Goal: Task Accomplishment & Management: Use online tool/utility

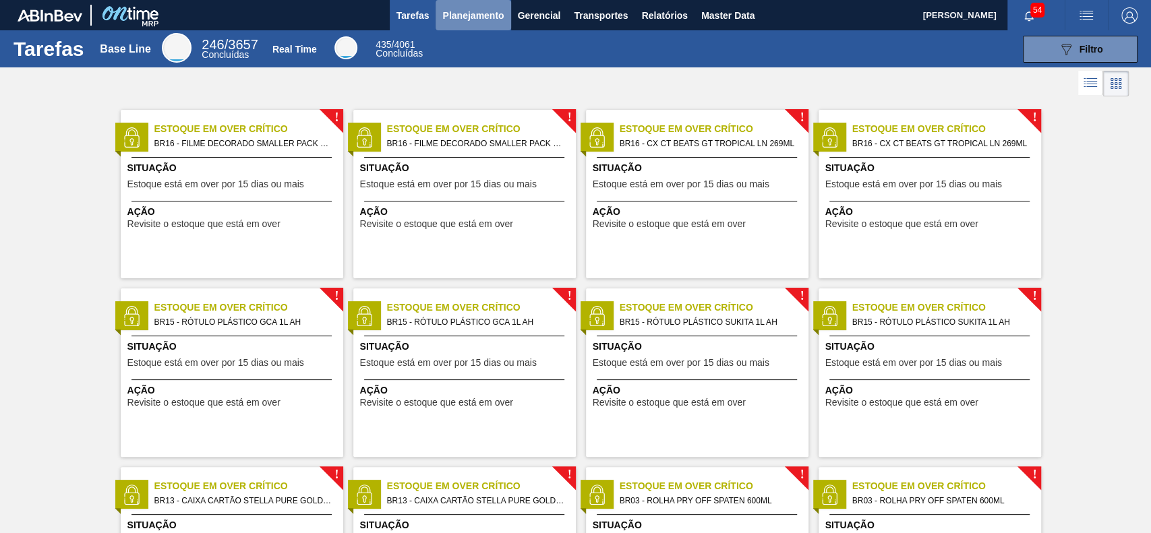
click at [476, 25] on button "Planejamento" at bounding box center [473, 15] width 75 height 30
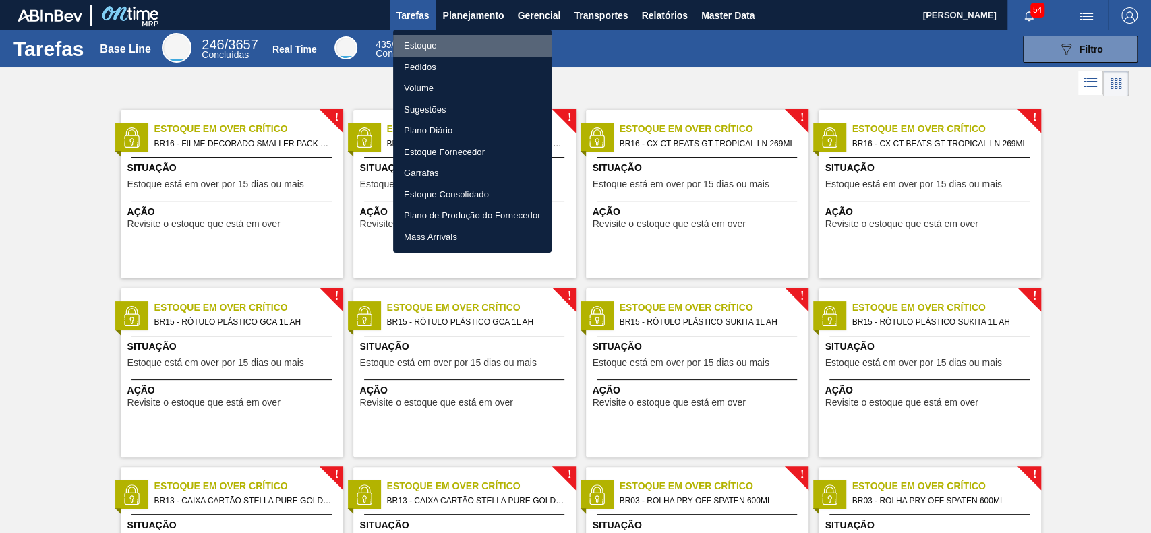
click at [447, 43] on li "Estoque" at bounding box center [472, 46] width 158 height 22
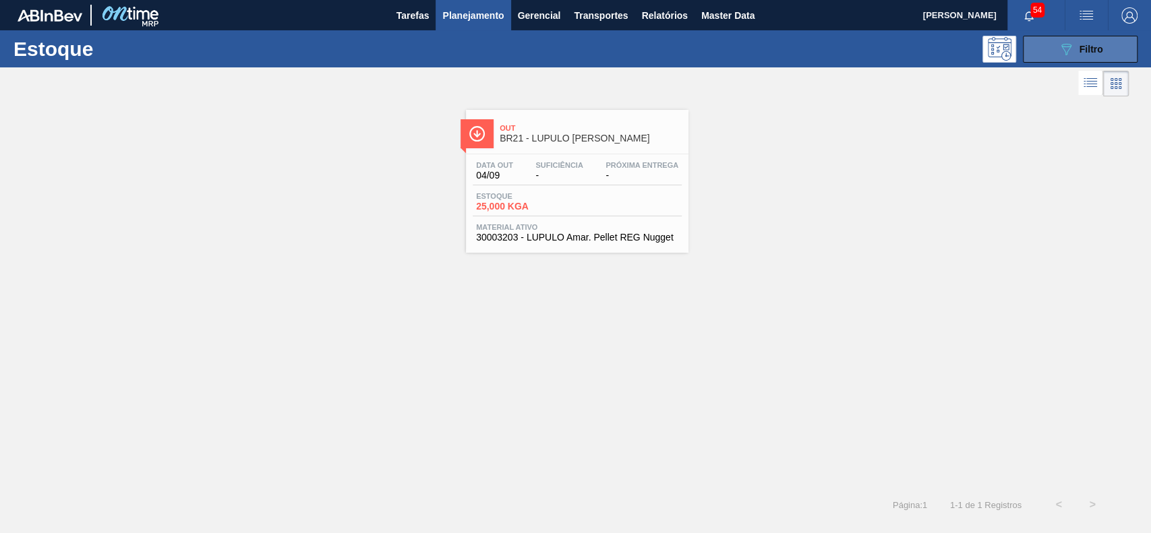
click at [1073, 57] on button "089F7B8B-B2A5-4AFE-B5C0-19BA573D28AC Filtro" at bounding box center [1080, 49] width 115 height 27
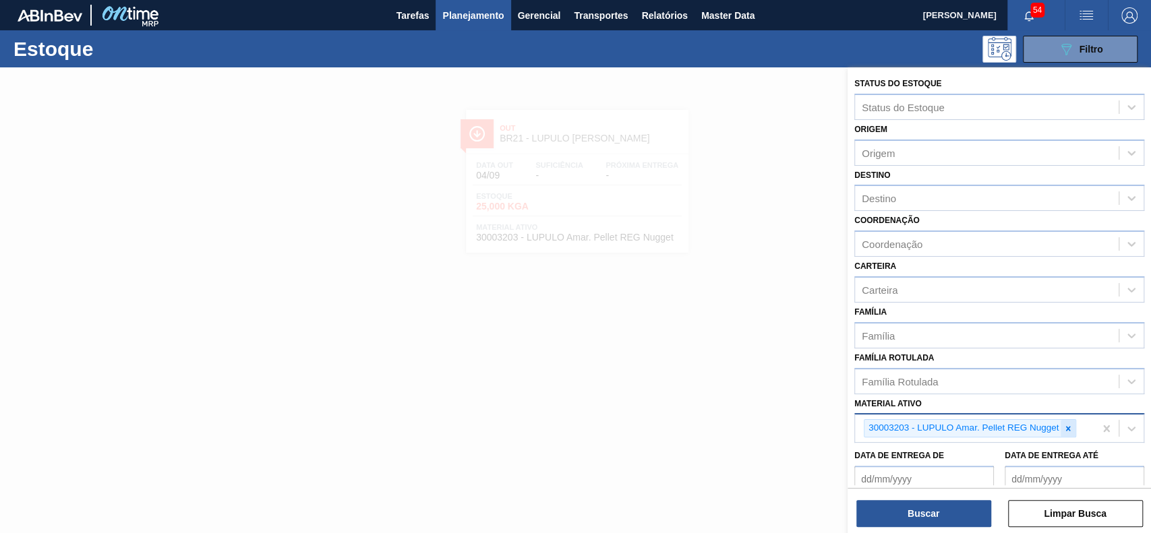
click at [1064, 424] on icon at bounding box center [1067, 428] width 9 height 9
paste ativo "30003422"
type ativo "30003422"
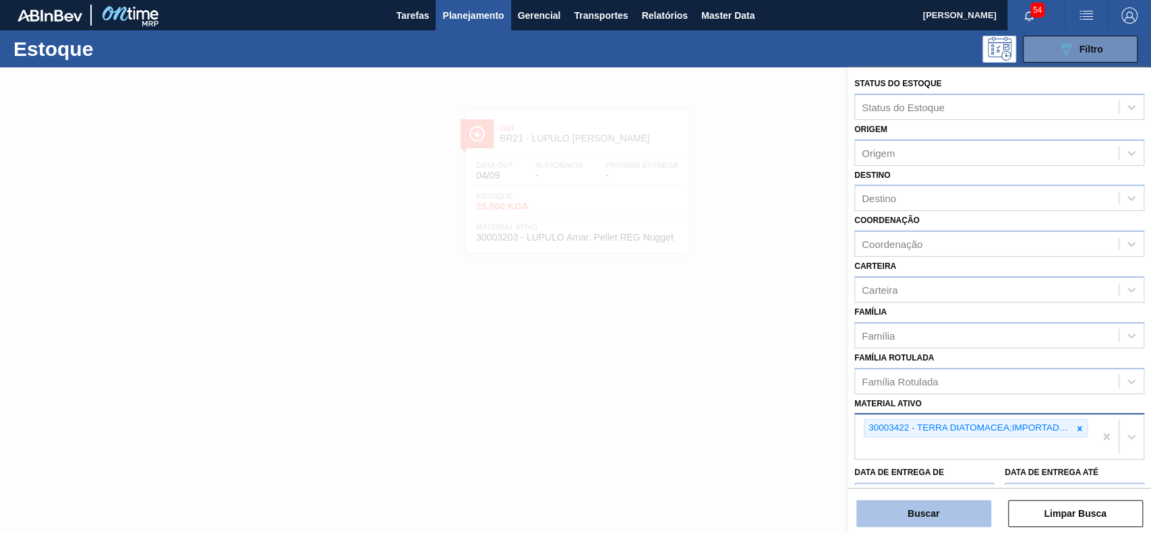
click at [931, 515] on button "Buscar" at bounding box center [923, 513] width 135 height 27
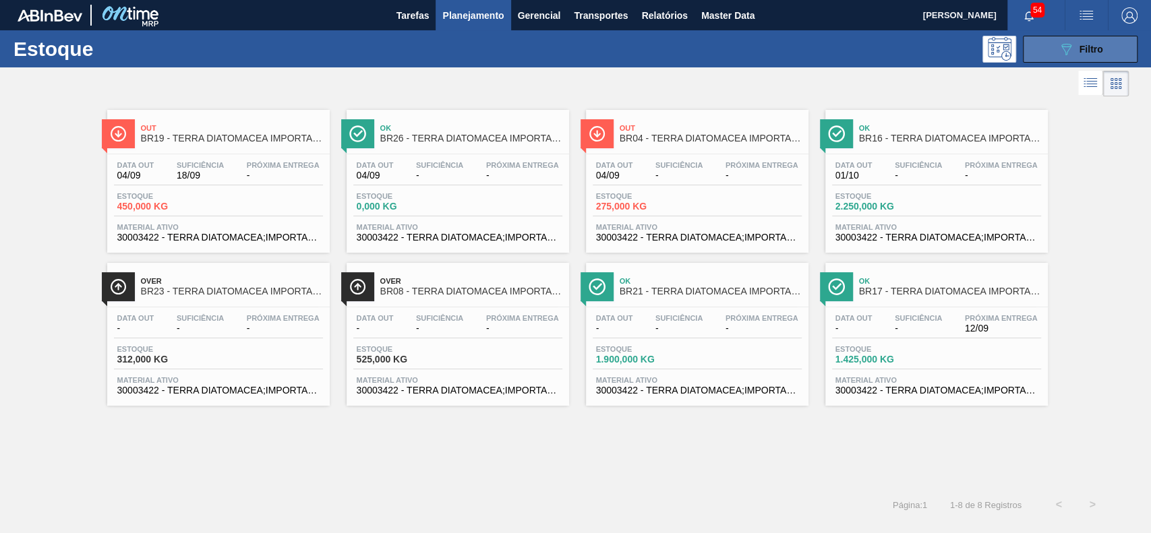
click at [1067, 46] on icon at bounding box center [1066, 49] width 10 height 11
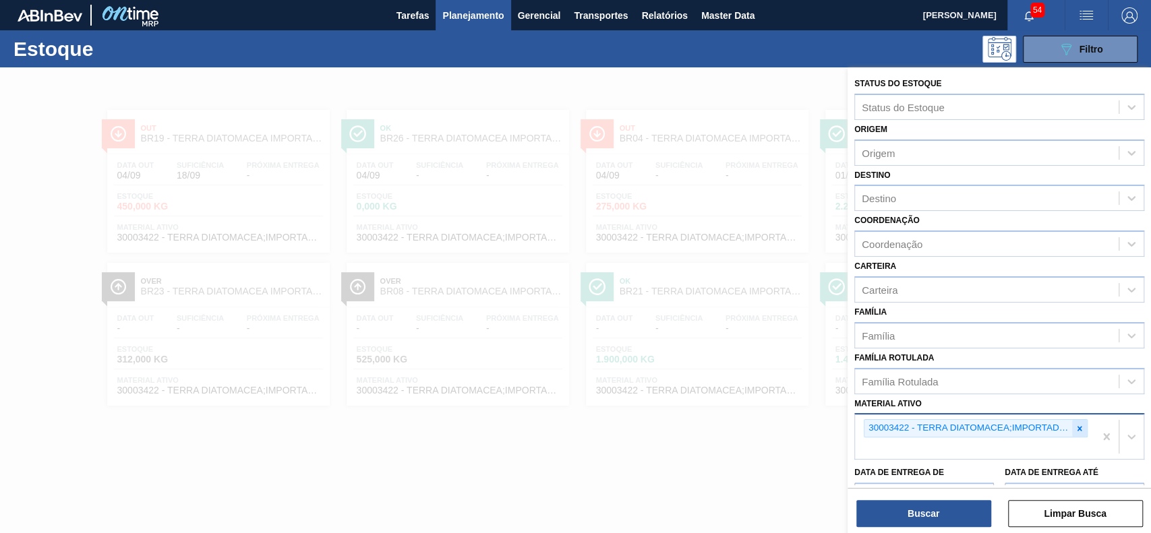
click at [1082, 427] on icon at bounding box center [1079, 428] width 9 height 9
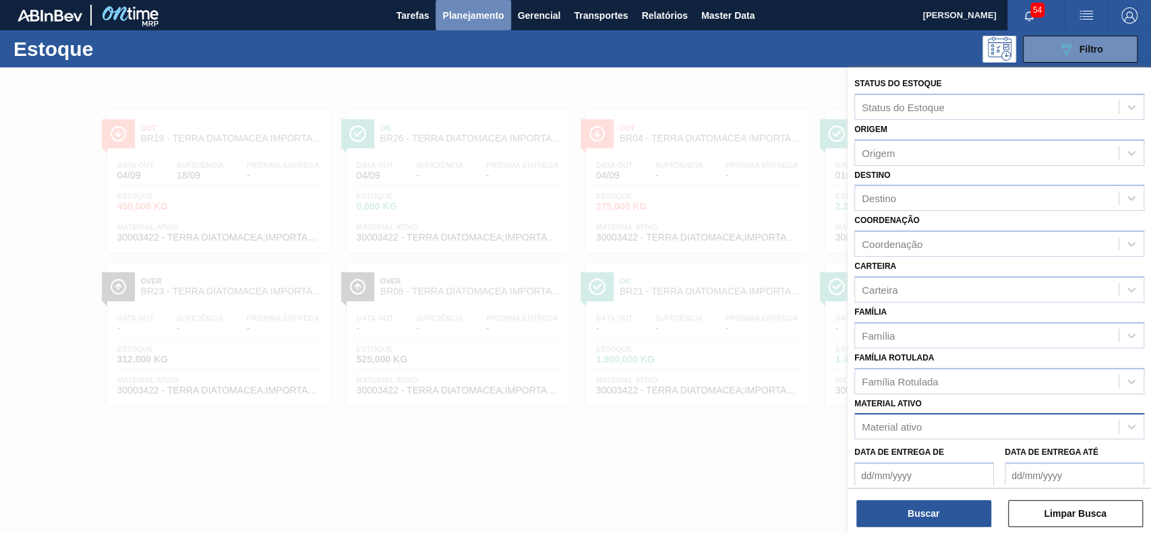
click at [484, 13] on span "Planejamento" at bounding box center [472, 15] width 61 height 16
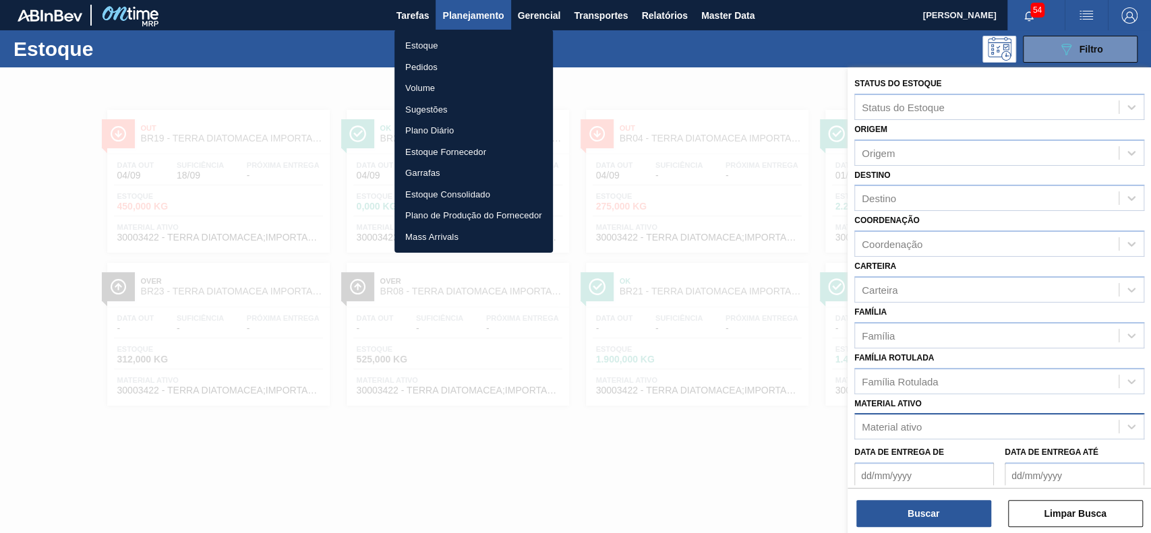
click at [448, 62] on li "Pedidos" at bounding box center [473, 68] width 158 height 22
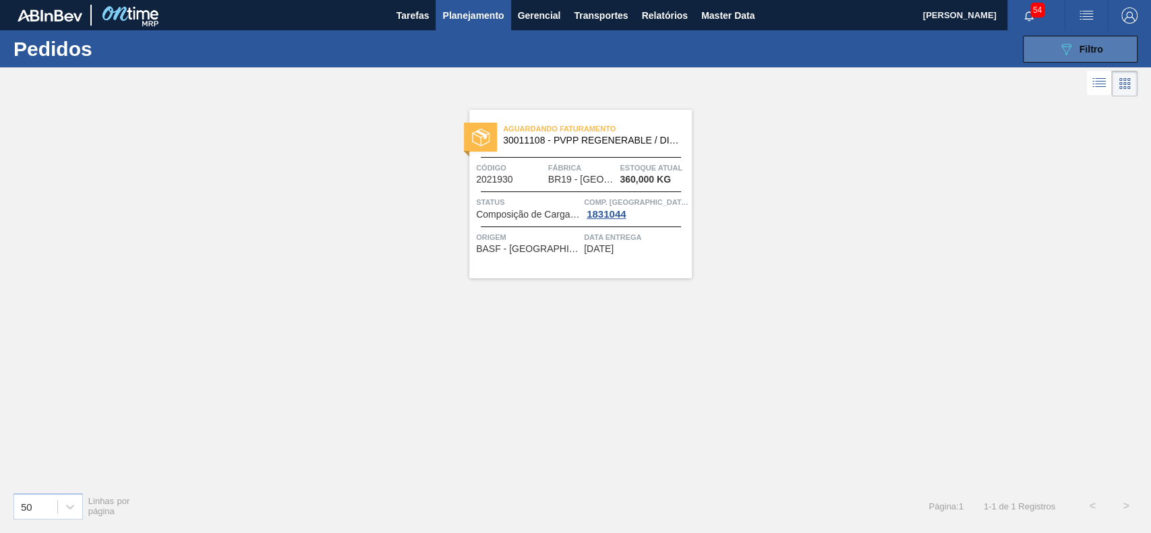
click at [1042, 53] on button "089F7B8B-B2A5-4AFE-B5C0-19BA573D28AC Filtro" at bounding box center [1080, 49] width 115 height 27
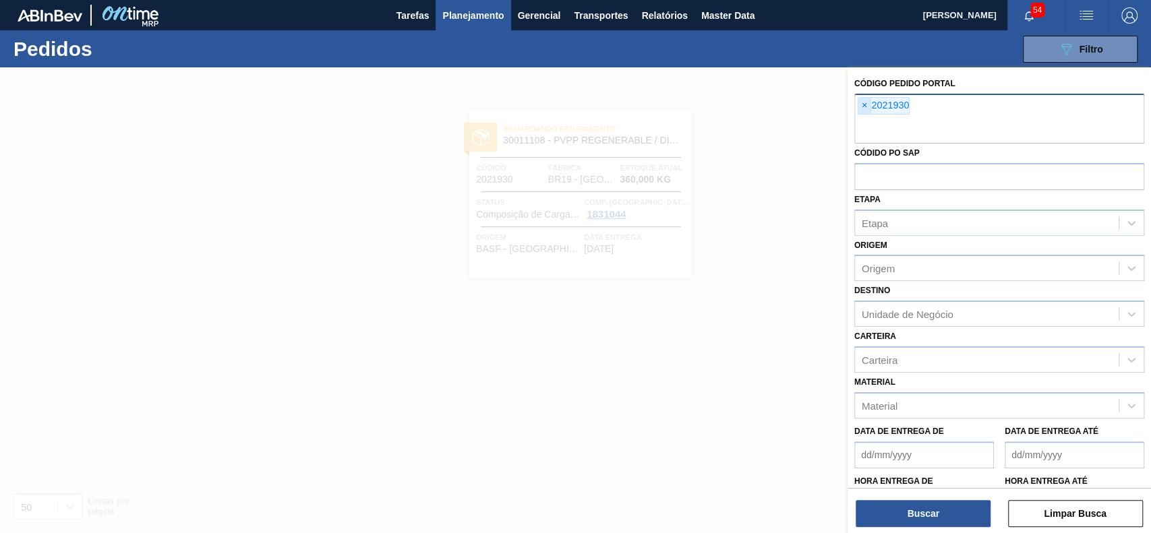
click at [869, 106] on span "×" at bounding box center [864, 106] width 13 height 16
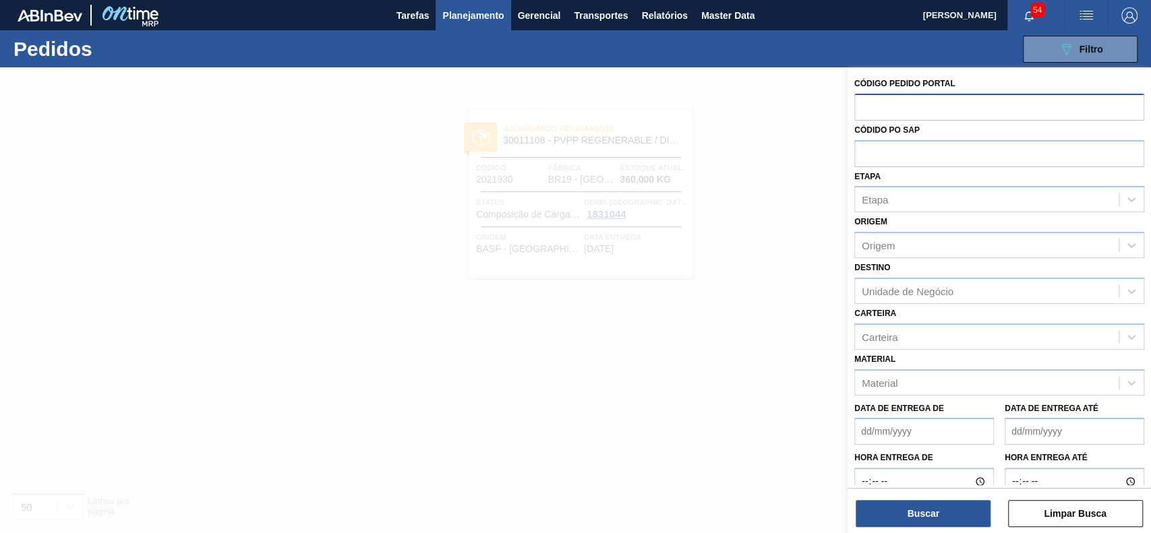
paste input "5800354163"
type input "5800354163"
drag, startPoint x: 931, startPoint y: 113, endPoint x: 816, endPoint y: 115, distance: 115.3
click at [848, 115] on div "Código Pedido Portal 5800354163 Códido PO SAP Etapa Etapa Origem Origem Destino…" at bounding box center [999, 333] width 303 height 533
click at [905, 165] on input "text" at bounding box center [999, 153] width 290 height 26
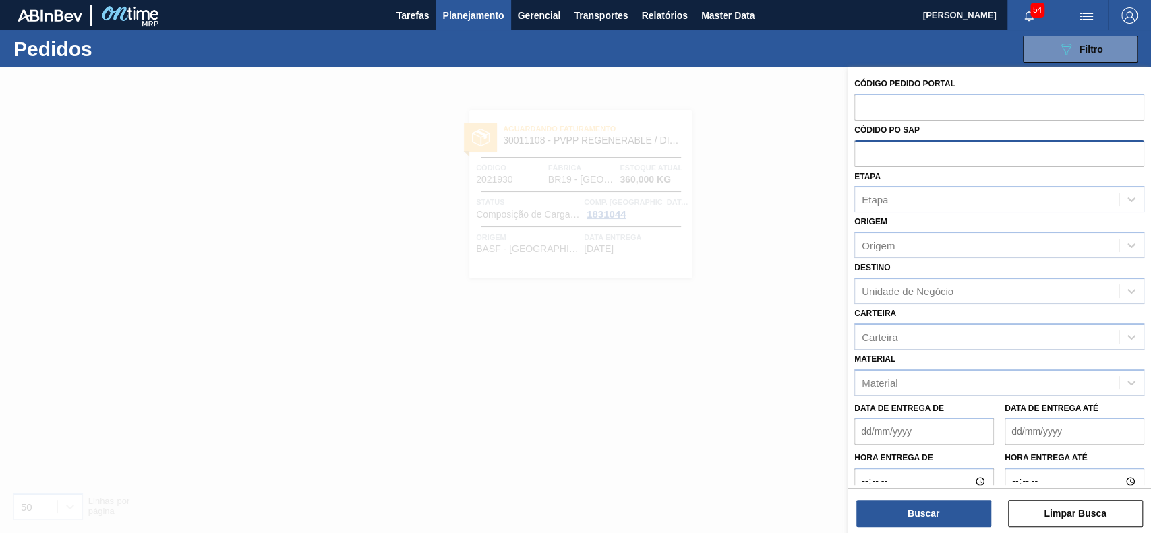
paste input "5800354163"
type input "5800354163"
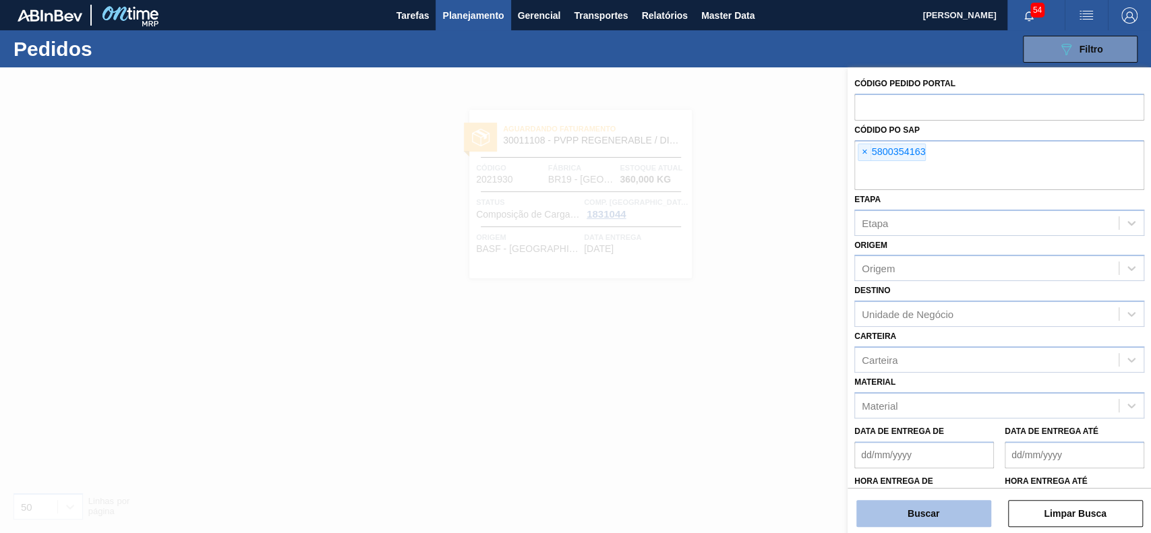
click at [885, 512] on button "Buscar" at bounding box center [923, 513] width 135 height 27
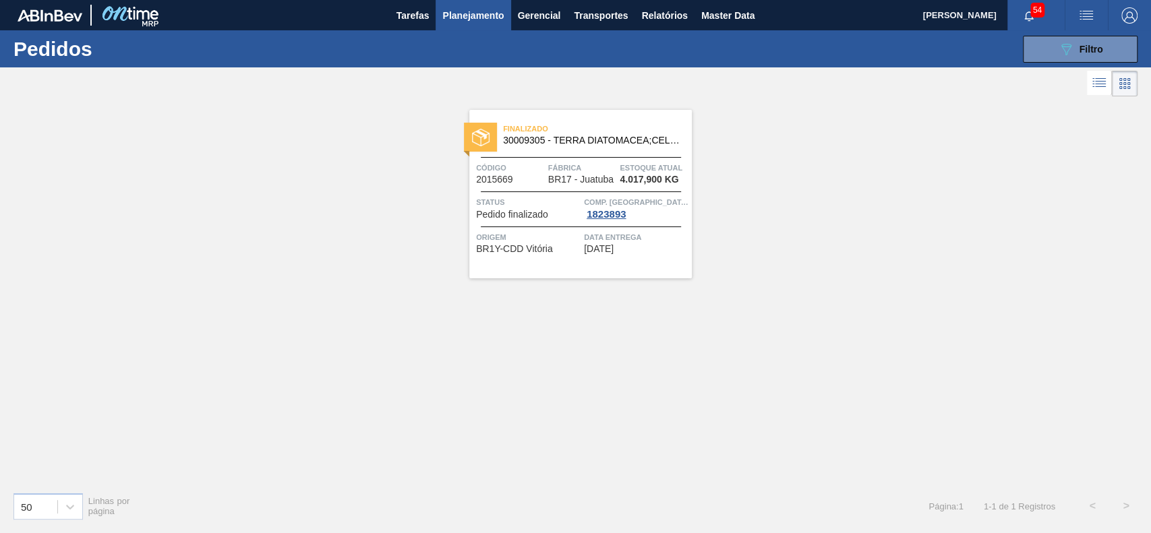
click at [461, 26] on button "Planejamento" at bounding box center [473, 15] width 75 height 30
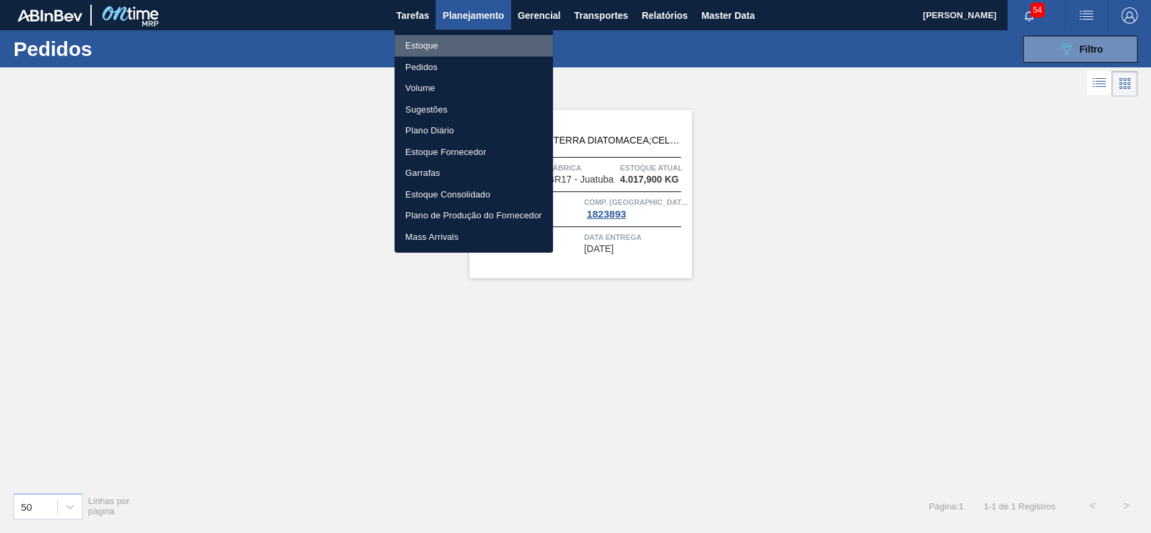
click at [457, 52] on li "Estoque" at bounding box center [473, 46] width 158 height 22
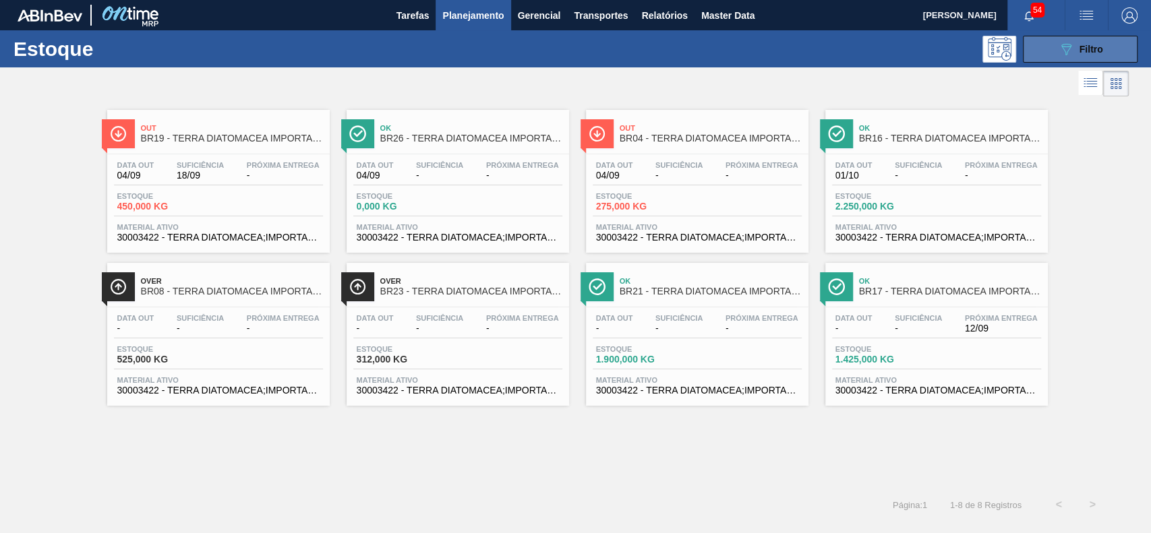
click at [1067, 53] on icon "089F7B8B-B2A5-4AFE-B5C0-19BA573D28AC" at bounding box center [1066, 49] width 16 height 16
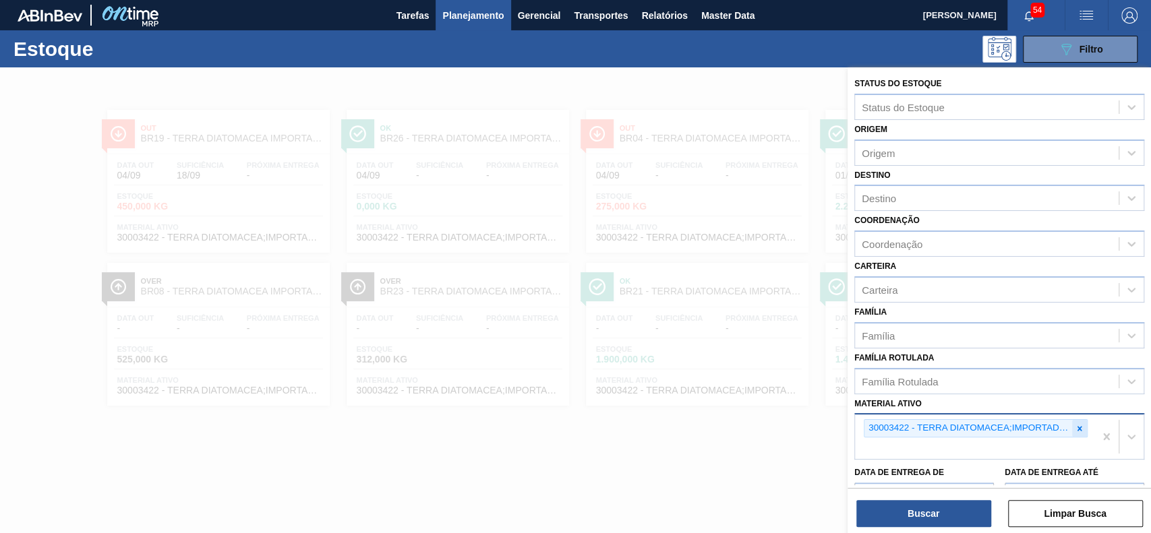
click at [1080, 426] on icon at bounding box center [1079, 428] width 9 height 9
paste ativo "30003203"
type ativo "30003203"
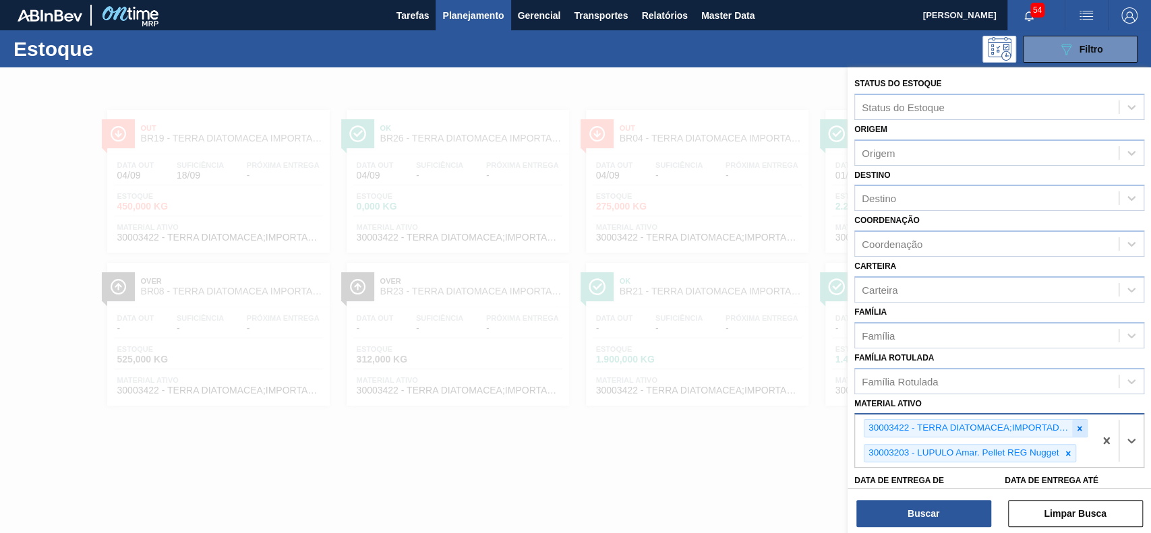
click at [1072, 425] on div at bounding box center [1079, 428] width 15 height 17
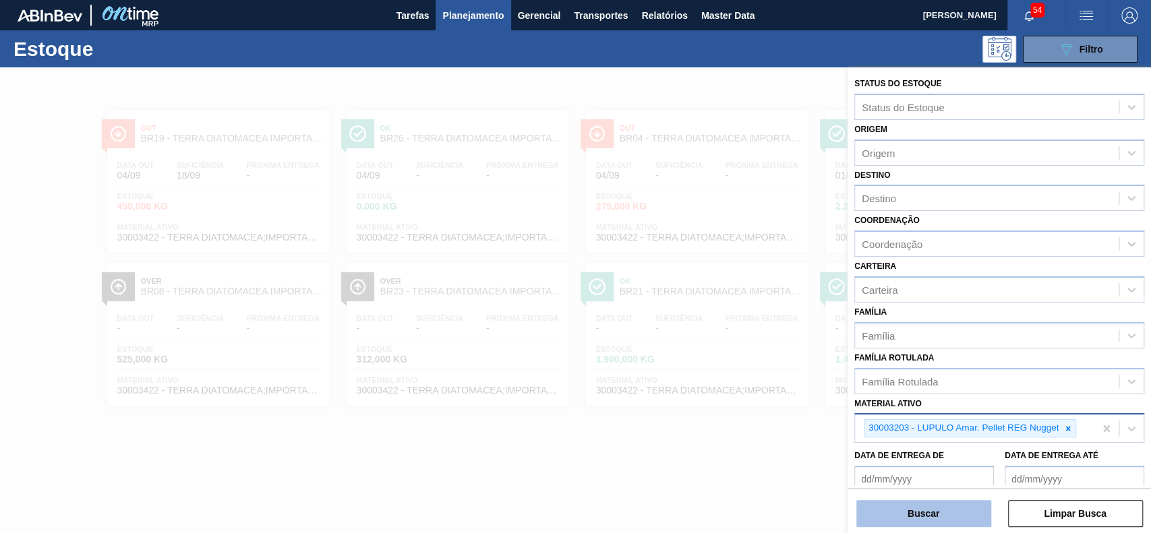
click at [936, 508] on button "Buscar" at bounding box center [923, 513] width 135 height 27
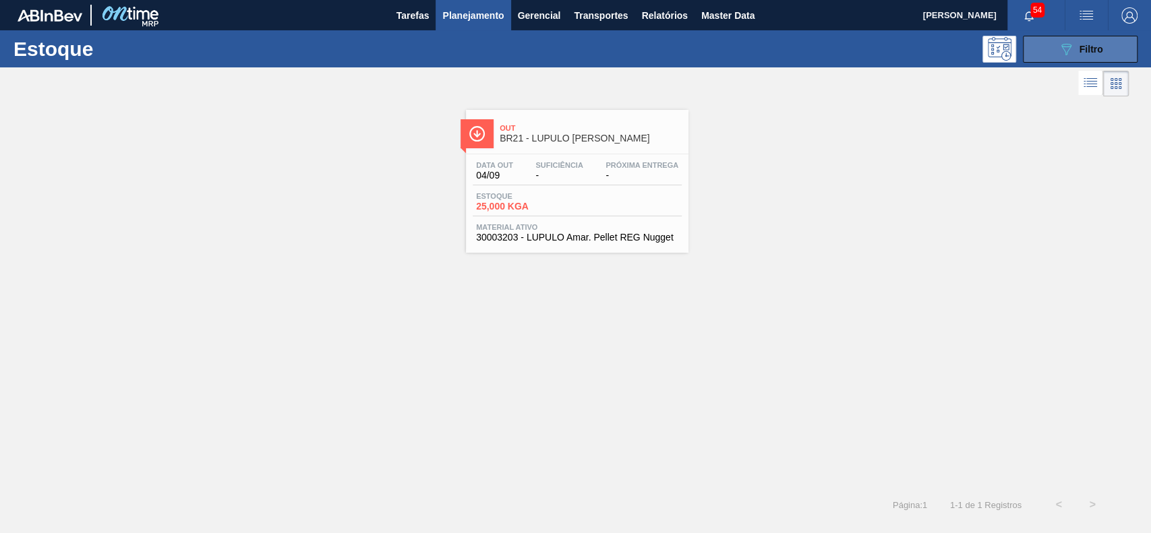
click at [1064, 52] on icon "089F7B8B-B2A5-4AFE-B5C0-19BA573D28AC" at bounding box center [1066, 49] width 16 height 16
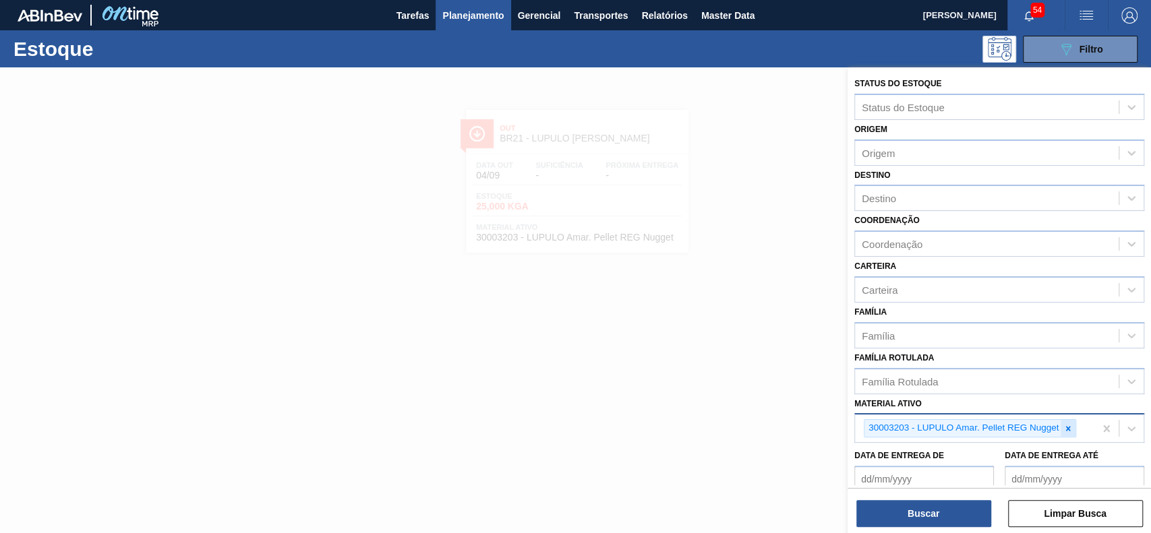
click at [1063, 425] on icon at bounding box center [1067, 428] width 9 height 9
paste ativo "30009305"
type ativo "30009305"
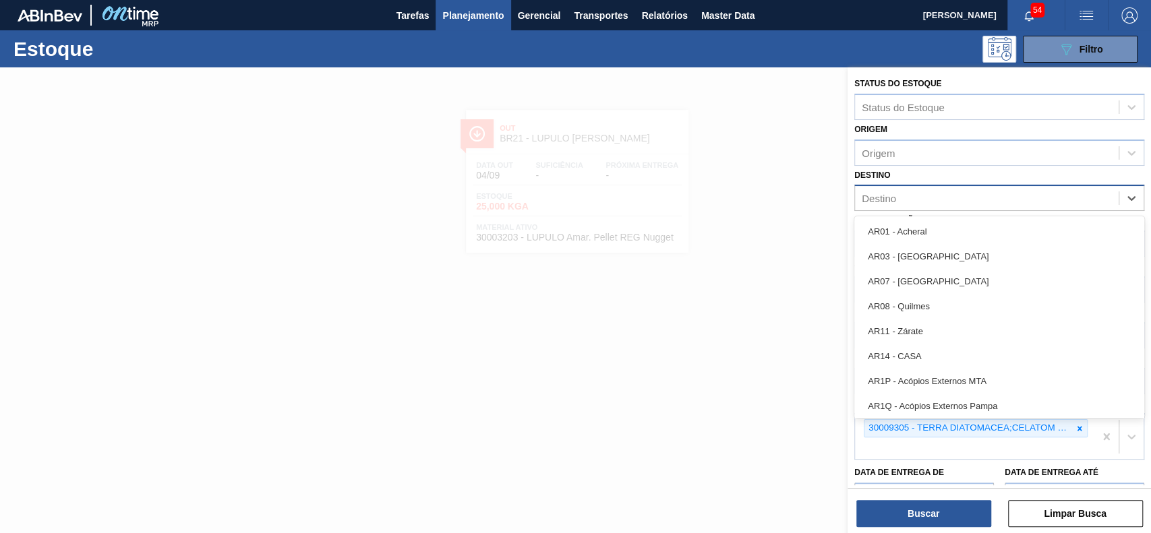
click at [983, 197] on div "Destino" at bounding box center [987, 199] width 264 height 20
type input "br17"
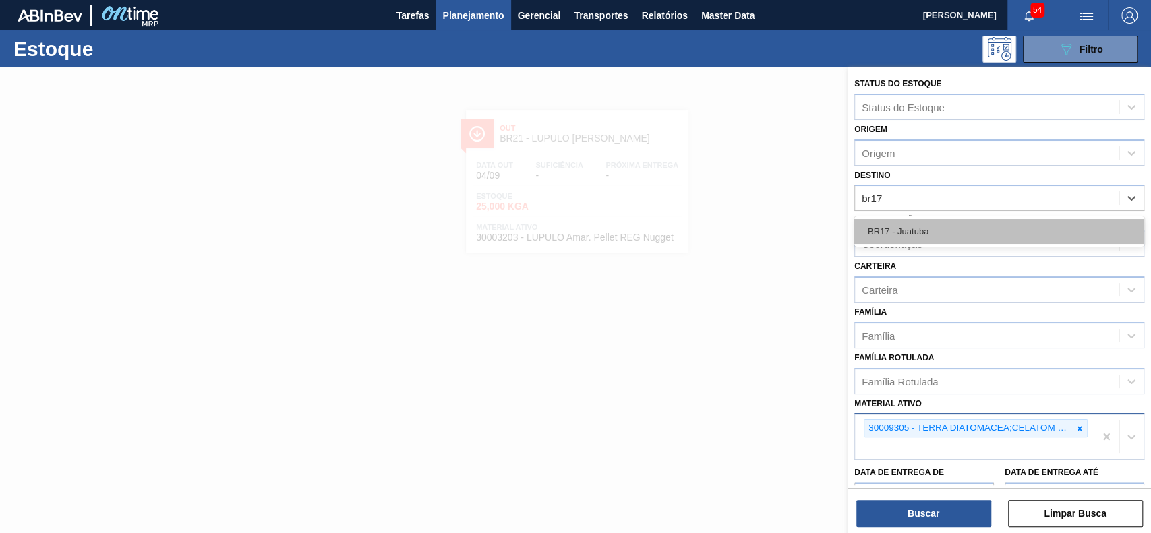
click at [983, 221] on div "BR17 - Juatuba" at bounding box center [999, 231] width 290 height 25
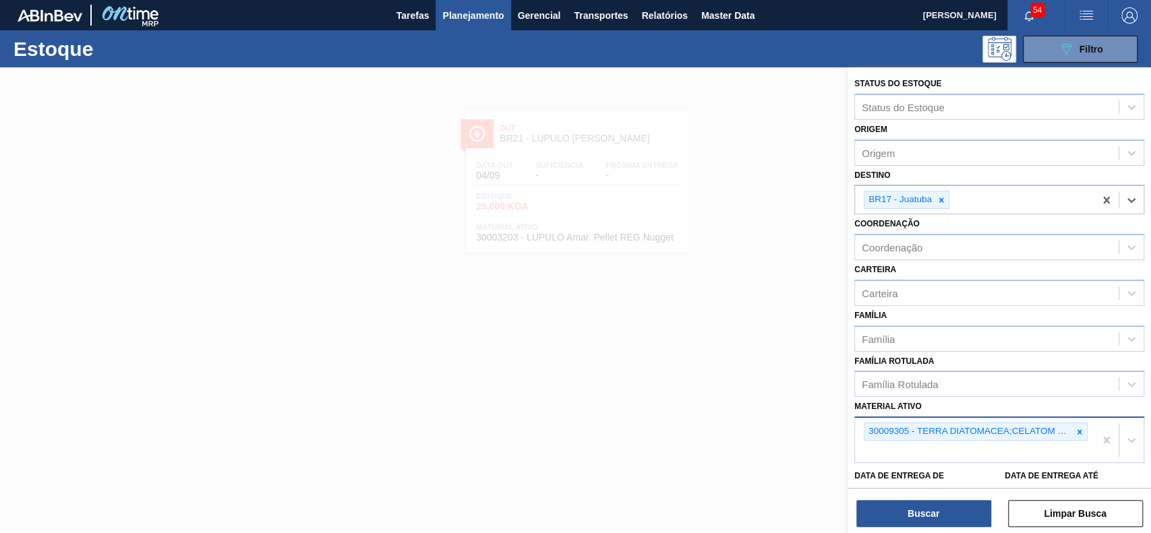
click at [964, 444] on div "30009305 - TERRA DIATOMACEA;CELATOM FW14" at bounding box center [974, 440] width 239 height 45
paste ativo "30003637"
type ativo "30003637"
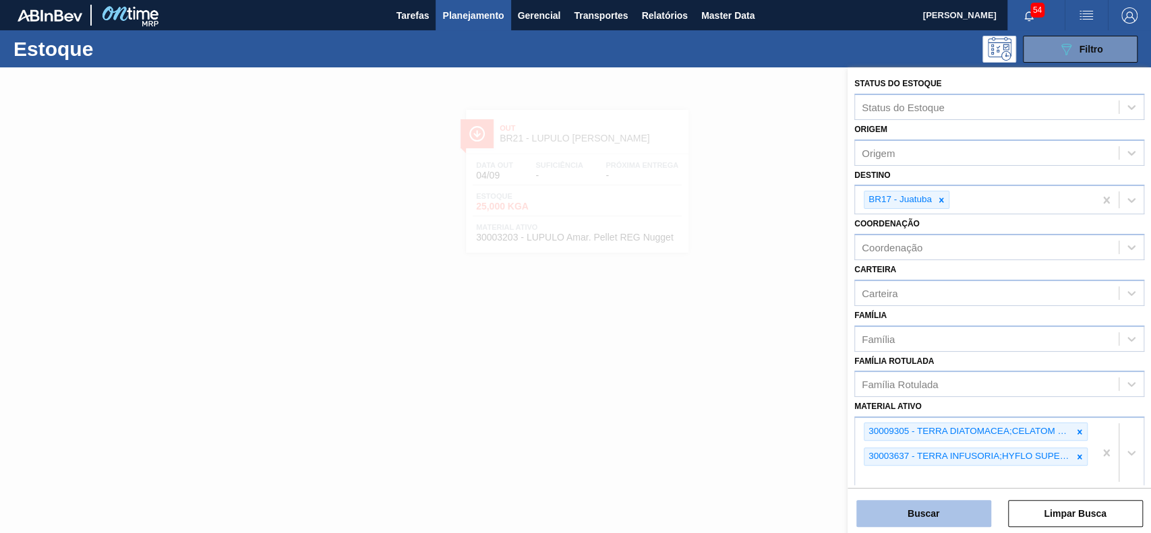
click at [938, 510] on button "Buscar" at bounding box center [923, 513] width 135 height 27
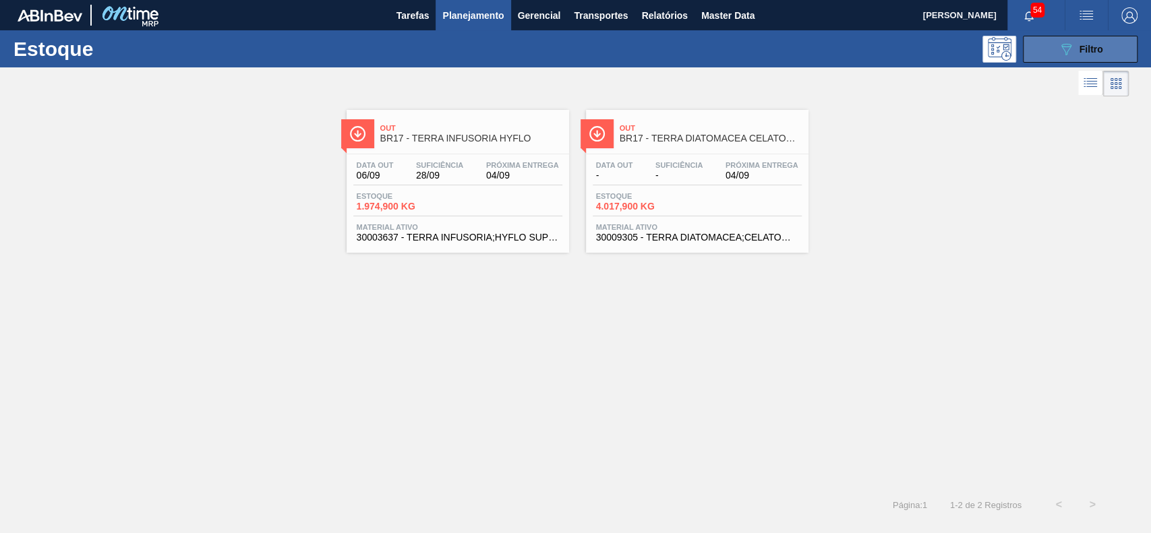
click at [1063, 43] on icon "089F7B8B-B2A5-4AFE-B5C0-19BA573D28AC" at bounding box center [1066, 49] width 16 height 16
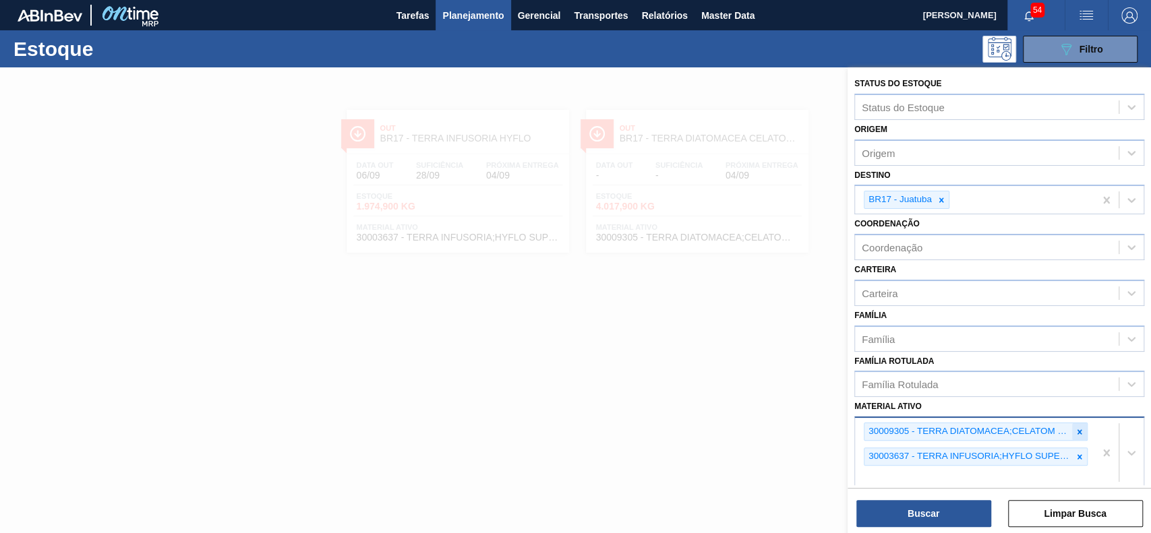
click at [1072, 429] on div at bounding box center [1079, 431] width 15 height 17
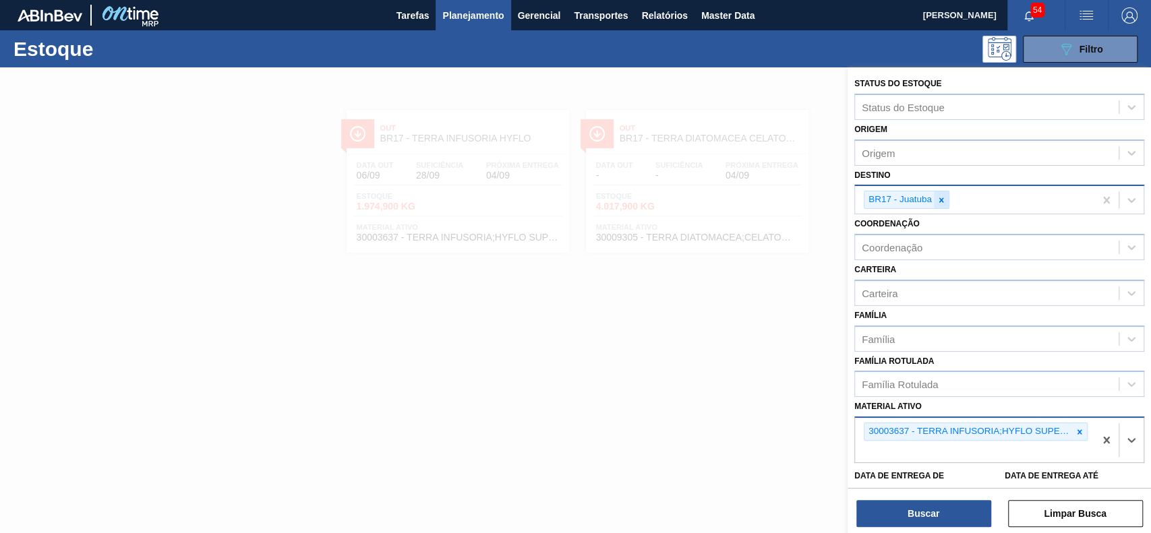
click at [942, 200] on icon at bounding box center [941, 200] width 5 height 5
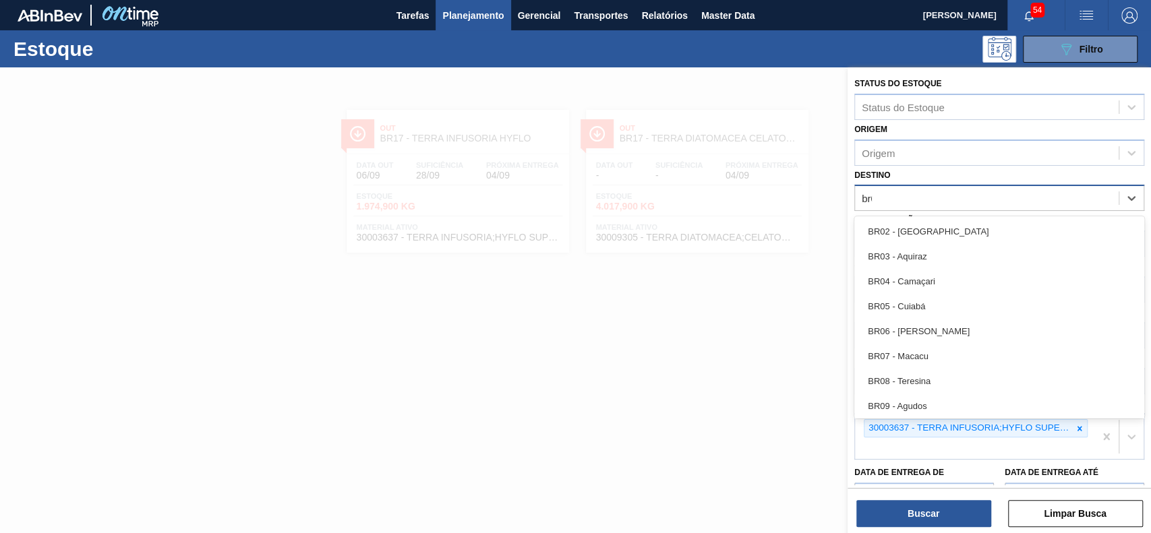
type input "br02"
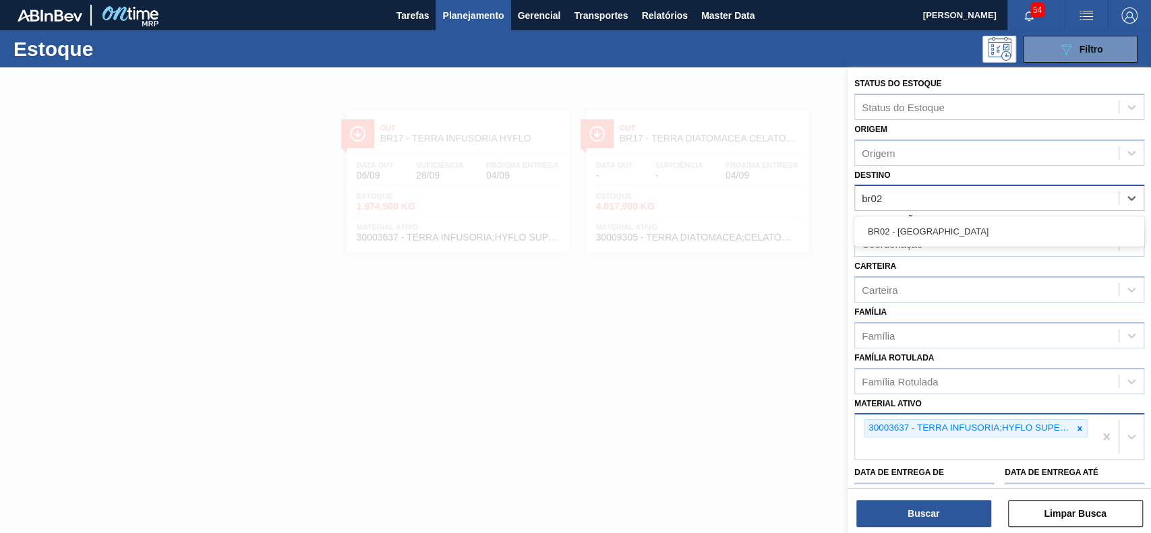
click at [945, 216] on div "BR02 - [GEOGRAPHIC_DATA]" at bounding box center [999, 231] width 290 height 30
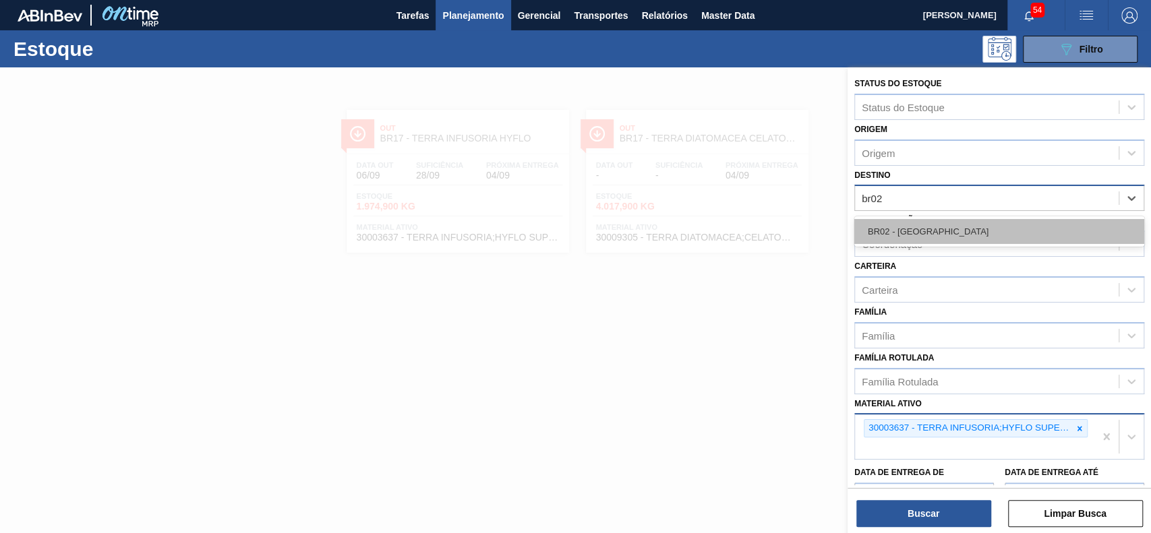
click at [944, 224] on div "BR02 - [GEOGRAPHIC_DATA]" at bounding box center [999, 231] width 290 height 25
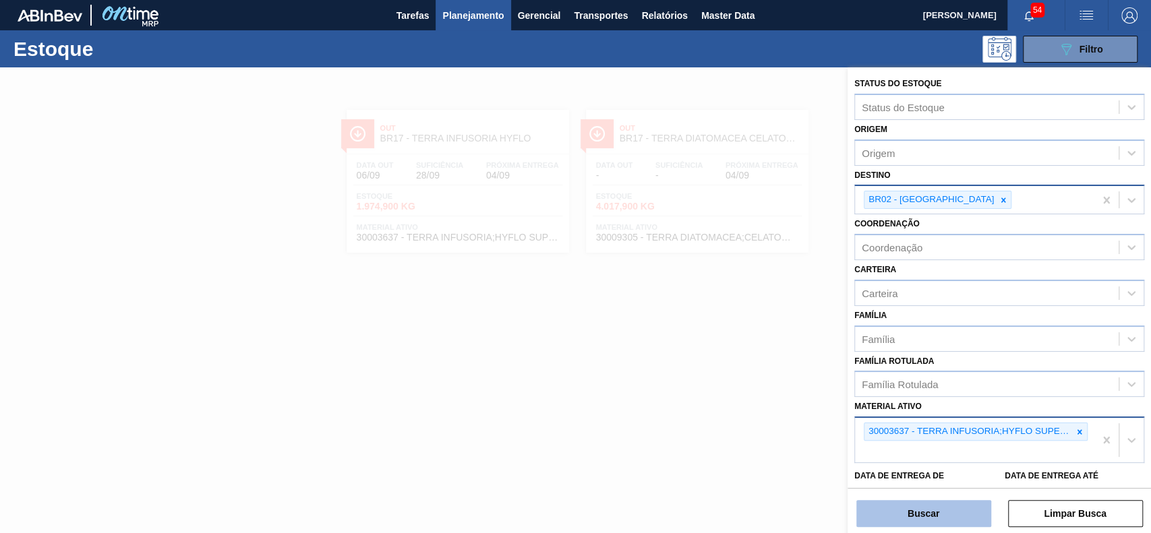
click at [883, 510] on button "Buscar" at bounding box center [923, 513] width 135 height 27
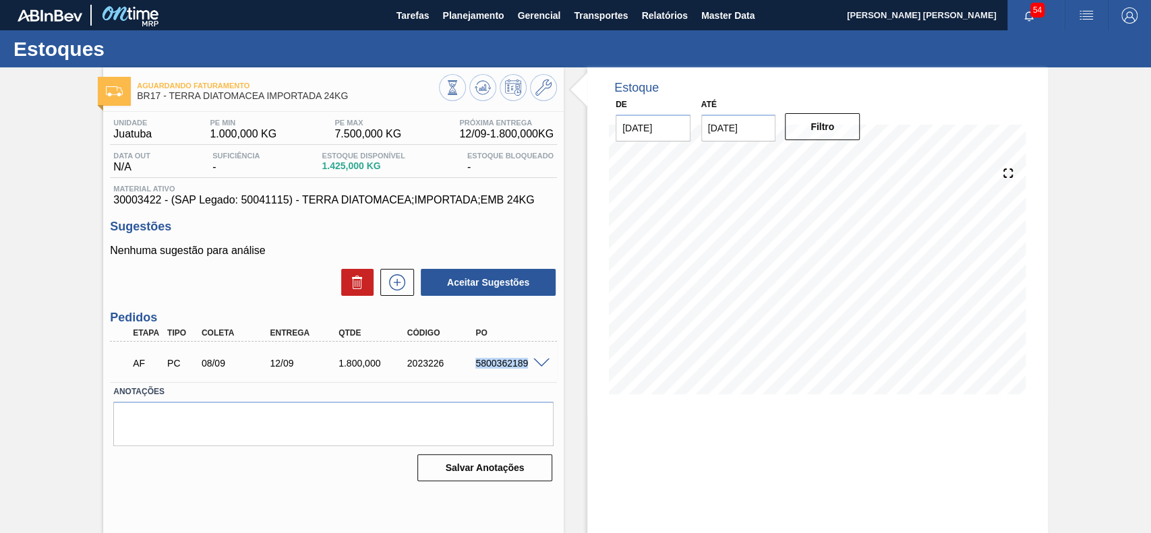
drag, startPoint x: 471, startPoint y: 359, endPoint x: 530, endPoint y: 367, distance: 59.2
click at [530, 367] on div "AF PC 08/09 12/09 1.800,000 2023226 5800362189" at bounding box center [333, 362] width 447 height 34
copy div "5800362189"
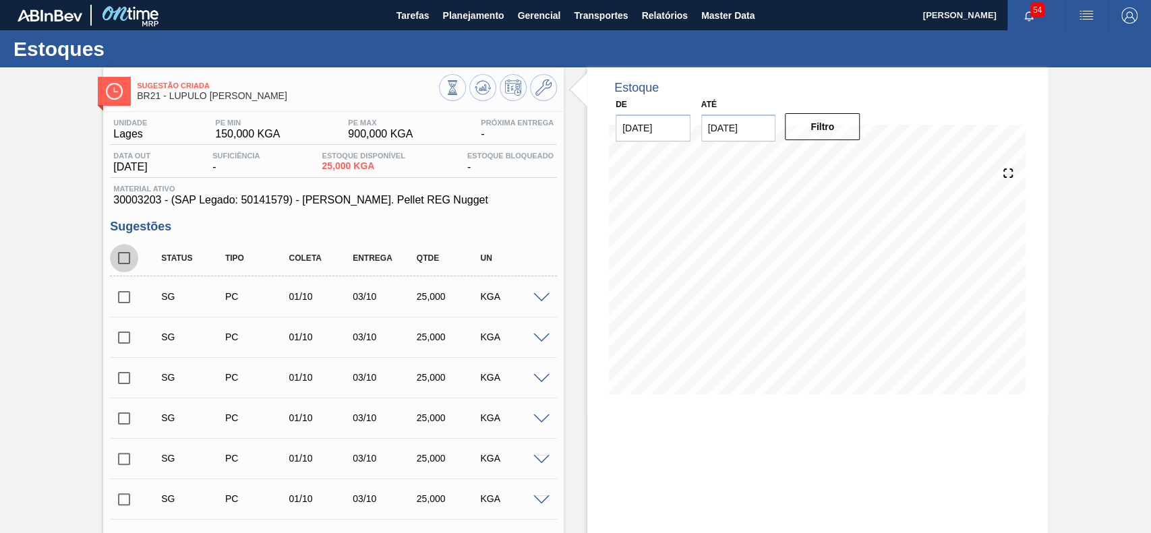
click at [130, 266] on input "checkbox" at bounding box center [124, 258] width 28 height 28
checkbox input "true"
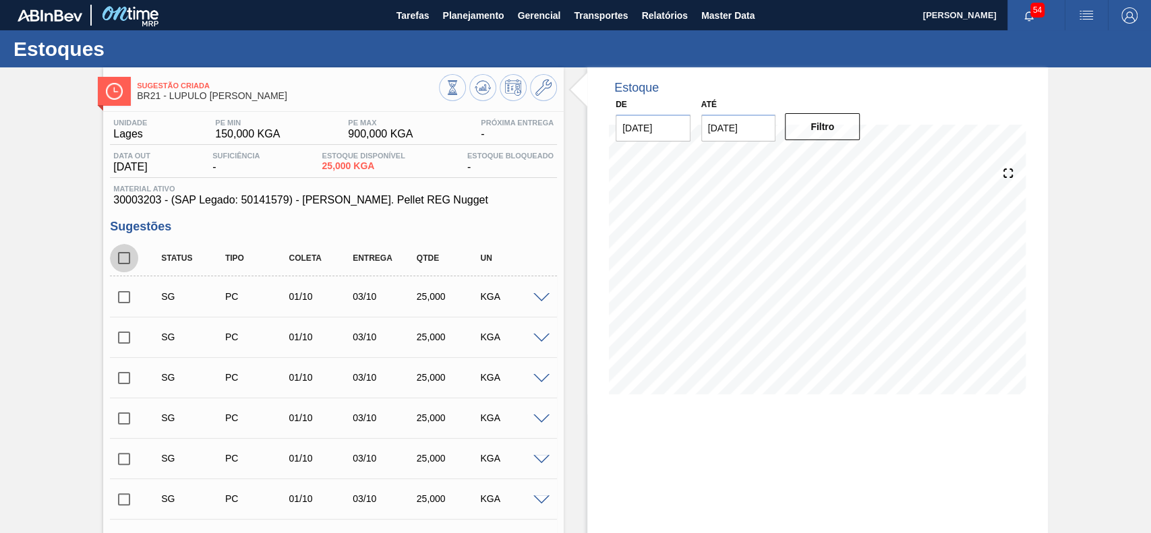
checkbox input "true"
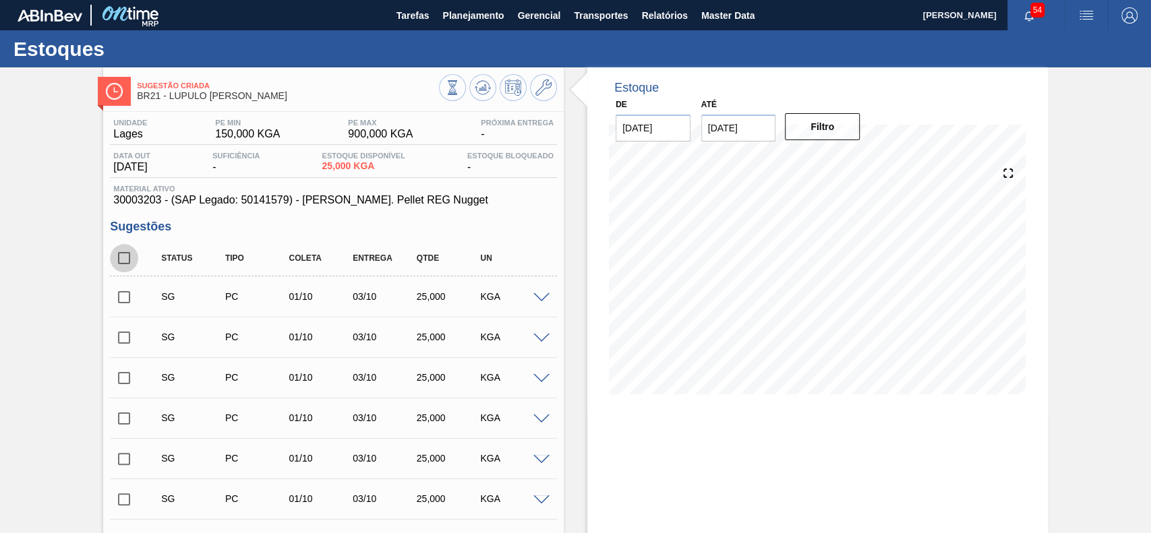
checkbox input "true"
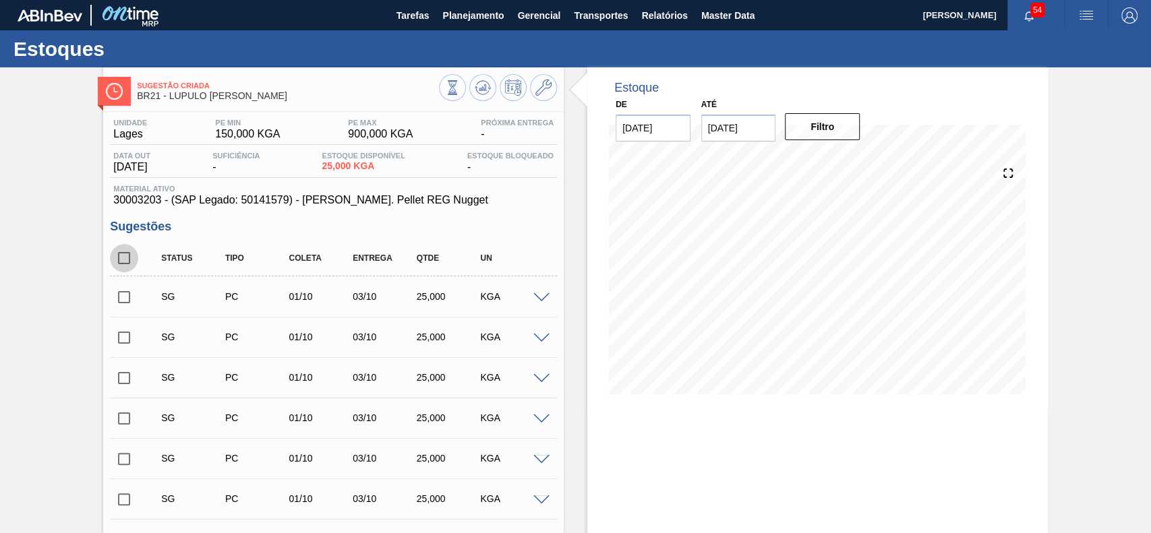
checkbox input "true"
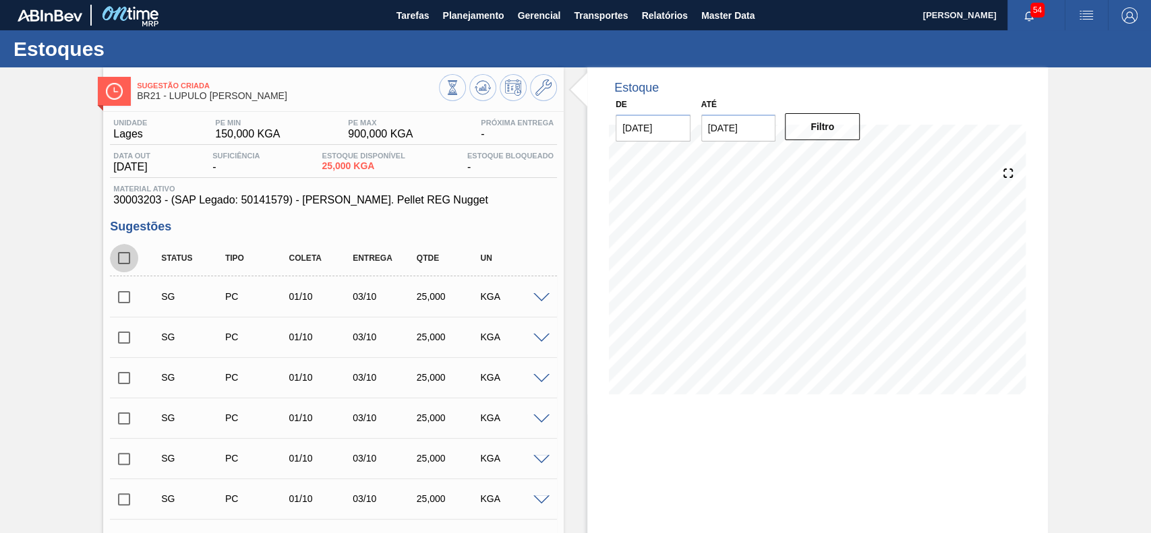
checkbox input "true"
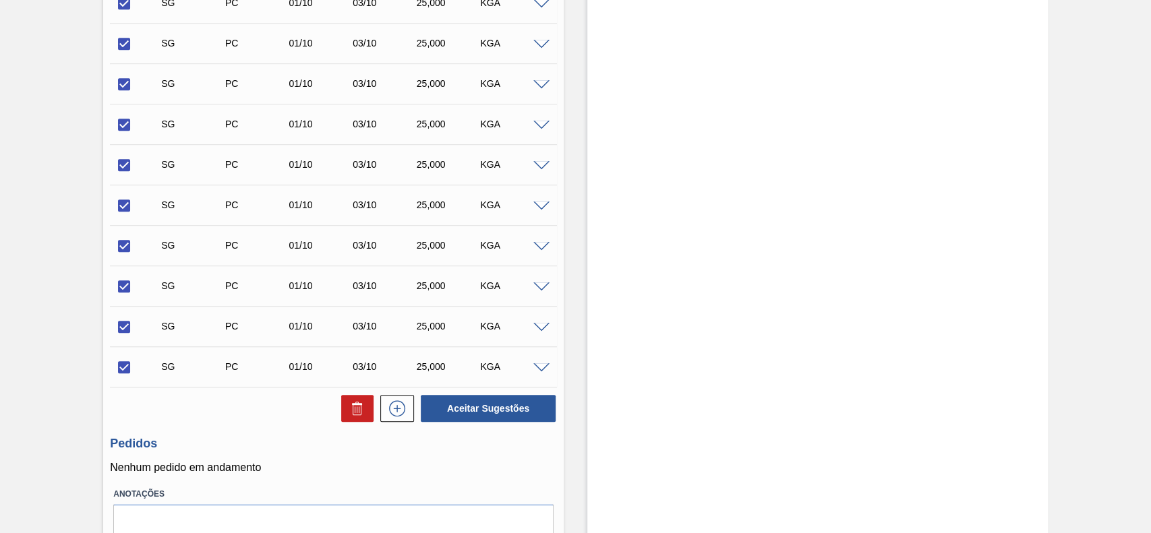
scroll to position [684, 0]
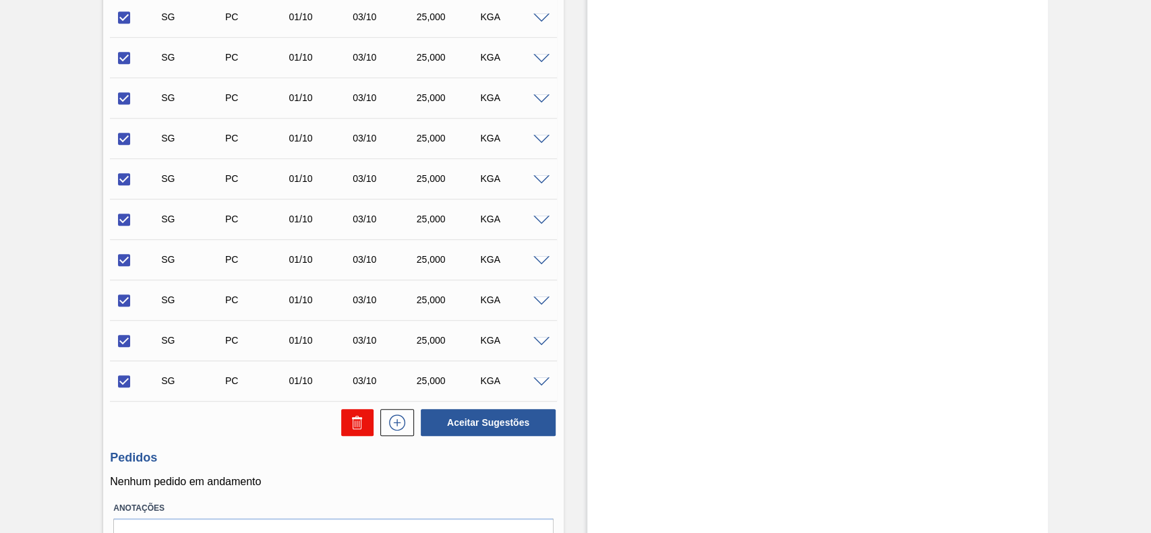
click at [351, 435] on button at bounding box center [357, 422] width 32 height 27
checkbox input "false"
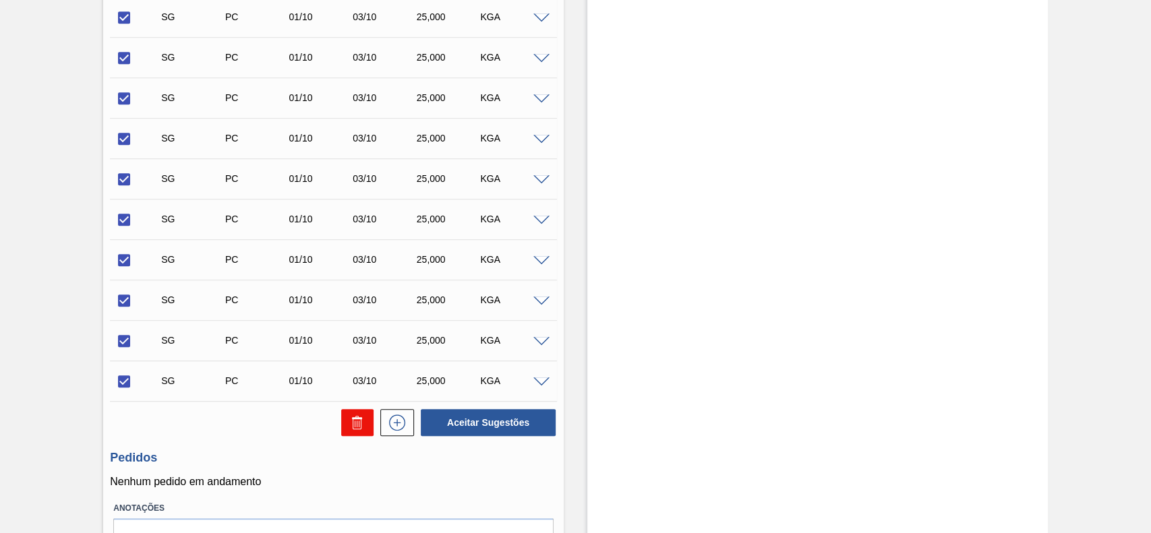
checkbox input "false"
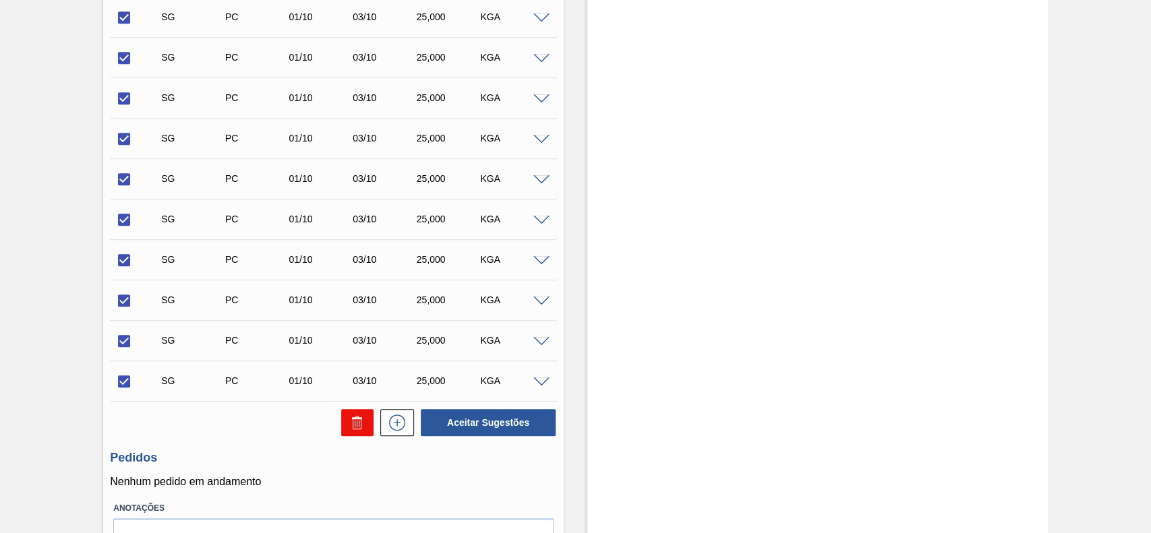
checkbox input "false"
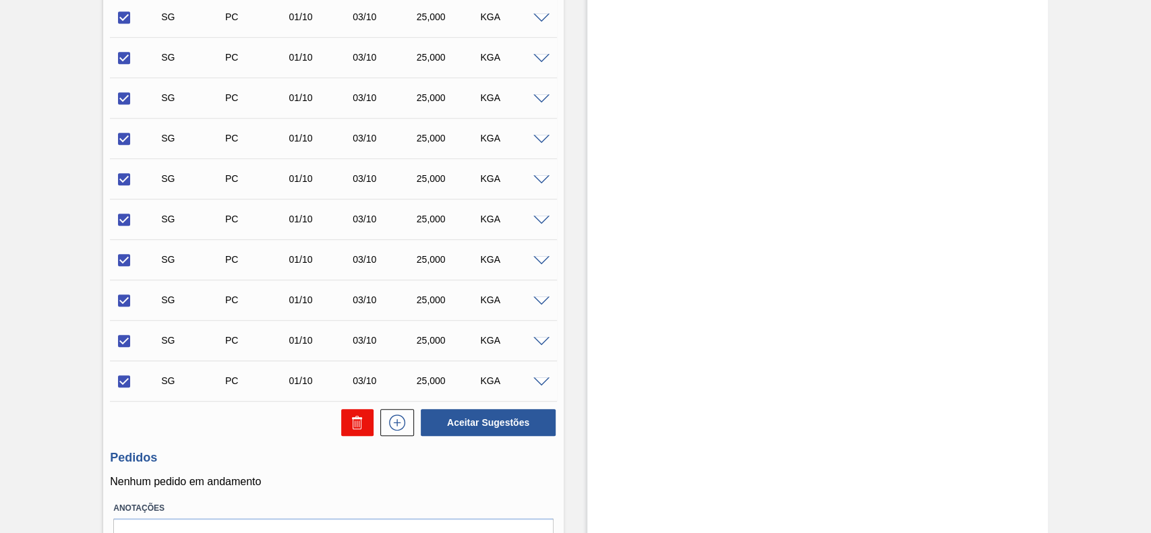
checkbox input "false"
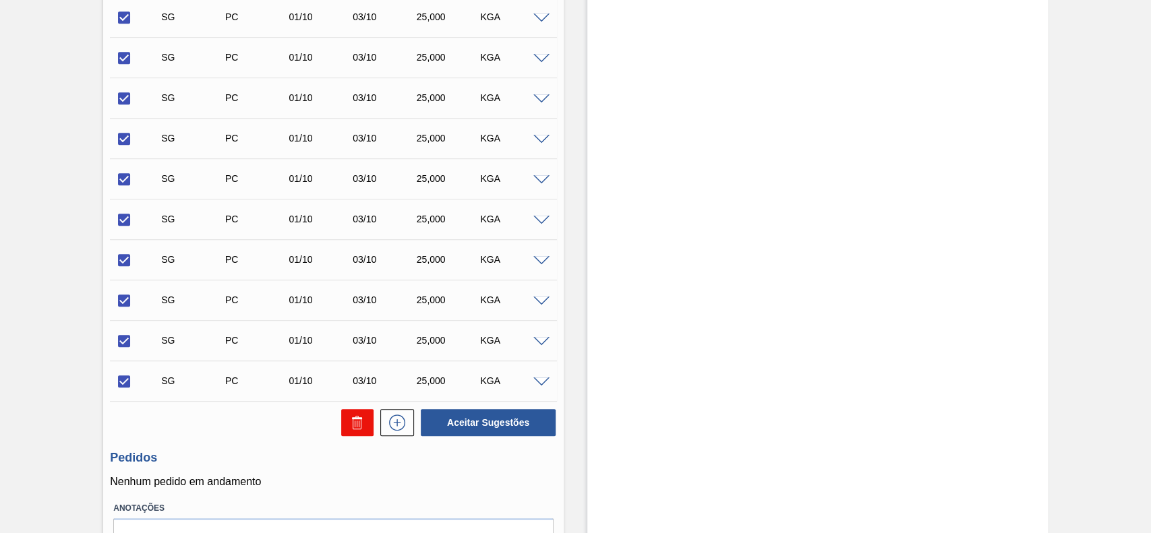
checkbox input "false"
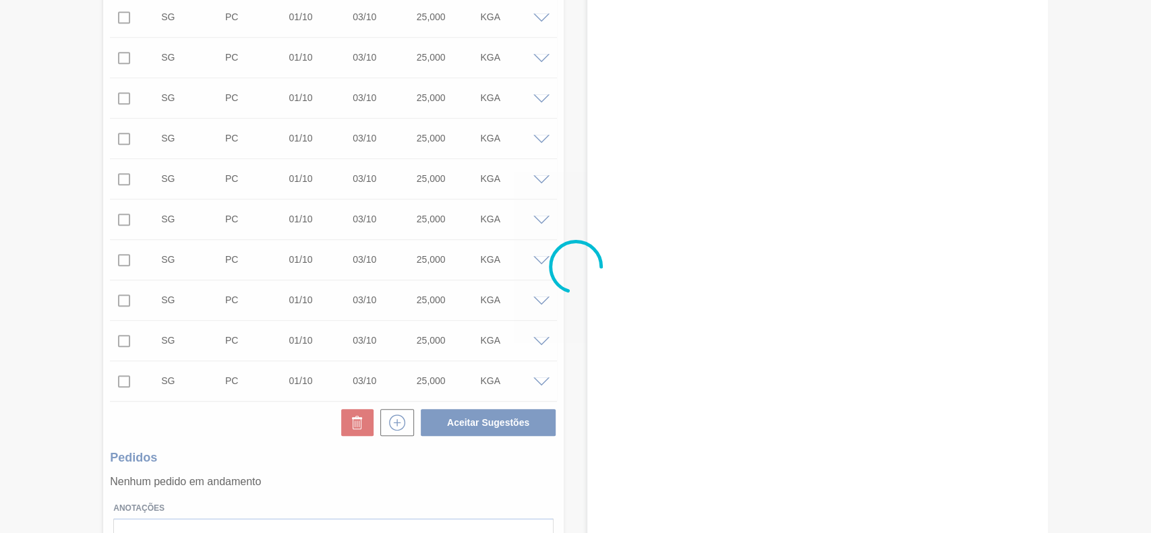
scroll to position [47, 0]
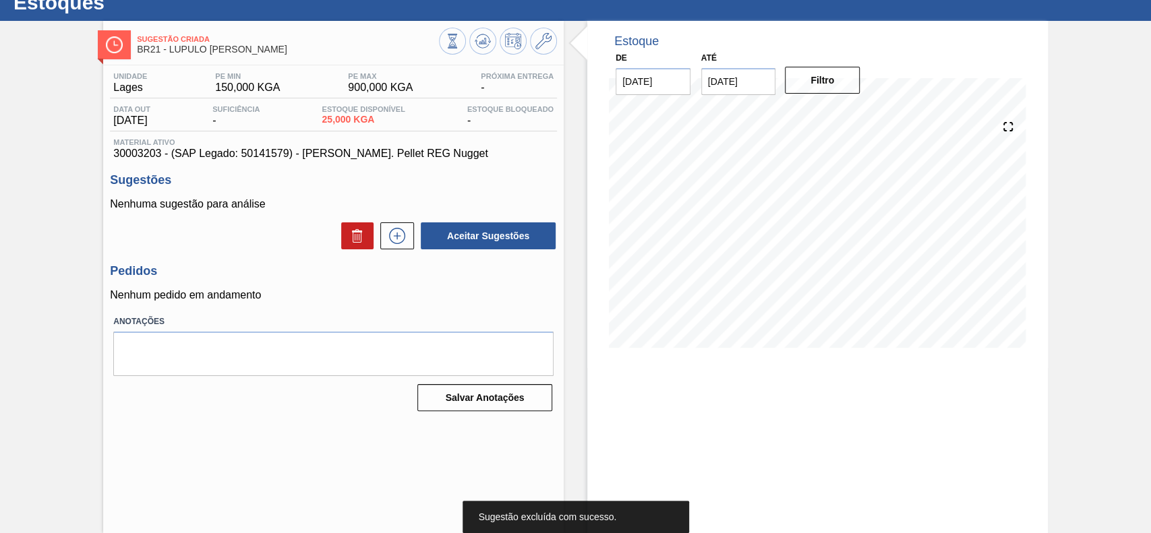
click at [395, 254] on div "Unidade Lages PE MIN 150,000 KGA PE MAX 900,000 KGA Próxima Entrega - Data out …" at bounding box center [333, 240] width 461 height 351
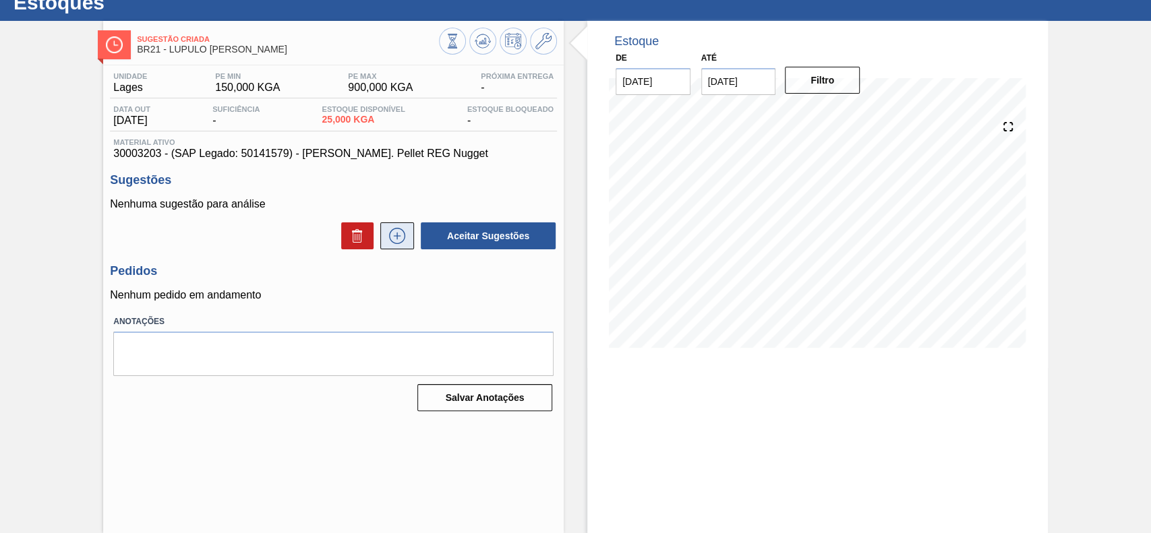
click at [395, 235] on icon at bounding box center [397, 236] width 22 height 16
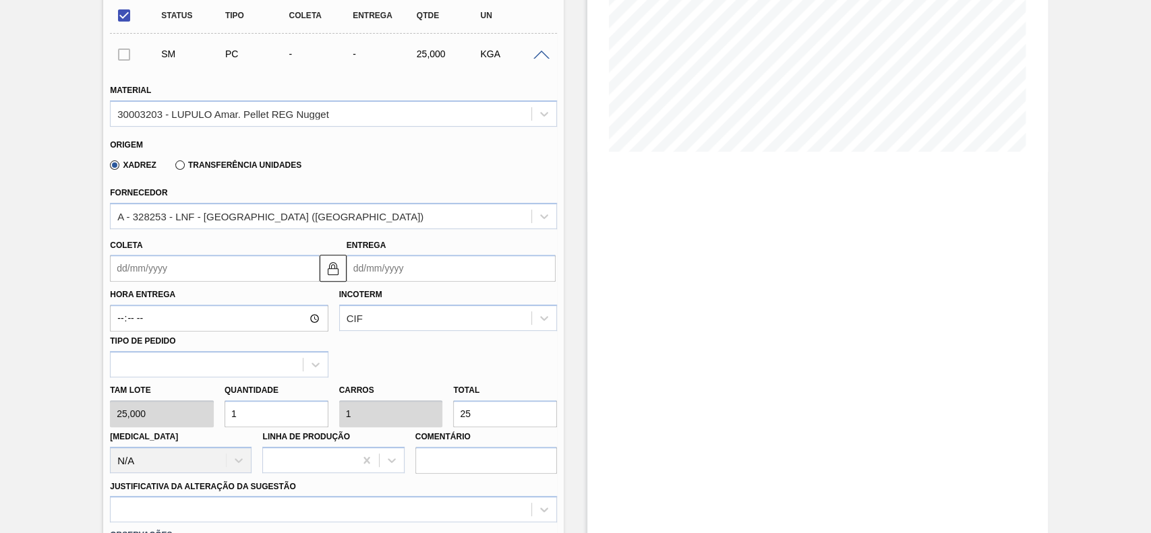
scroll to position [244, 0]
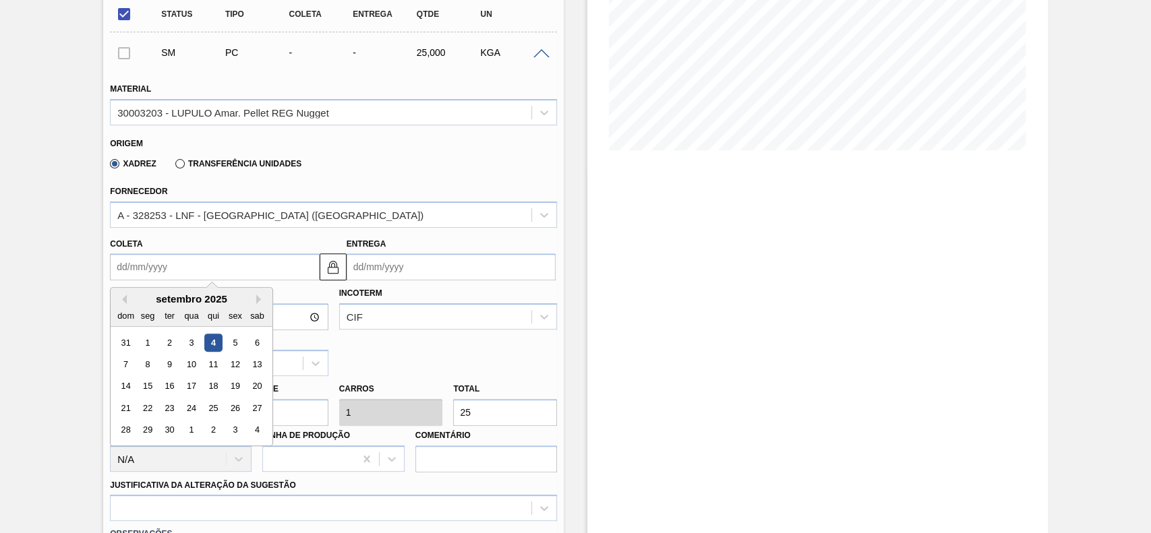
click at [213, 270] on input "Coleta" at bounding box center [214, 267] width 209 height 27
click at [148, 366] on div "8" at bounding box center [148, 364] width 18 height 18
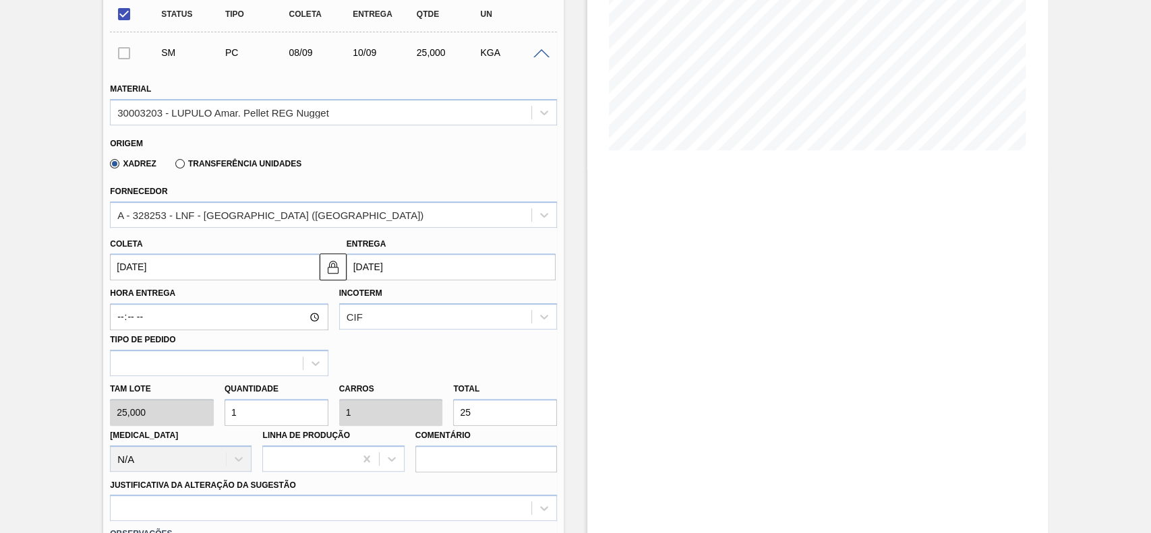
type input "08/09/2025"
type input "10/09/2025"
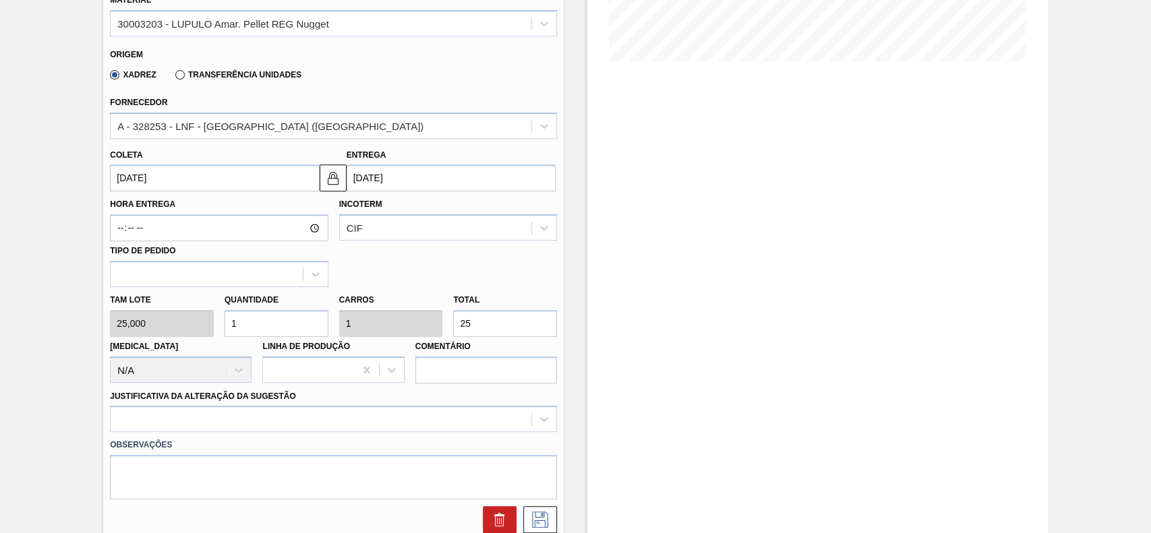
scroll to position [345, 0]
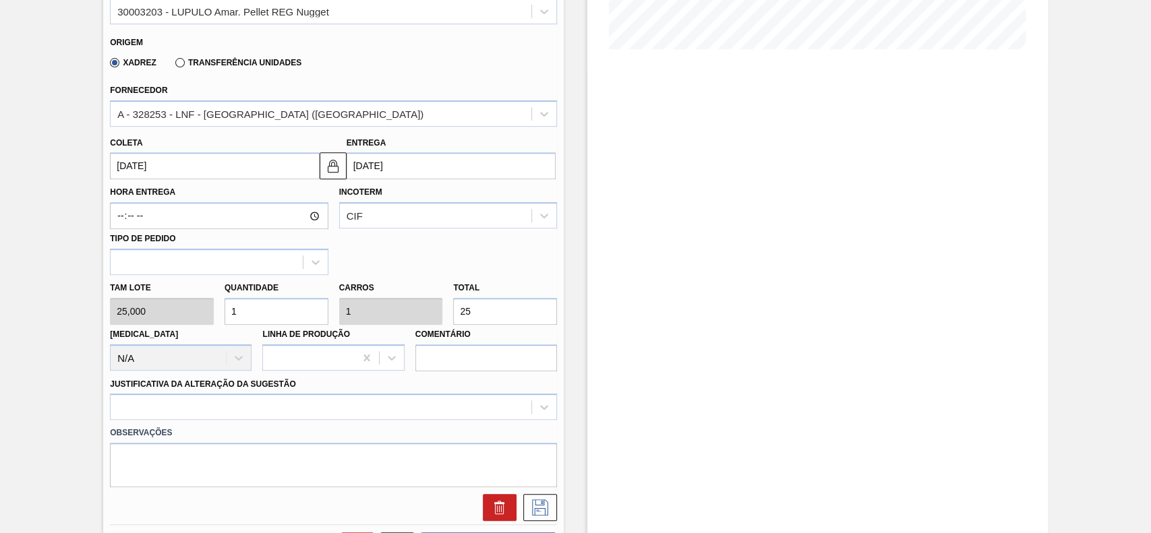
click at [280, 316] on input "1" at bounding box center [277, 311] width 104 height 27
type input "2"
type input "50"
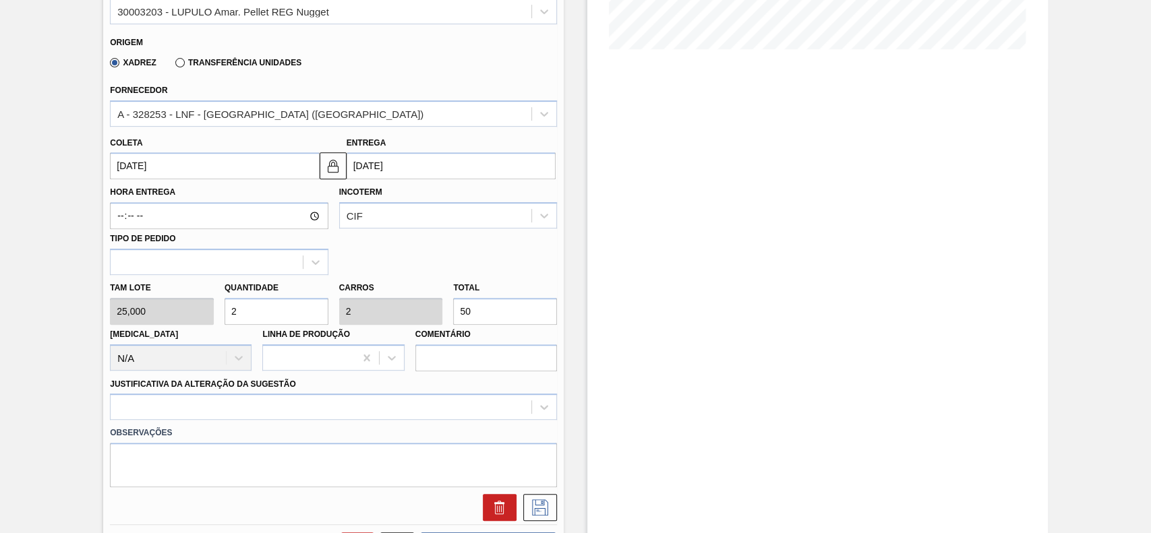
type input "23"
type input "575"
type input "230"
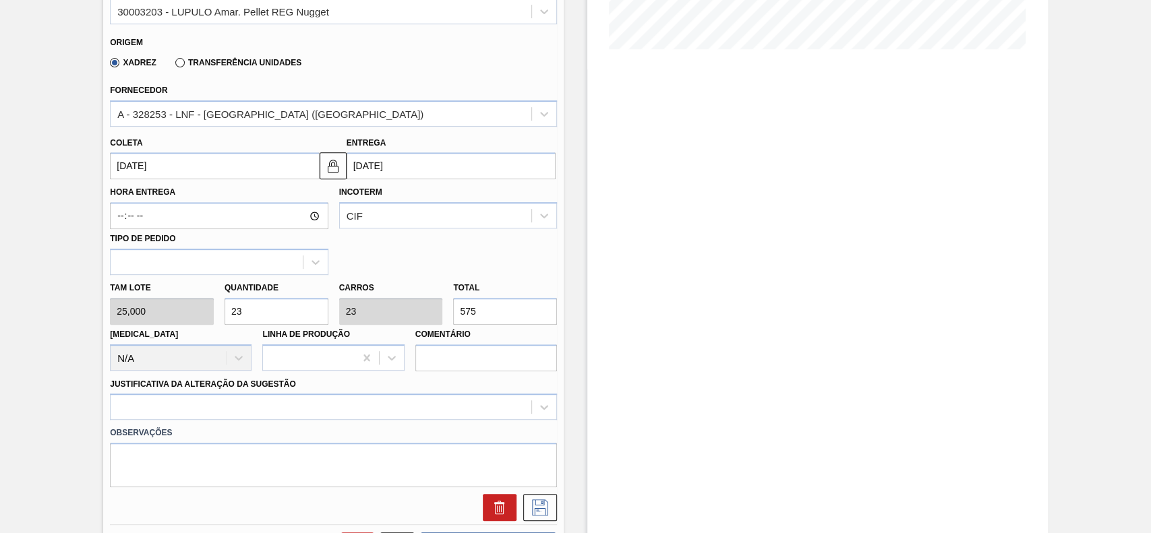
type input "5.750"
type input "23"
type input "575"
type input "2"
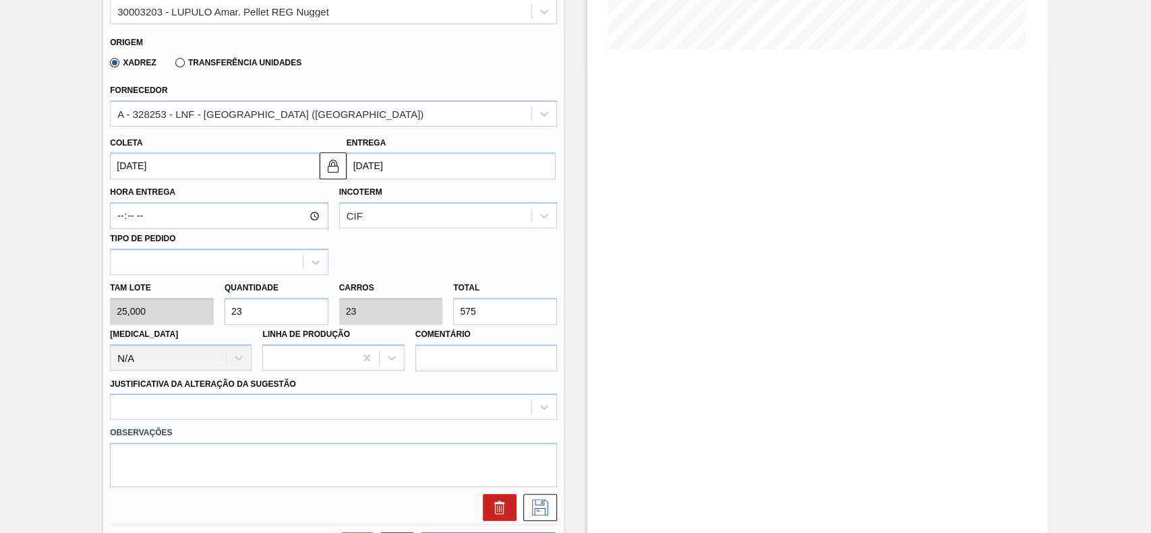
type input "2"
type input "50"
type input "0"
click at [503, 305] on input "0" at bounding box center [505, 311] width 104 height 27
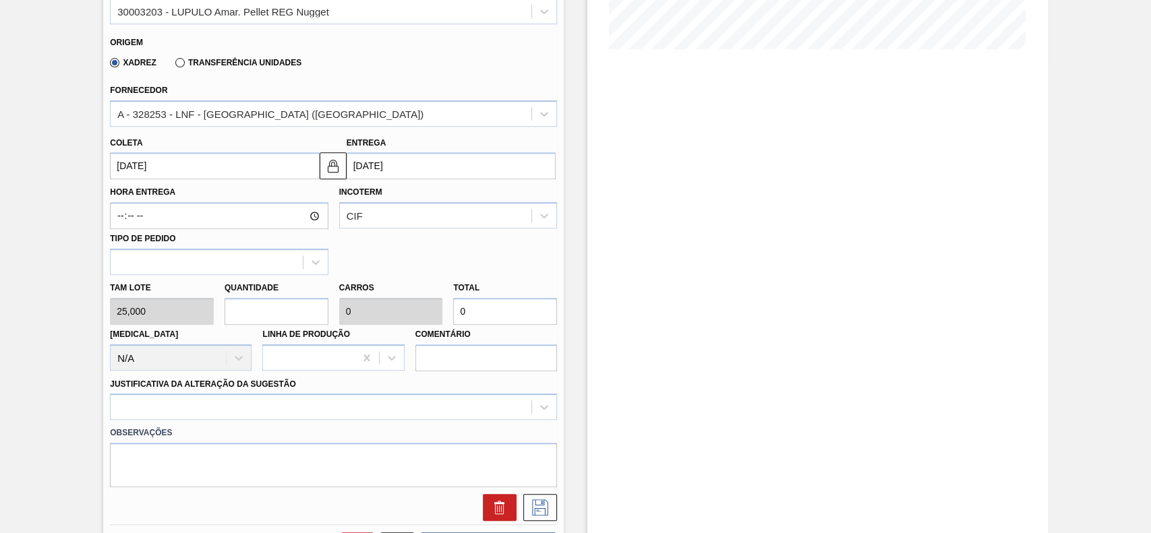
click at [503, 305] on input "0" at bounding box center [505, 311] width 104 height 27
type input "0,08"
type input "2"
type input "0,92"
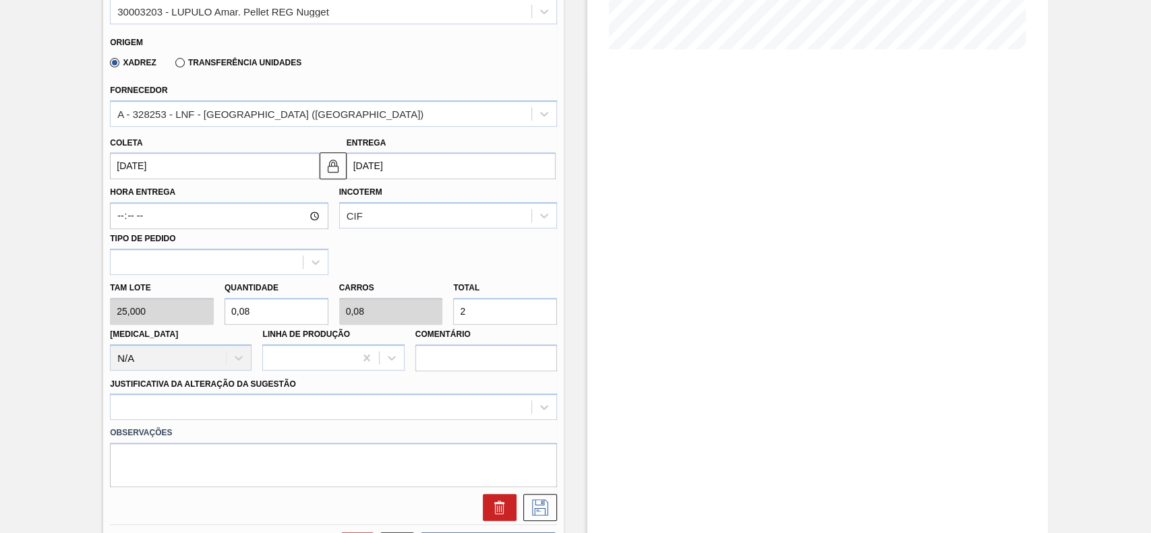
type input "0,92"
type input "23"
type input "9,2"
type input "230"
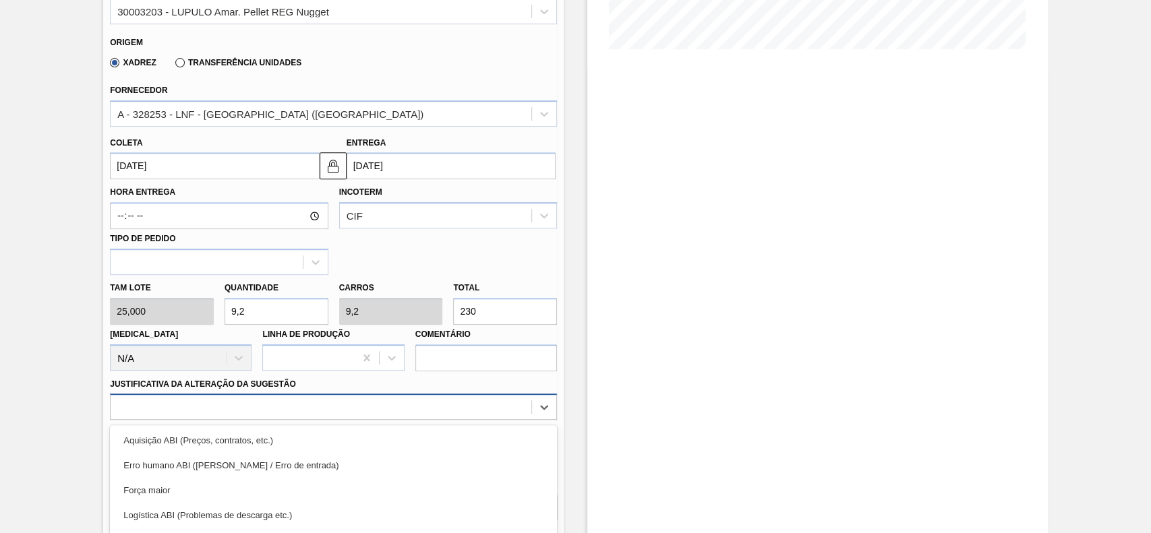
scroll to position [446, 0]
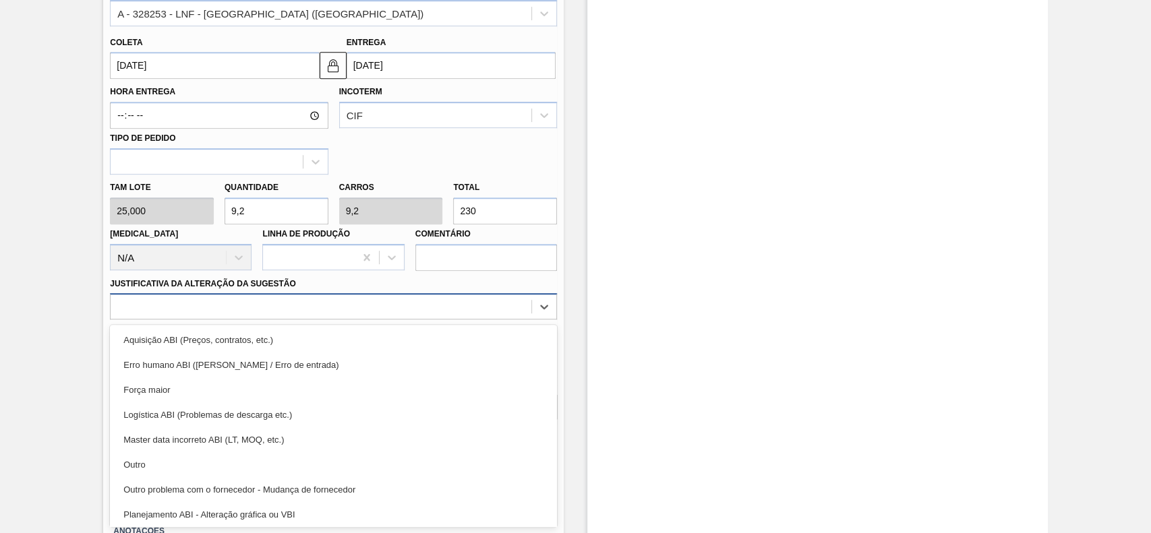
click at [227, 320] on div "option Força maior focused, 3 of 18. 18 results available. Use Up and Down to c…" at bounding box center [333, 306] width 447 height 26
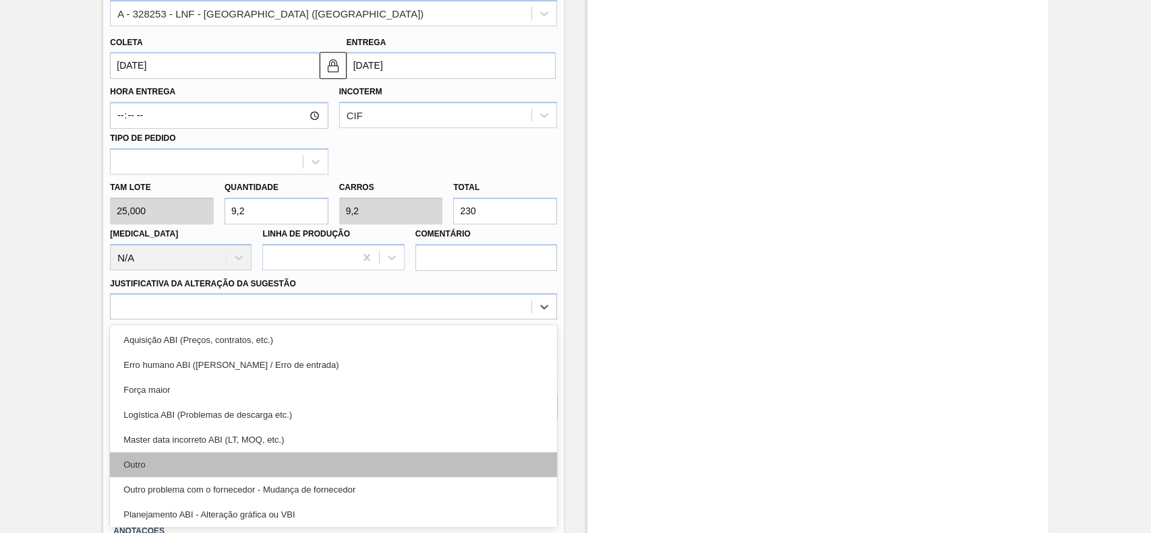
click at [208, 467] on div "Outro" at bounding box center [333, 464] width 447 height 25
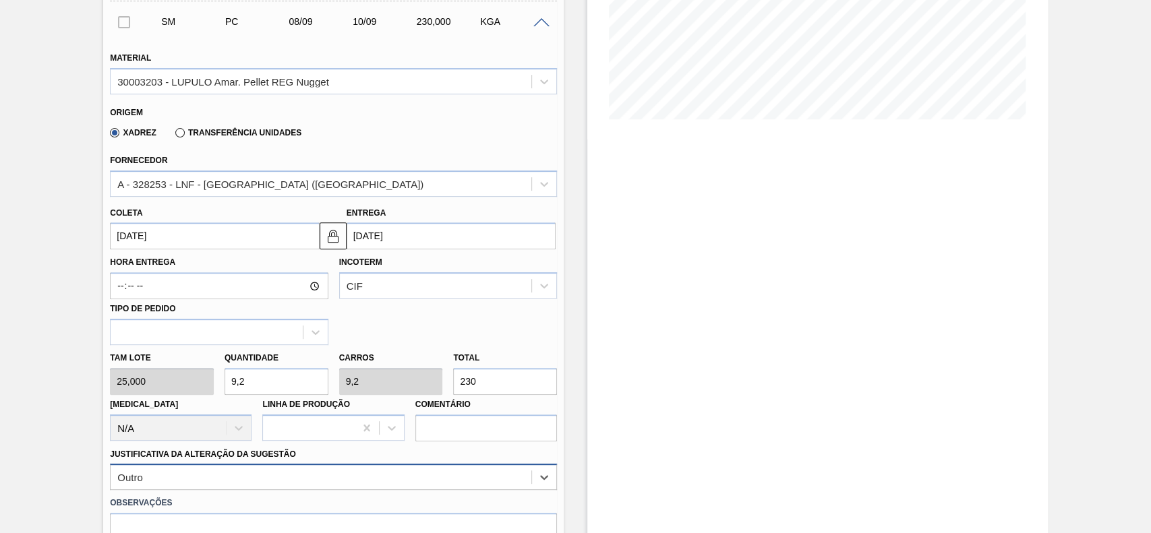
scroll to position [372, 0]
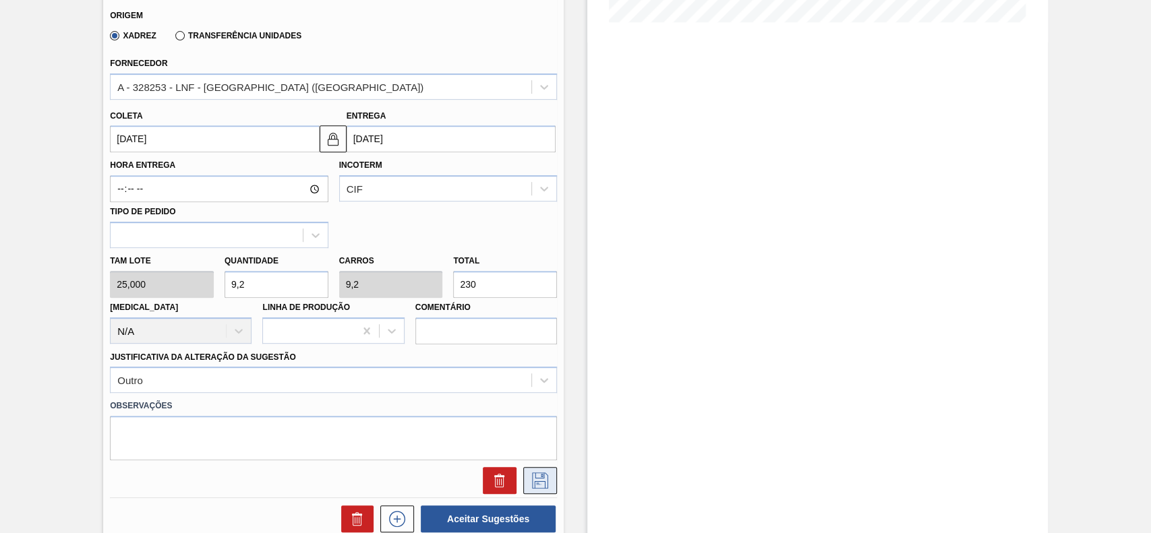
click at [537, 475] on icon at bounding box center [540, 481] width 22 height 16
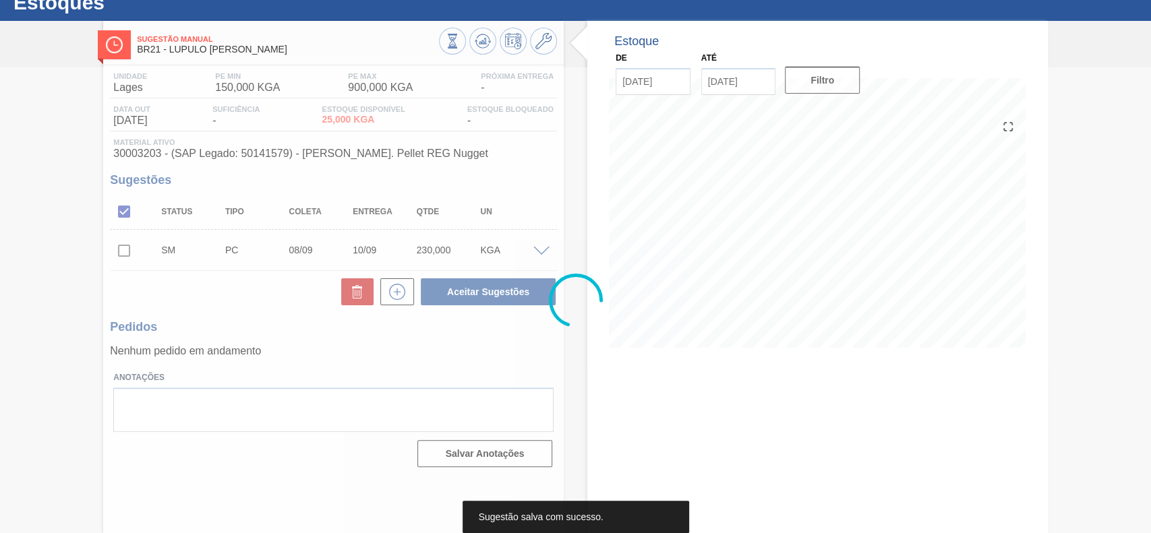
scroll to position [47, 0]
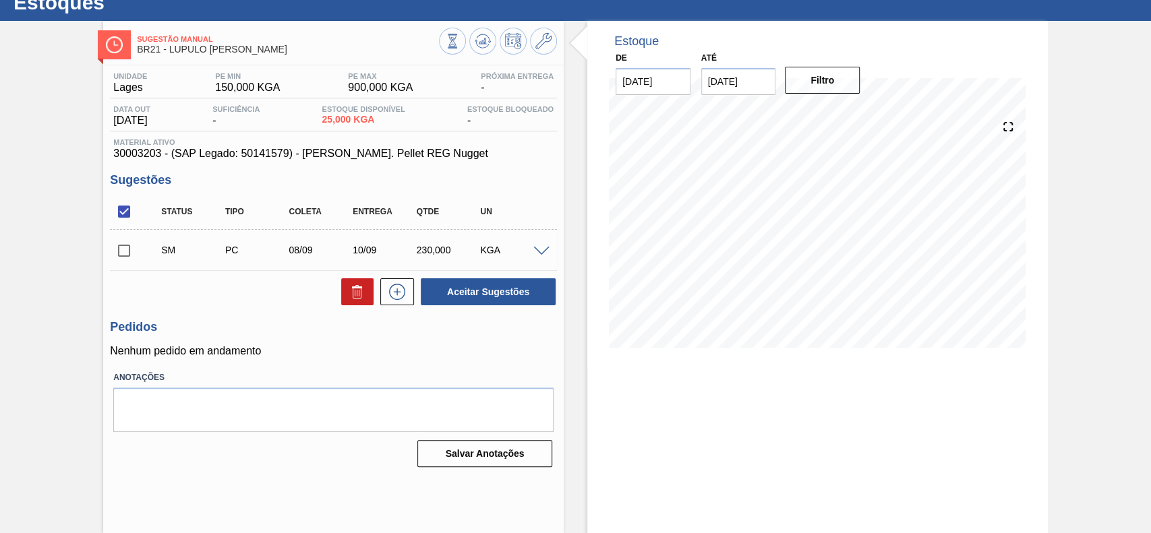
click at [126, 246] on input "checkbox" at bounding box center [124, 251] width 28 height 28
checkbox input "true"
click at [473, 297] on button "Aceitar Sugestões" at bounding box center [488, 291] width 135 height 27
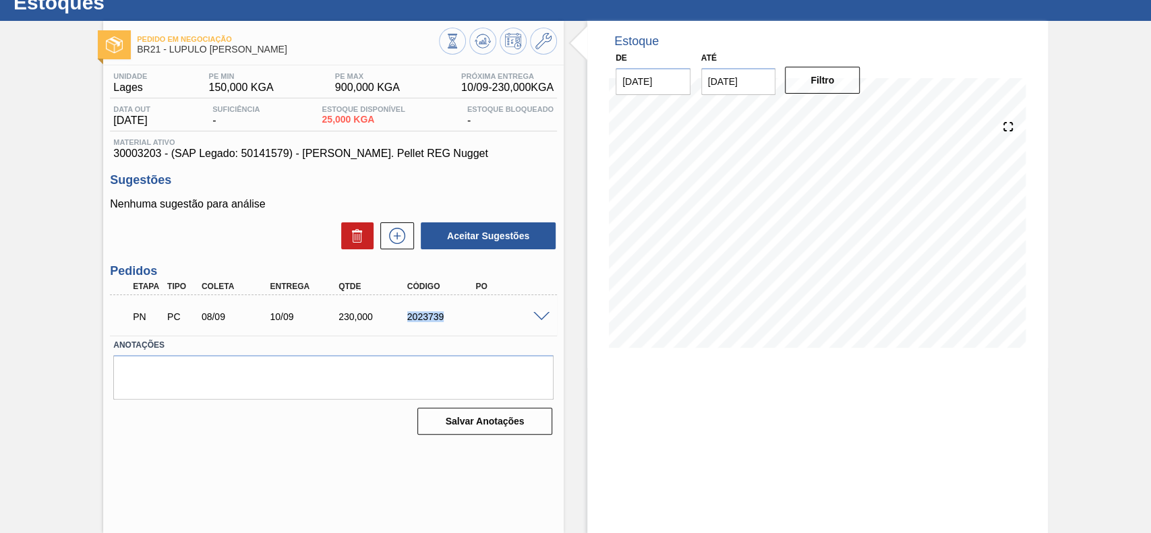
drag, startPoint x: 450, startPoint y: 316, endPoint x: 407, endPoint y: 324, distance: 43.2
click at [407, 324] on div "PN PC 08/09 10/09 230,000 2023739" at bounding box center [329, 315] width 411 height 27
copy div "2023739"
click at [541, 316] on span at bounding box center [541, 317] width 16 height 10
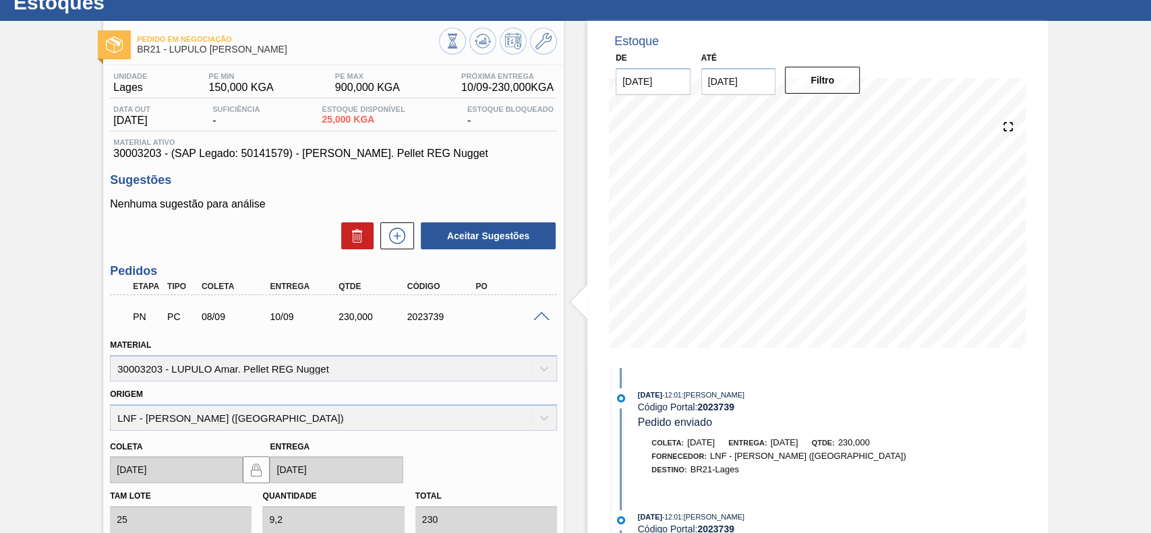
scroll to position [287, 0]
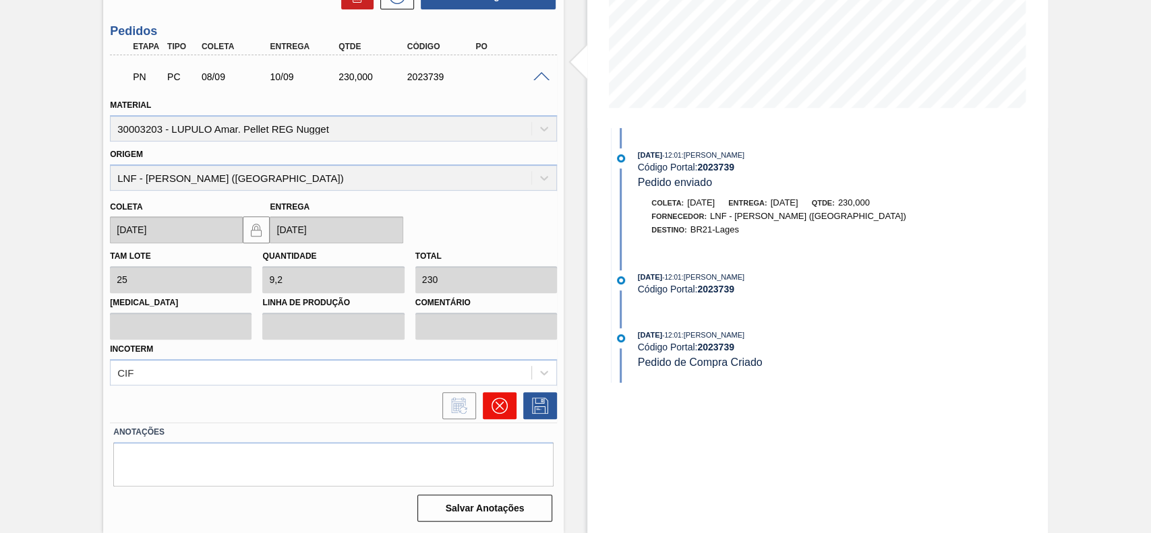
click at [494, 411] on icon at bounding box center [500, 406] width 16 height 16
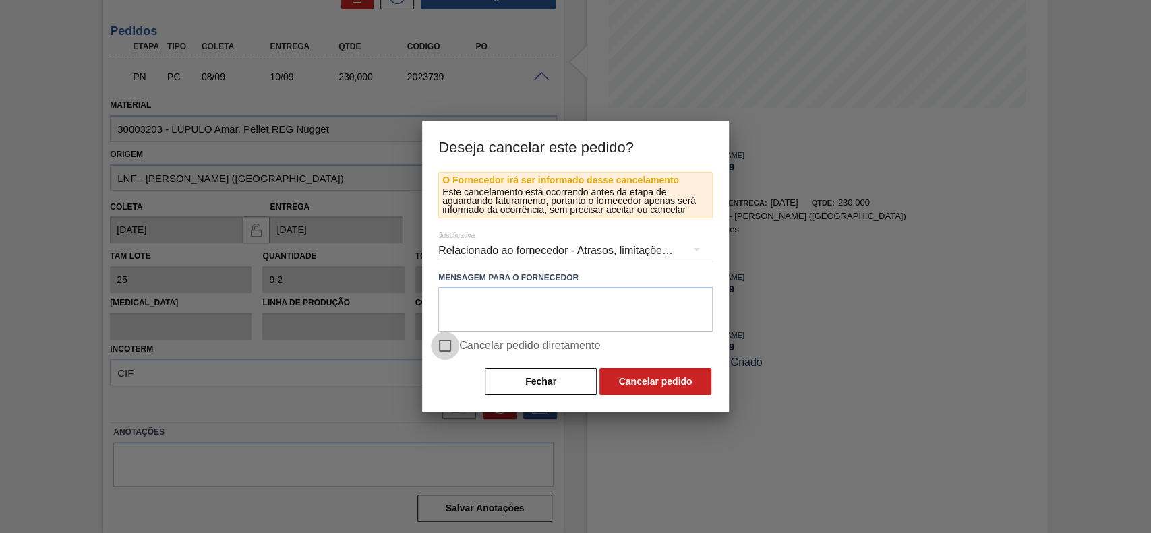
click at [449, 352] on input "Cancelar pedido diretamente" at bounding box center [445, 346] width 28 height 28
checkbox input "true"
click at [637, 385] on button "Cancelar pedido" at bounding box center [655, 381] width 112 height 27
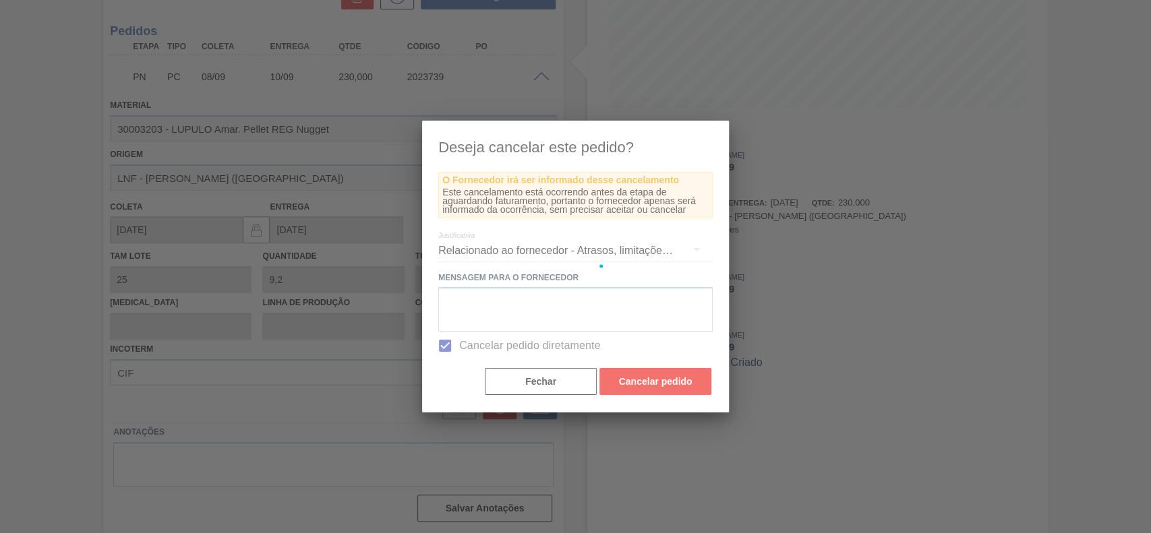
scroll to position [47, 0]
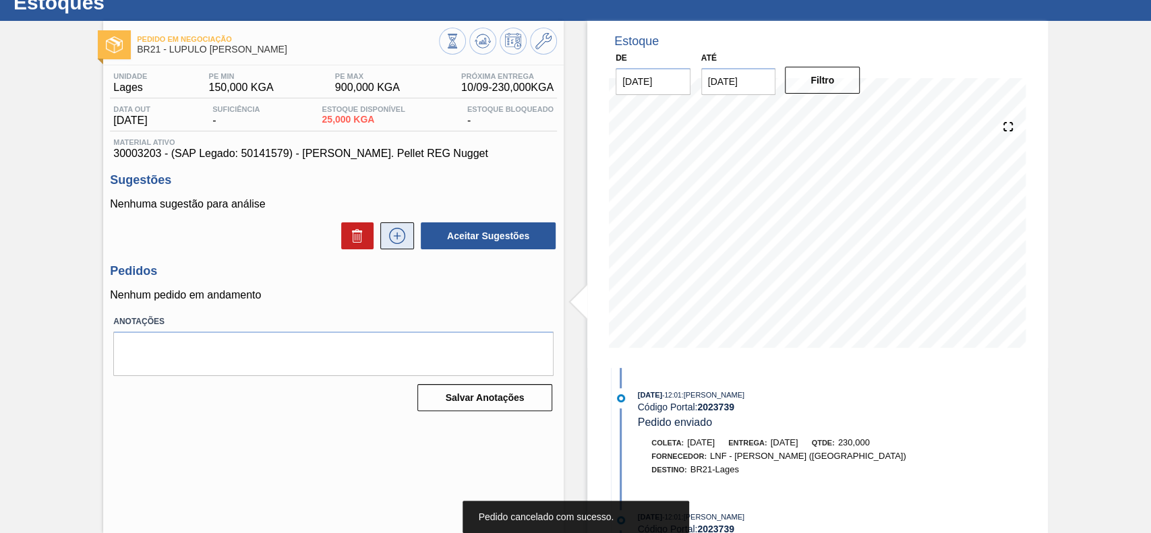
click at [407, 247] on button at bounding box center [397, 236] width 34 height 27
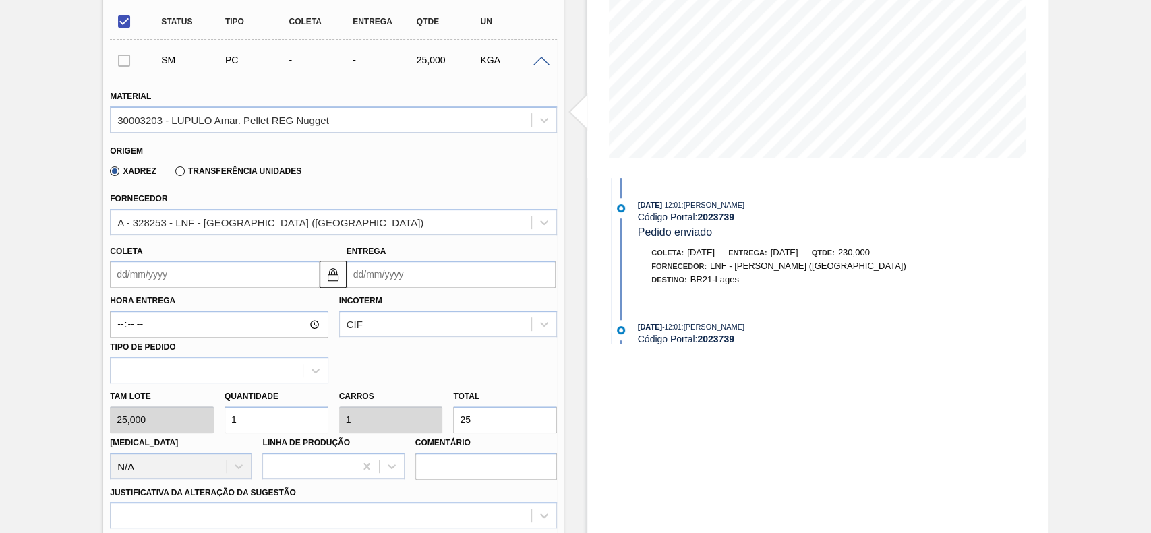
scroll to position [237, 0]
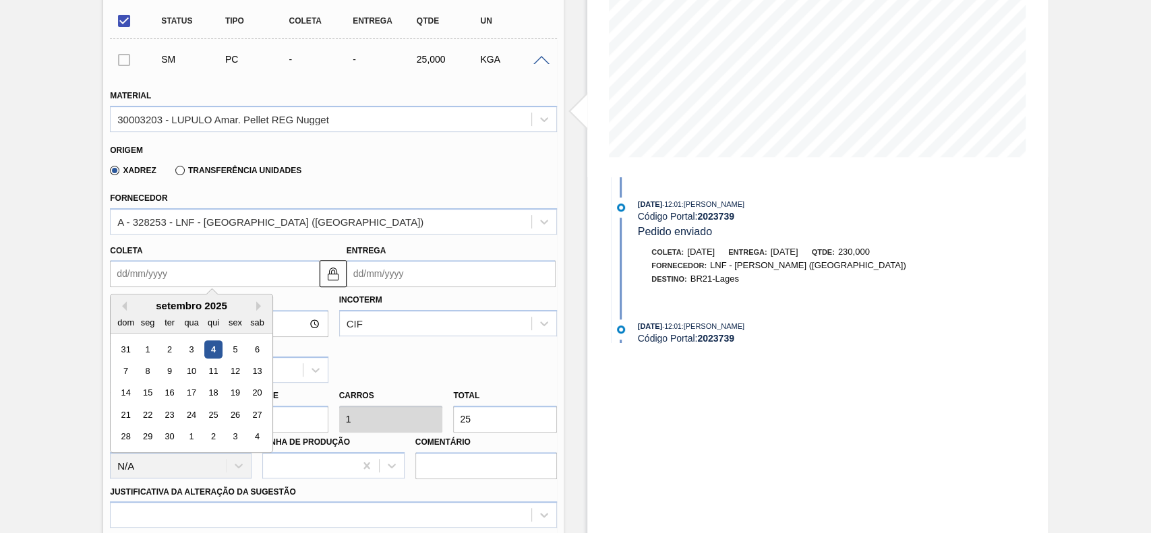
click at [213, 263] on input "Coleta" at bounding box center [214, 273] width 209 height 27
click at [149, 380] on div "8" at bounding box center [148, 371] width 18 height 18
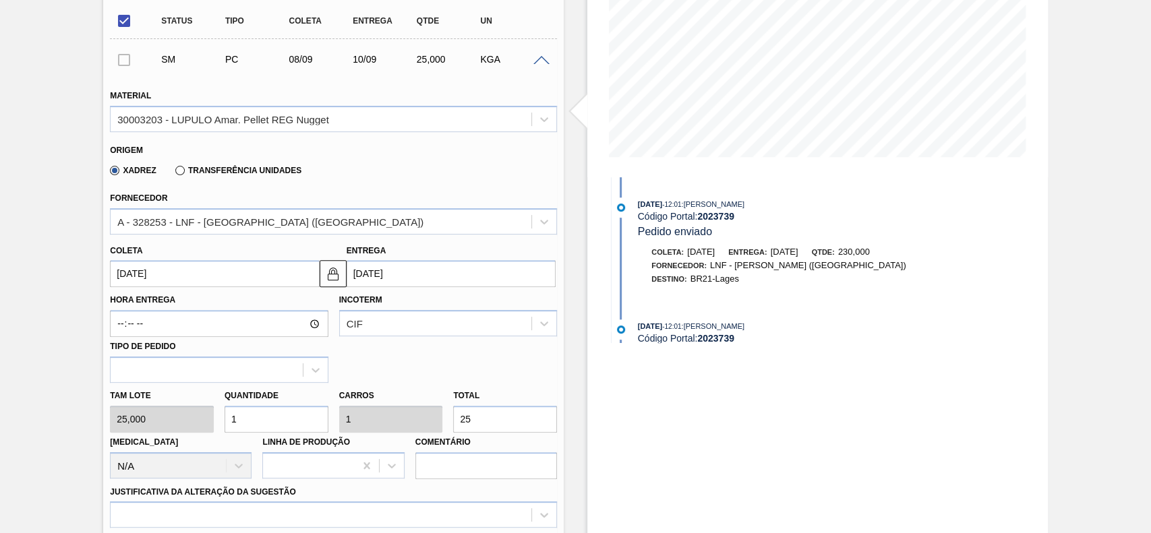
type input "08/09/2025"
type input "10/09/2025"
click at [240, 433] on input "1" at bounding box center [277, 419] width 104 height 27
click at [491, 418] on input "25" at bounding box center [505, 419] width 104 height 27
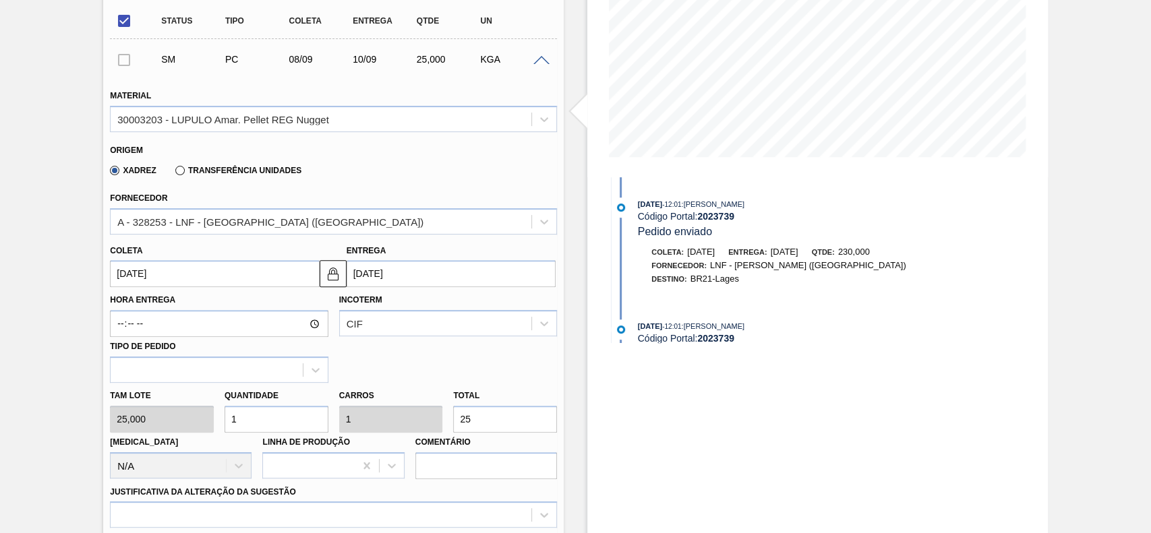
click at [491, 418] on input "25" at bounding box center [505, 419] width 104 height 27
type input "10"
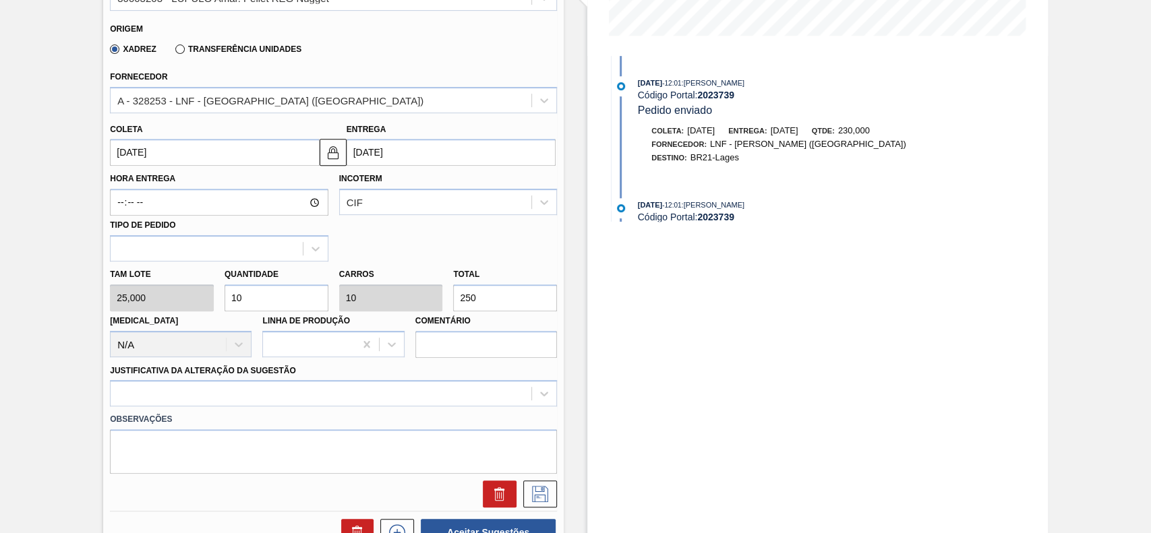
scroll to position [389, 0]
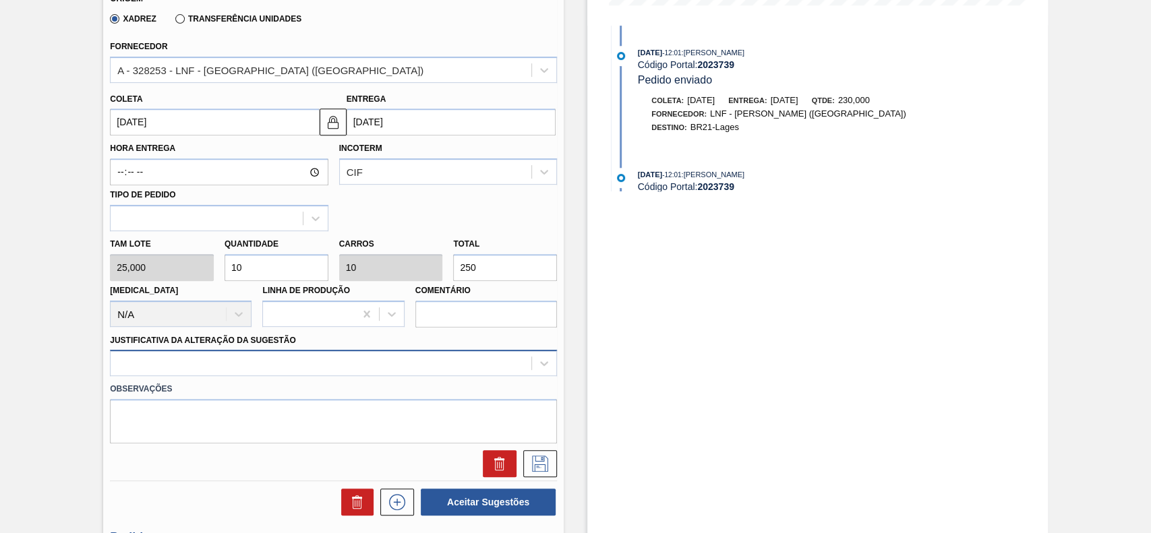
type input "250"
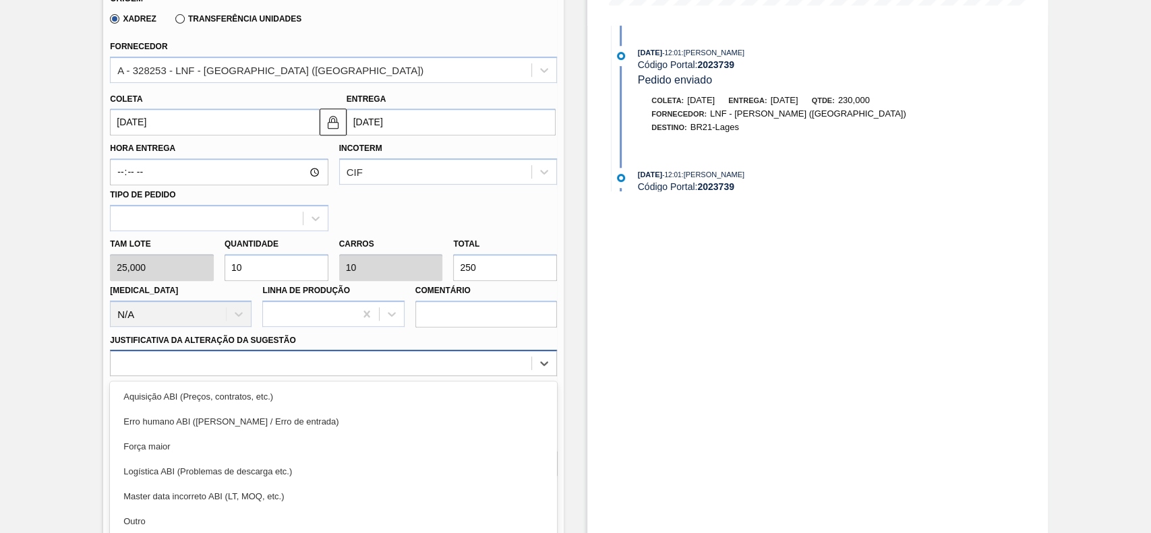
scroll to position [446, 0]
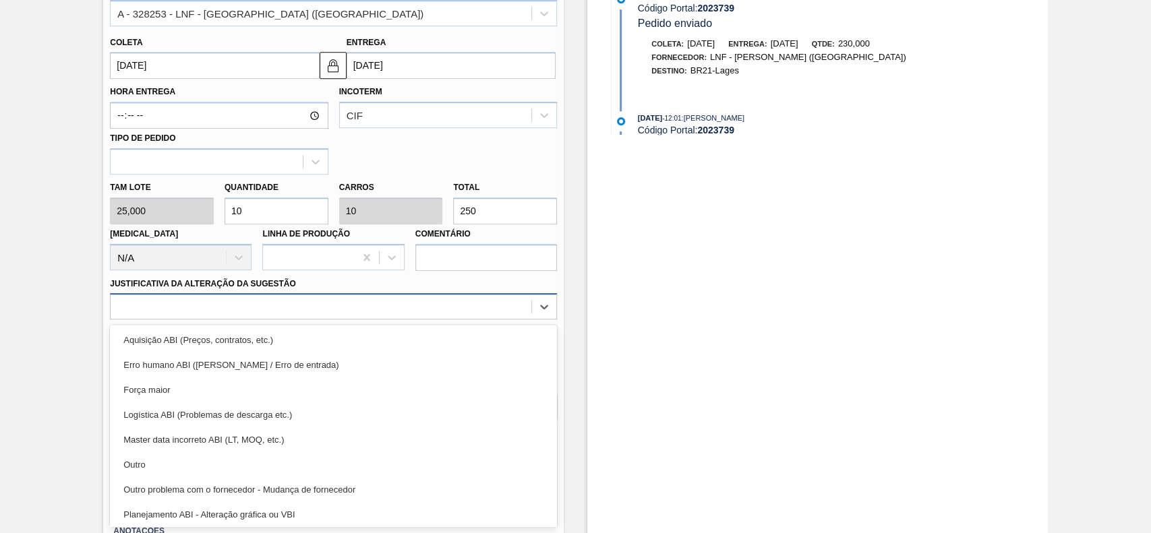
click at [334, 320] on div "option Erro humano ABI (Cálculo / Erro de entrada) focused, 2 of 18. 18 results…" at bounding box center [333, 306] width 447 height 26
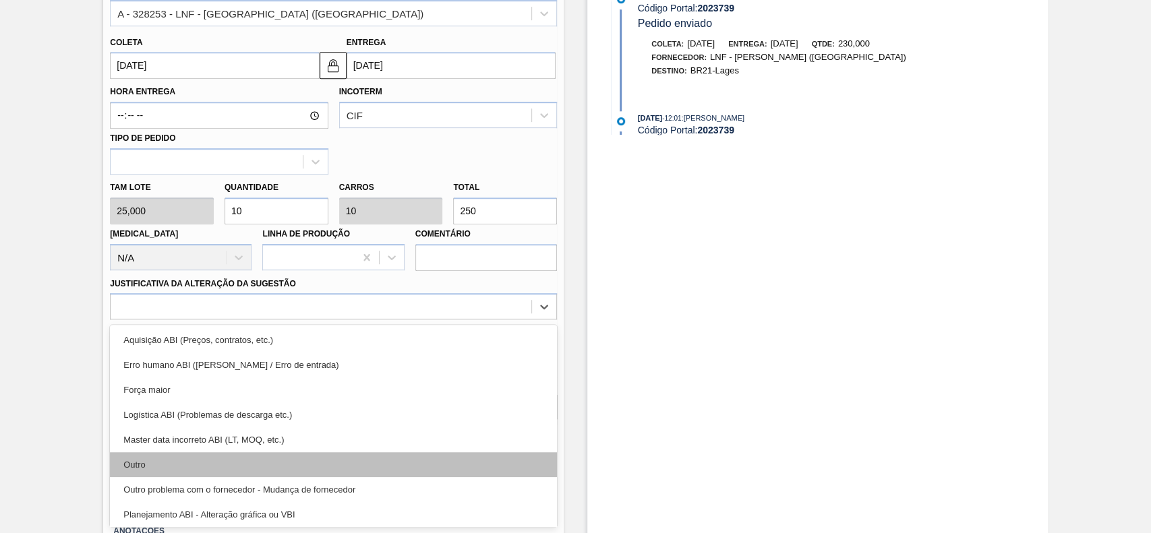
click at [244, 457] on div "Outro" at bounding box center [333, 464] width 447 height 25
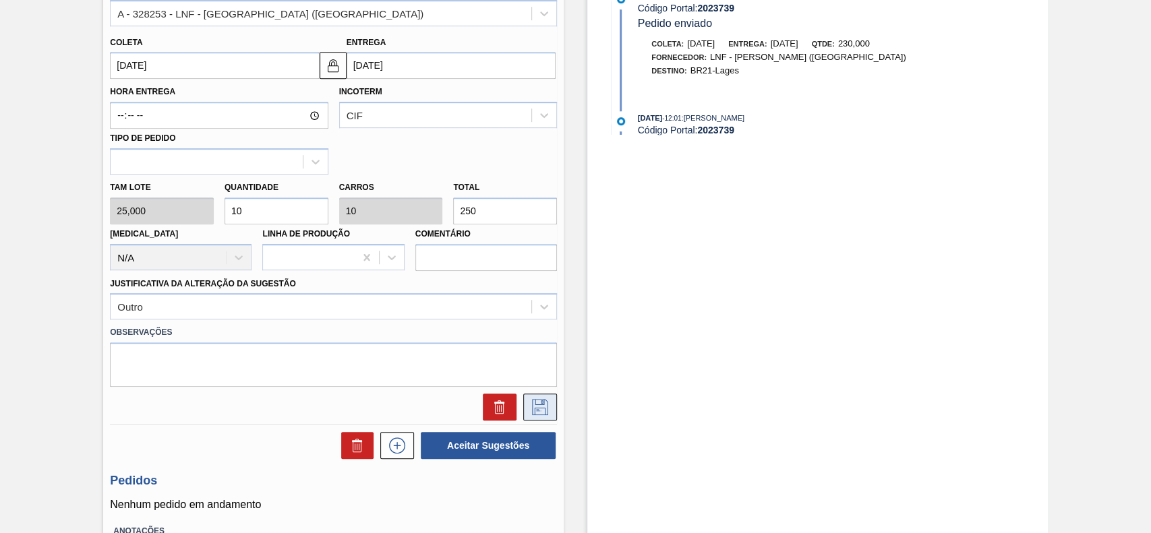
click at [525, 412] on button at bounding box center [540, 407] width 34 height 27
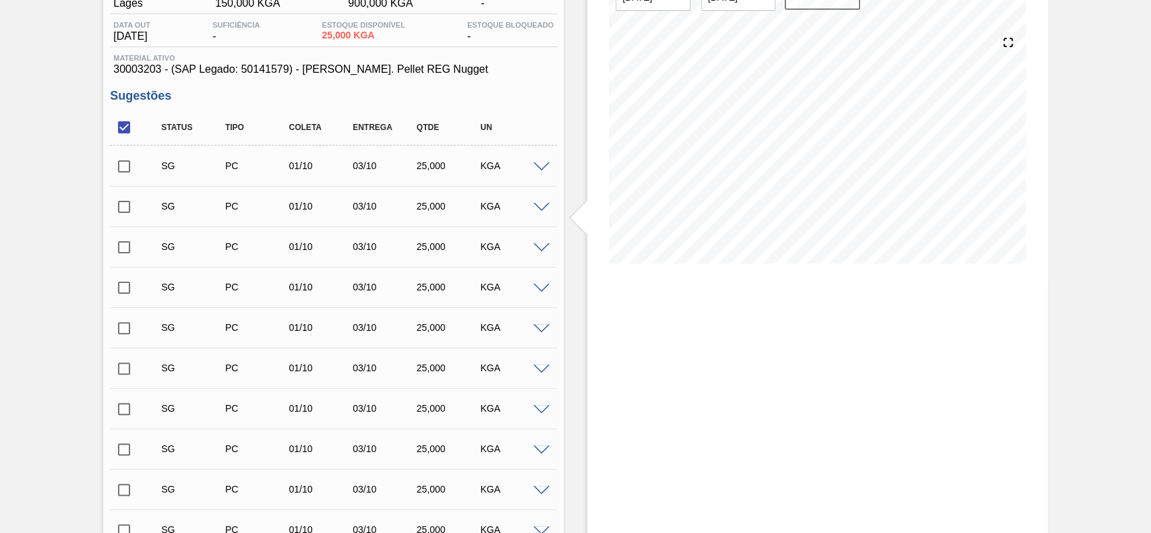
scroll to position [96, 0]
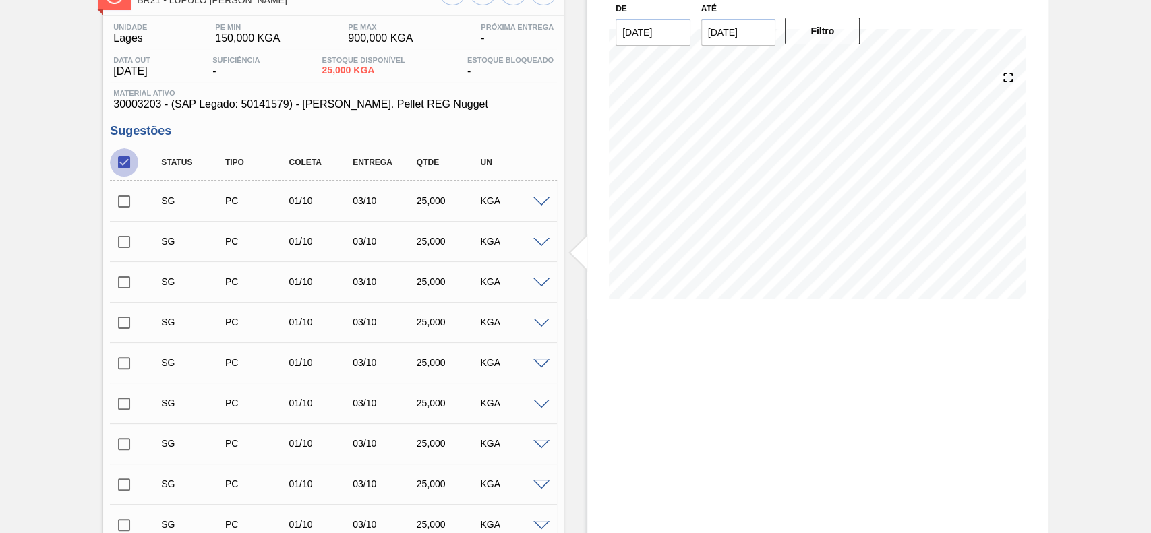
click at [129, 164] on input "checkbox" at bounding box center [124, 162] width 28 height 28
checkbox input "true"
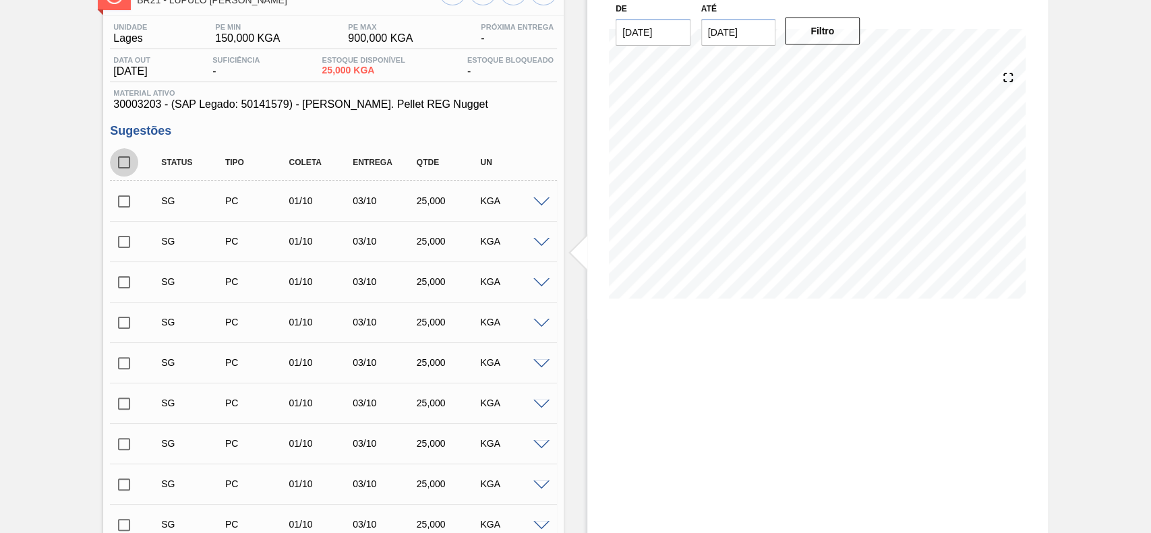
checkbox input "true"
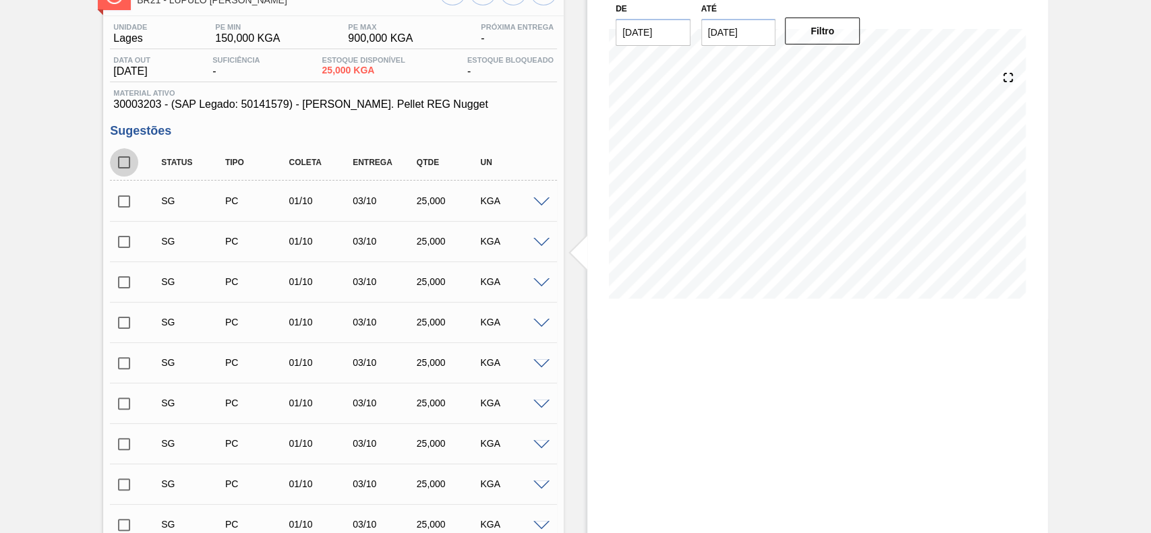
checkbox input "true"
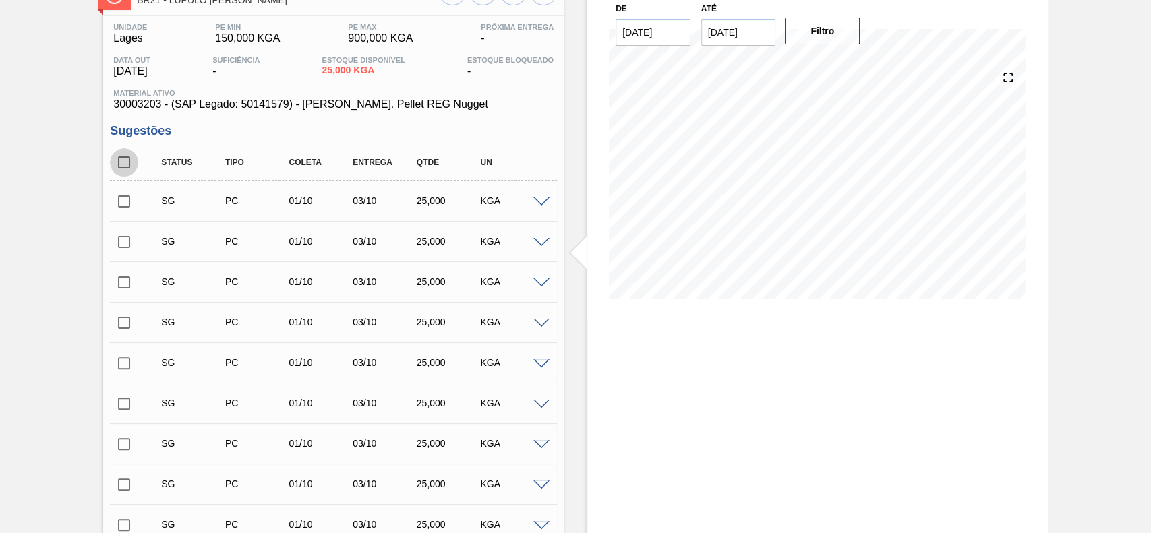
checkbox input "true"
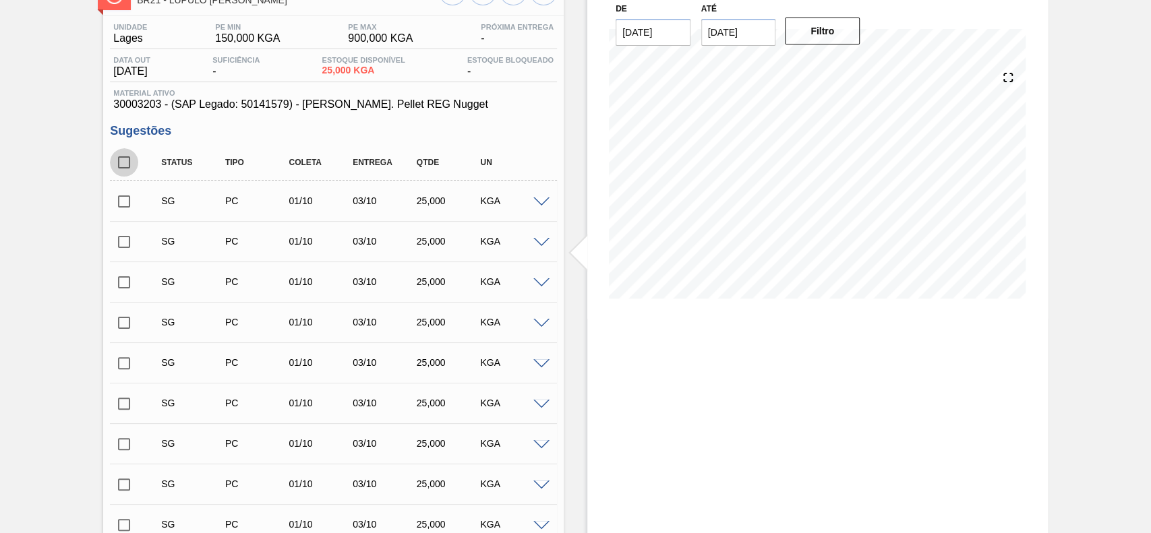
checkbox input "true"
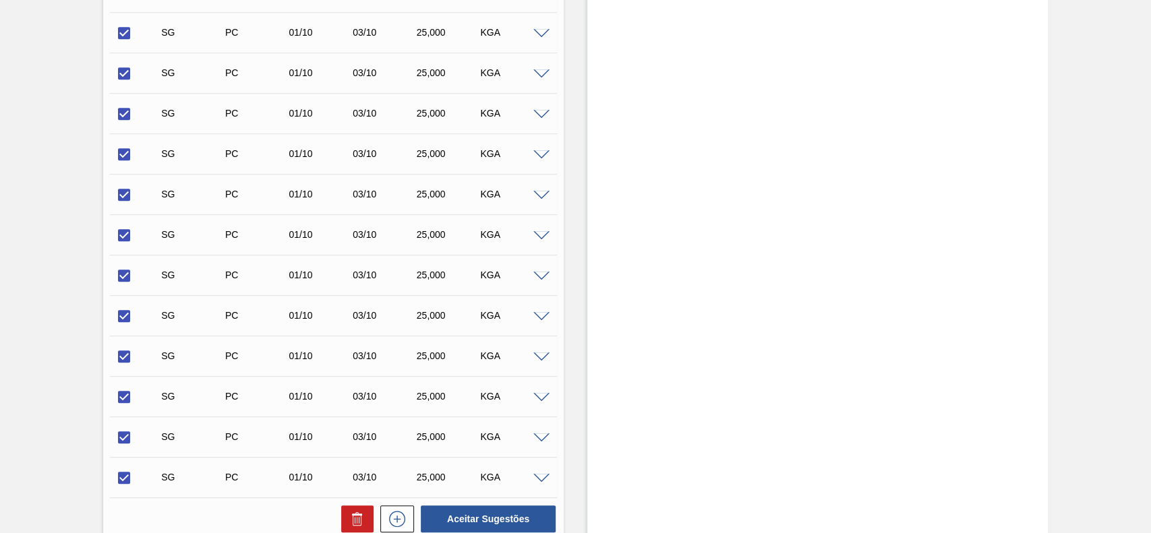
scroll to position [762, 0]
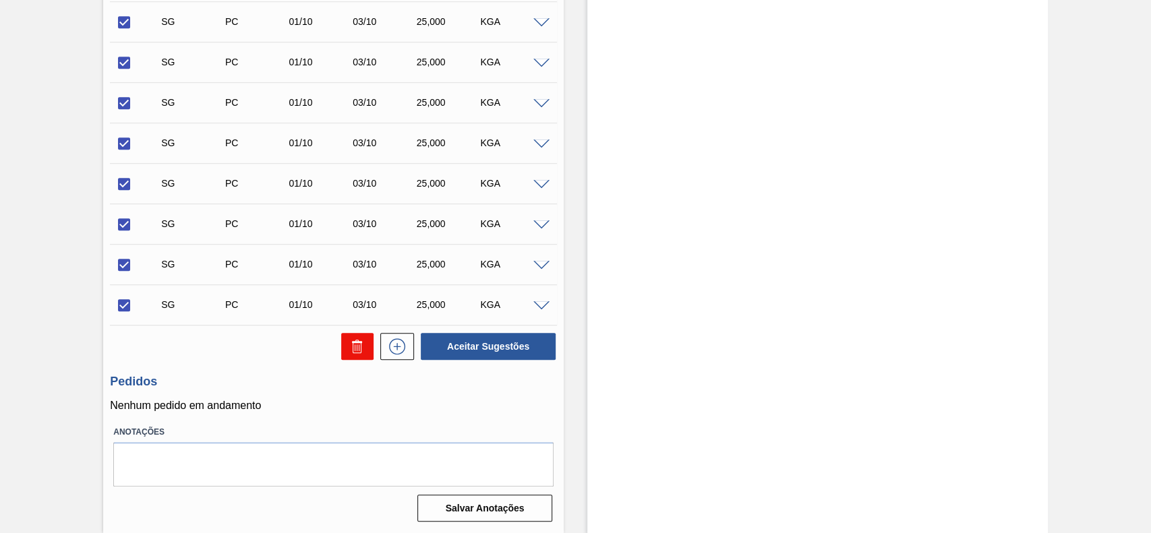
click at [357, 346] on icon at bounding box center [357, 348] width 1 height 7
checkbox input "false"
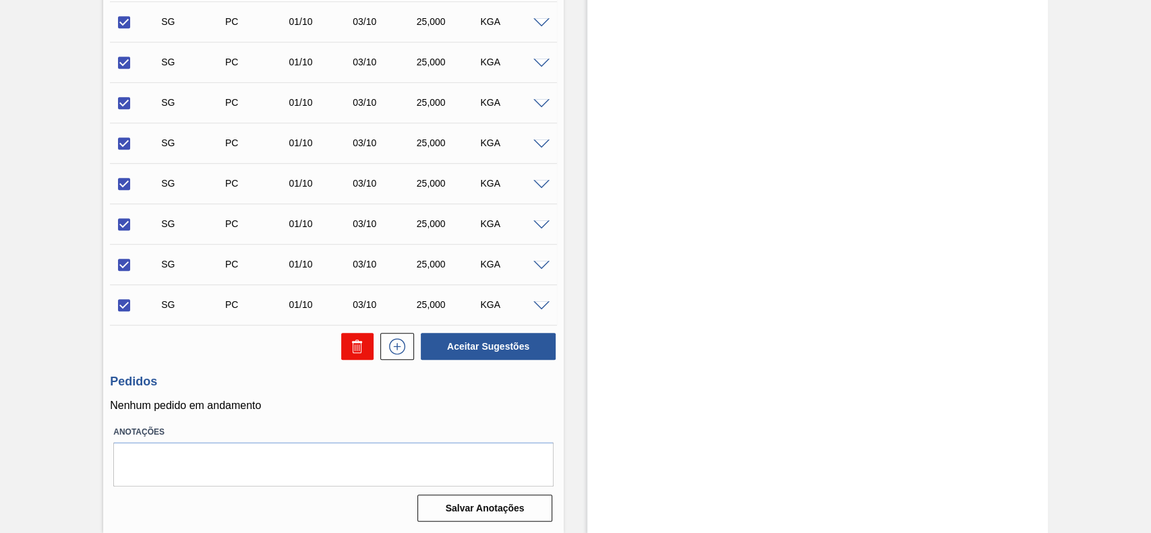
checkbox input "false"
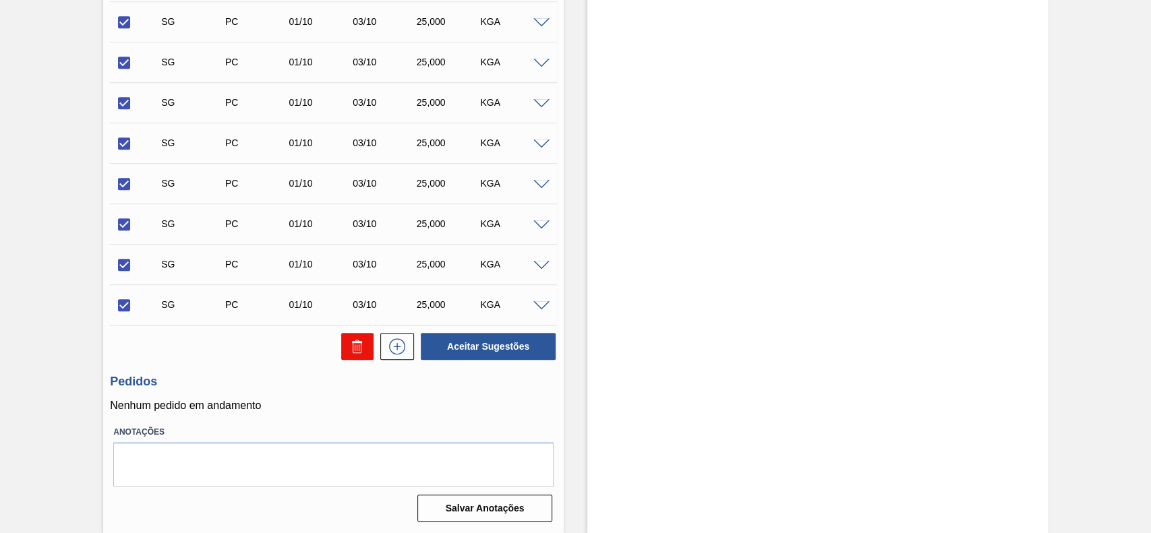
checkbox input "false"
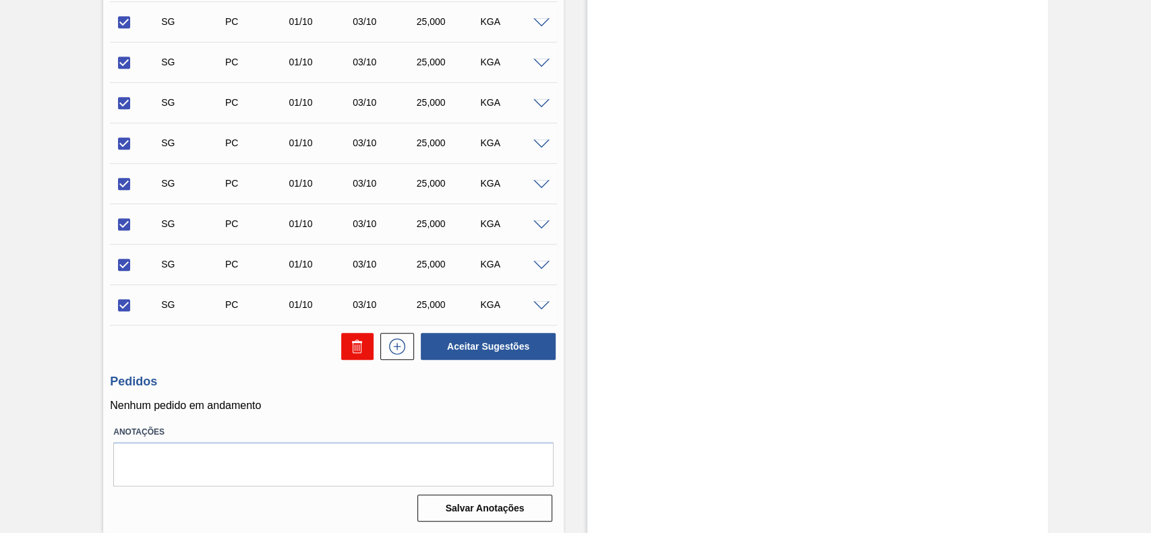
checkbox input "false"
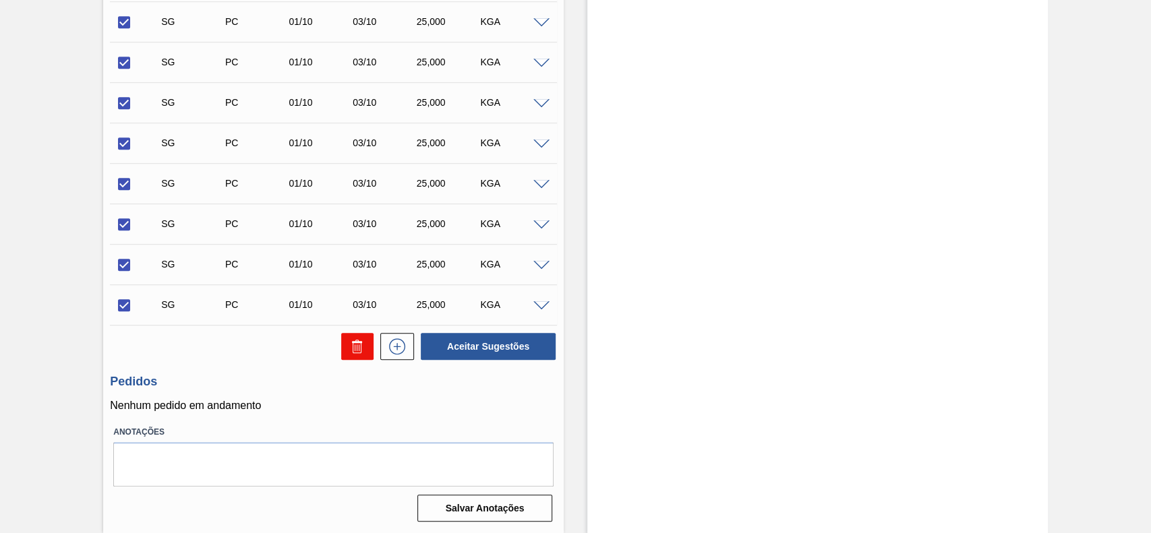
checkbox input "false"
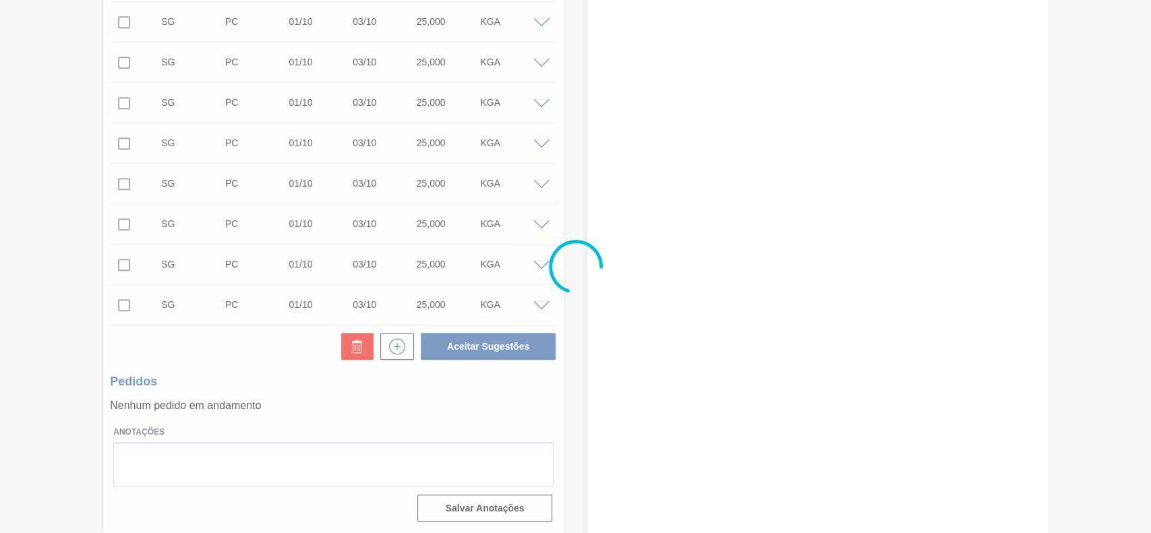
scroll to position [47, 0]
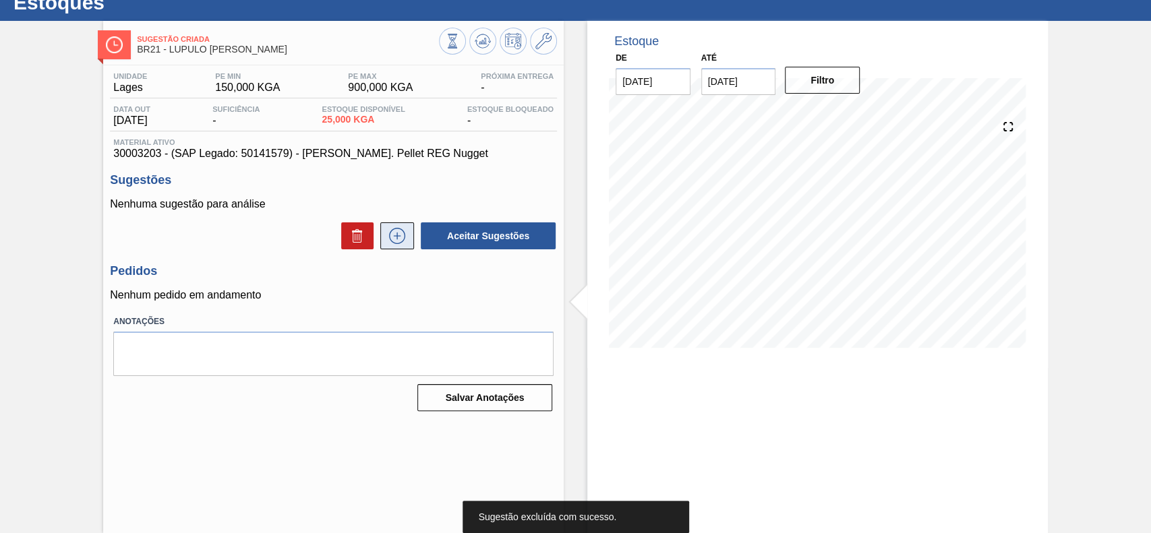
click at [396, 235] on icon at bounding box center [397, 236] width 22 height 16
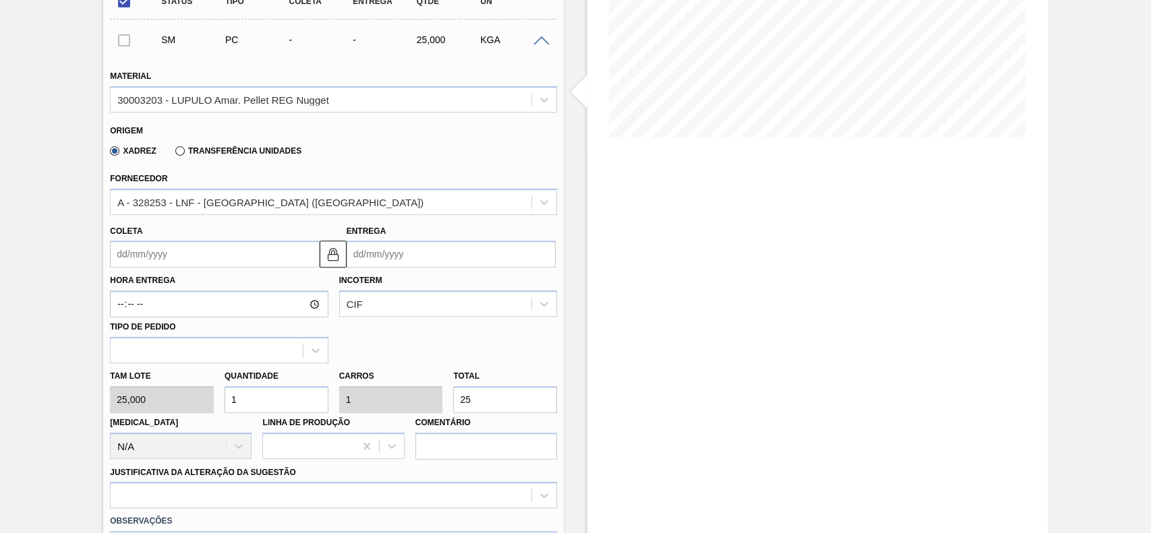
scroll to position [264, 0]
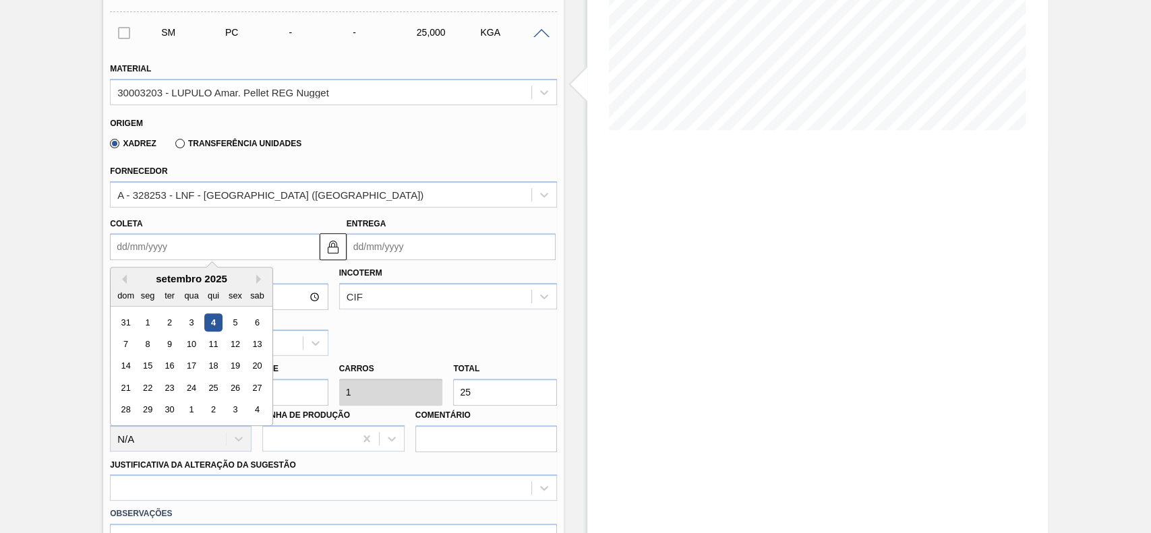
click at [216, 260] on input "Coleta" at bounding box center [214, 246] width 209 height 27
click at [142, 347] on div "8" at bounding box center [148, 344] width 18 height 18
type input "08/09/2025"
type input "10/09/2025"
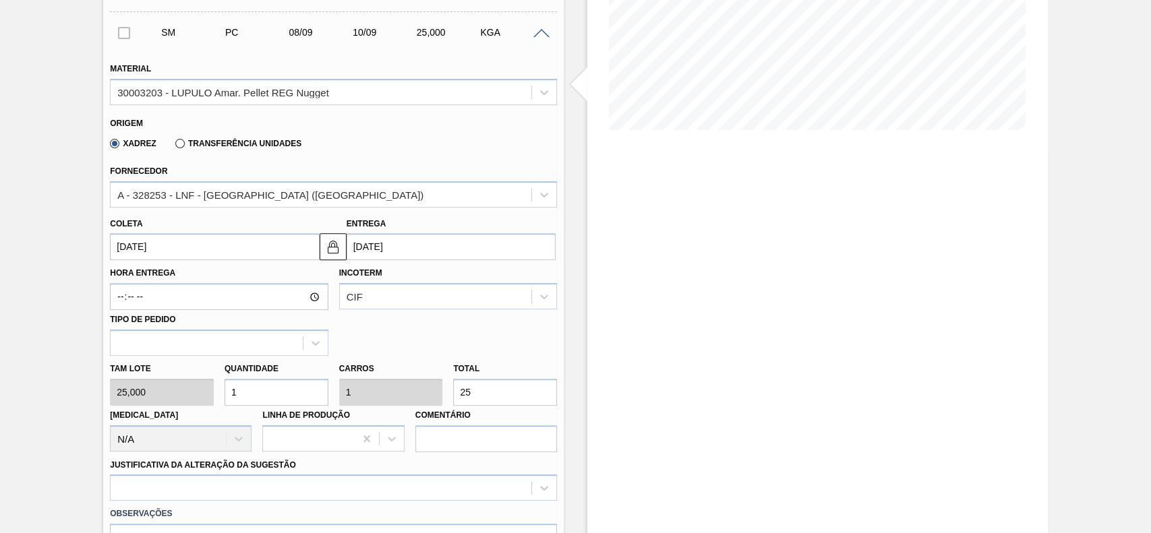
click at [481, 395] on input "25" at bounding box center [505, 392] width 104 height 27
type input "10"
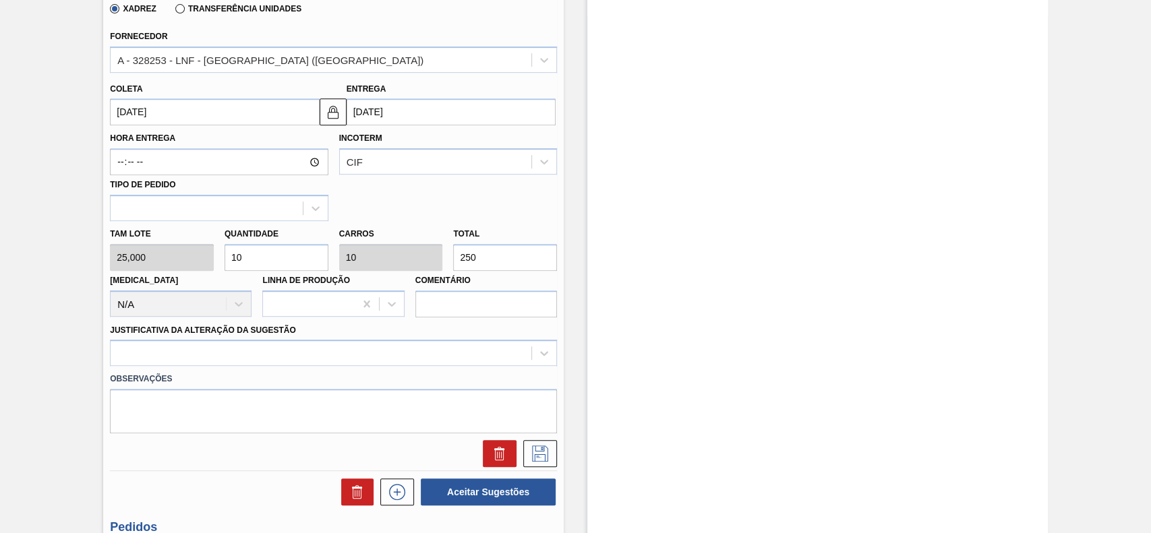
scroll to position [402, 0]
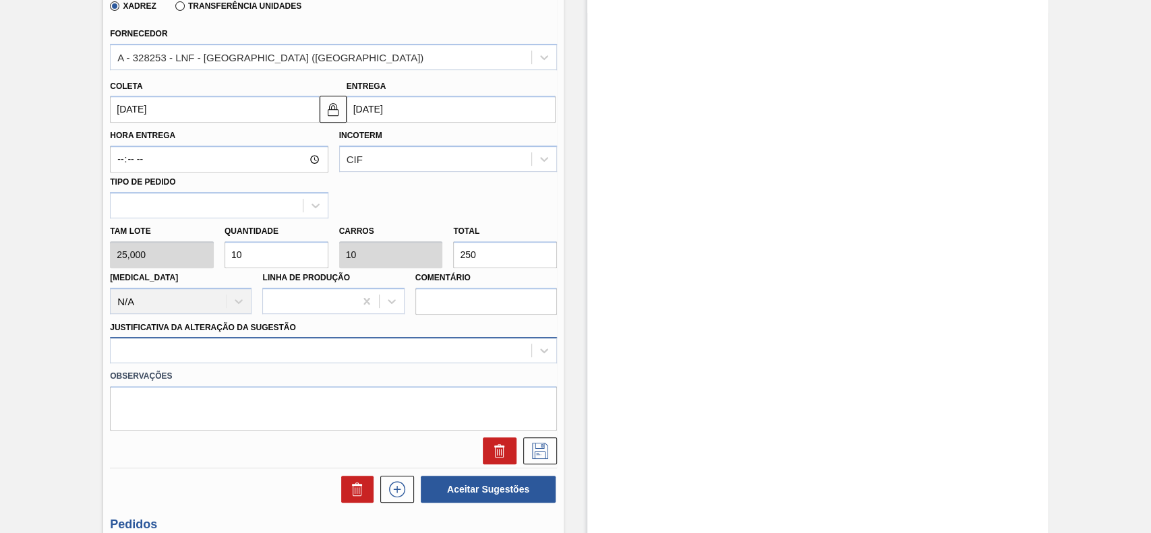
type input "250"
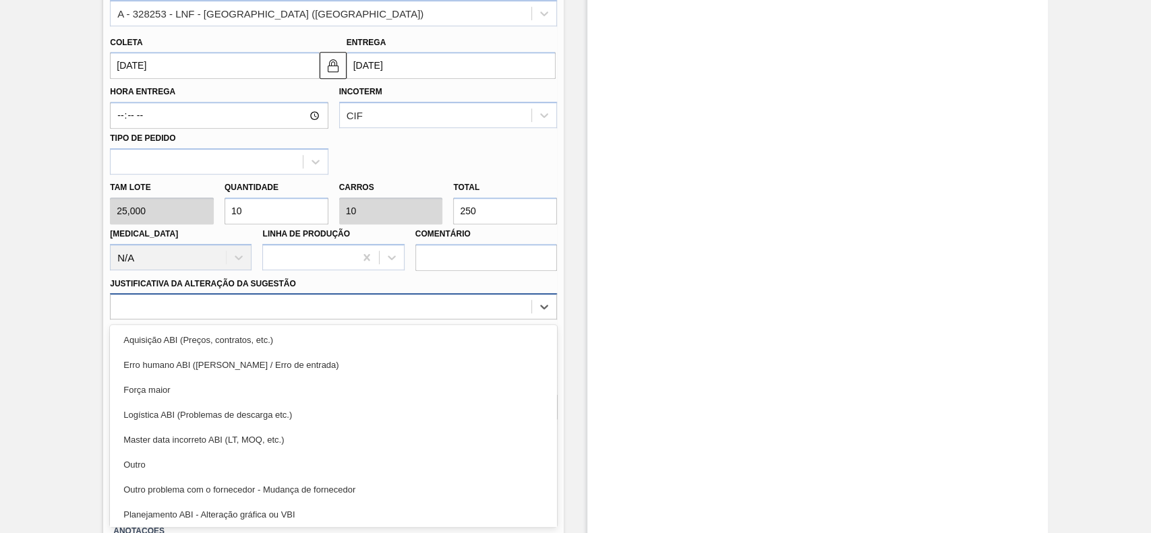
click at [297, 320] on div "option Aquisição ABI (Preços, contratos, etc.) focused, 1 of 18. 18 results ava…" at bounding box center [333, 306] width 447 height 26
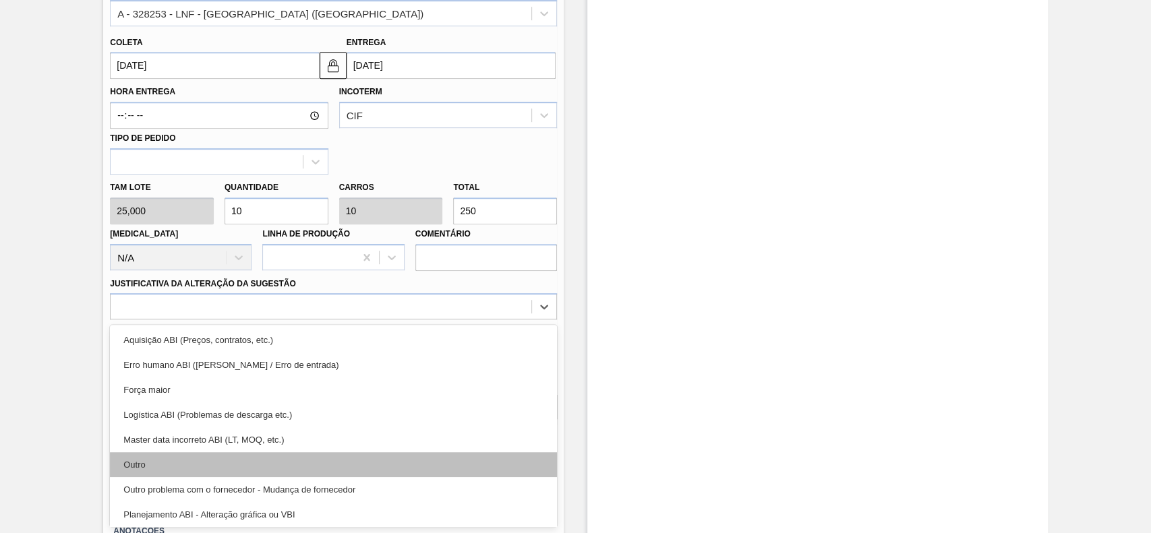
click at [191, 463] on div "Outro" at bounding box center [333, 464] width 447 height 25
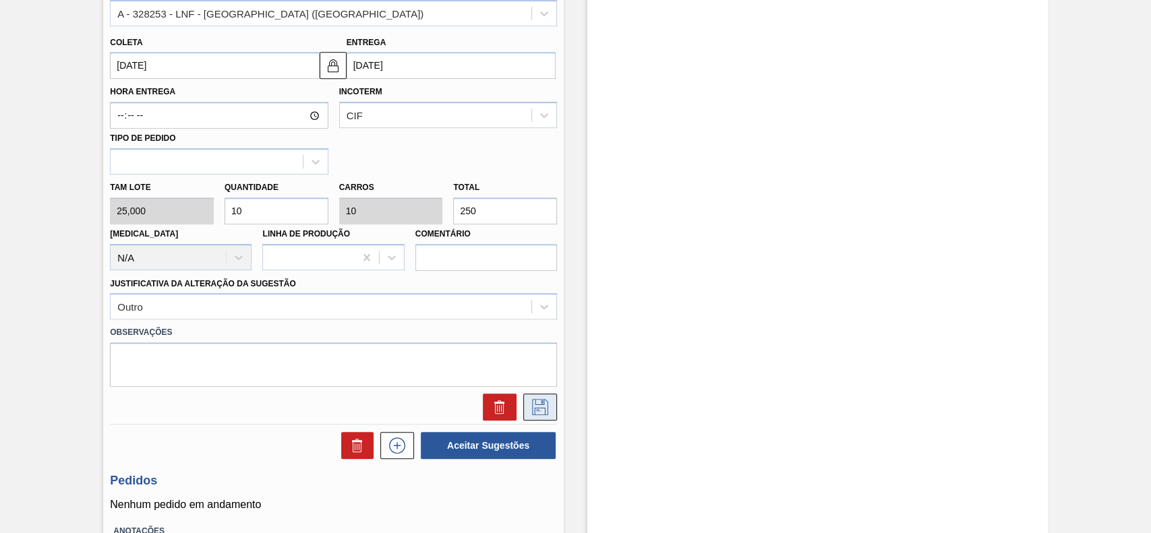
click at [546, 415] on icon at bounding box center [540, 407] width 16 height 16
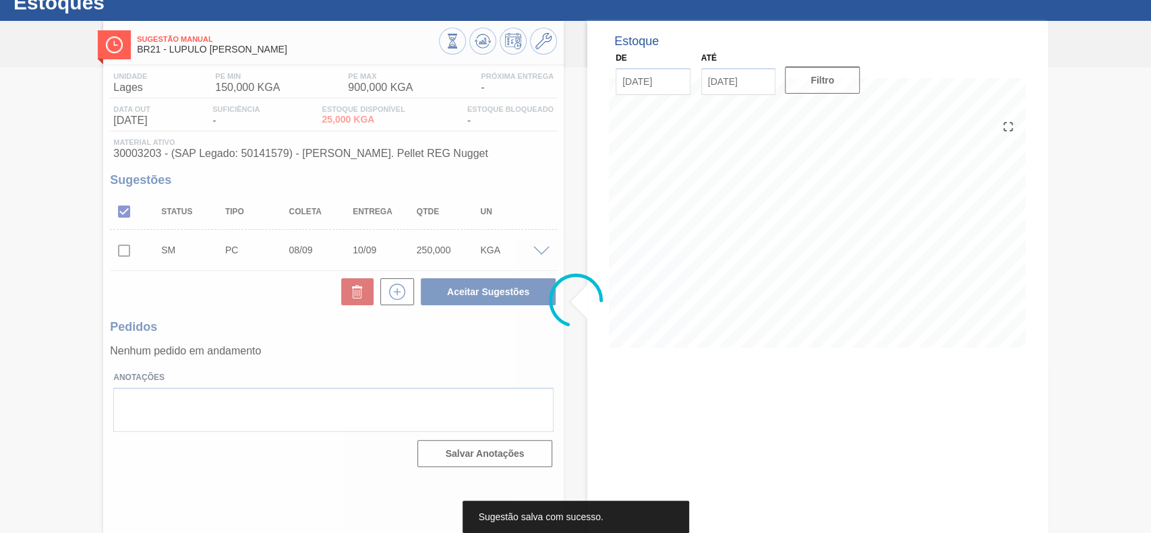
scroll to position [47, 0]
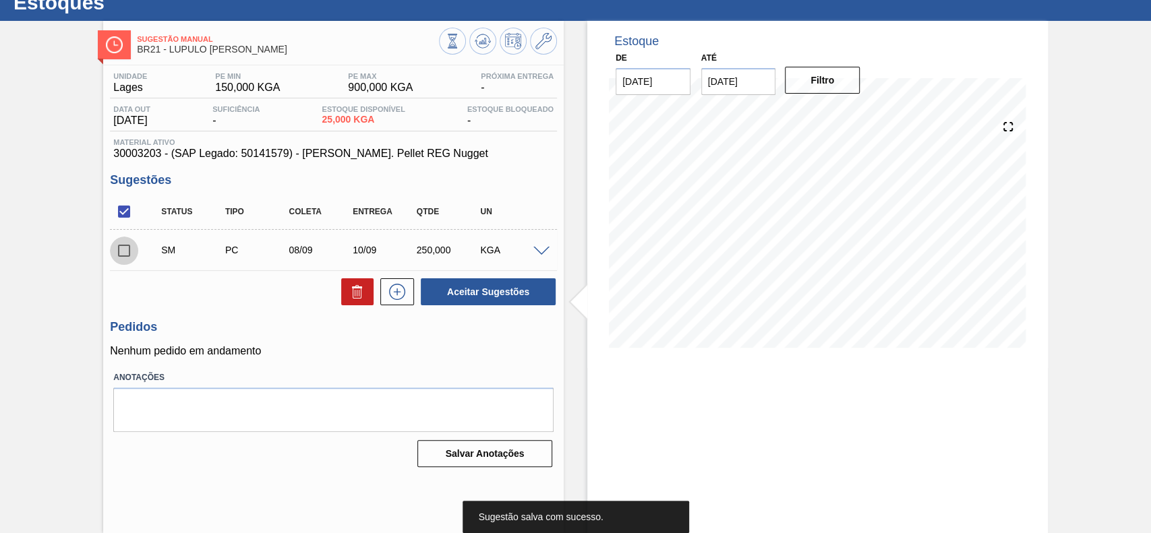
click at [125, 248] on input "checkbox" at bounding box center [124, 251] width 28 height 28
checkbox input "true"
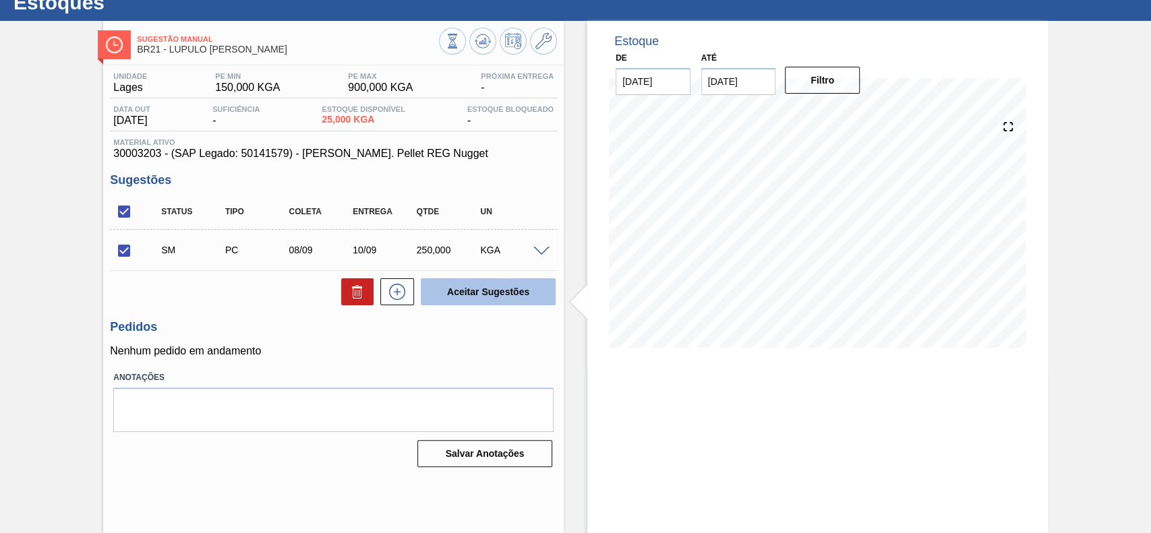
click at [517, 290] on button "Aceitar Sugestões" at bounding box center [488, 291] width 135 height 27
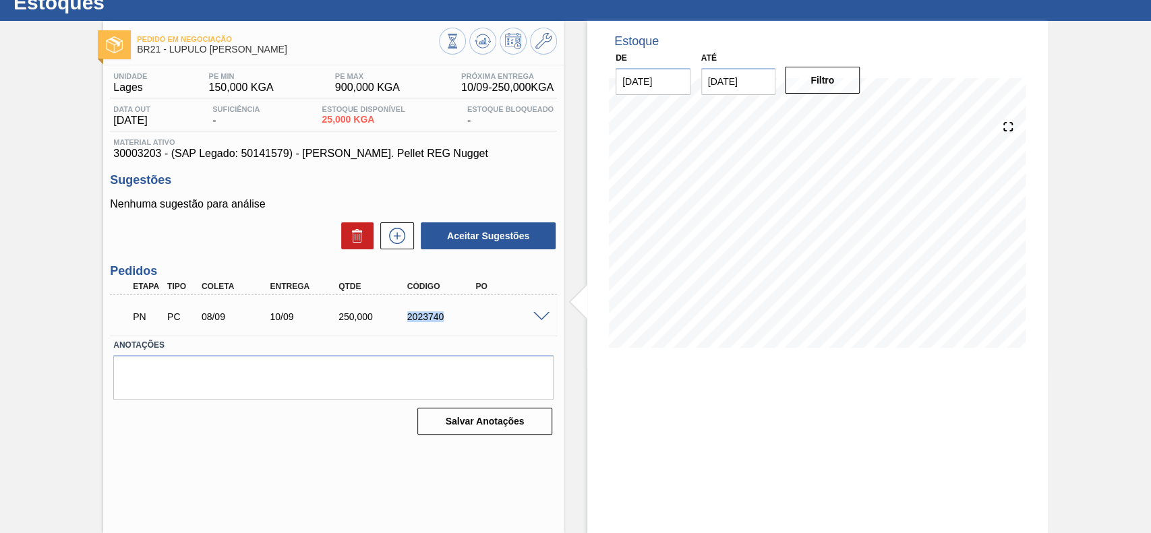
drag, startPoint x: 446, startPoint y: 320, endPoint x: 395, endPoint y: 323, distance: 51.3
click at [395, 323] on div "PN PC 08/09 10/09 250,000 2023740" at bounding box center [329, 315] width 411 height 27
copy div "2023740"
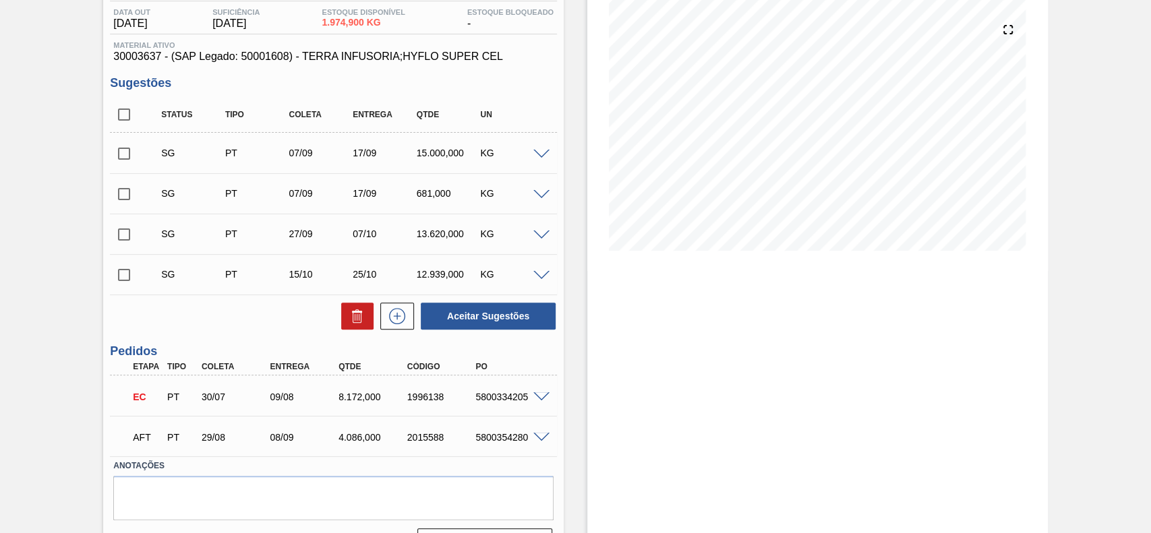
scroll to position [152, 0]
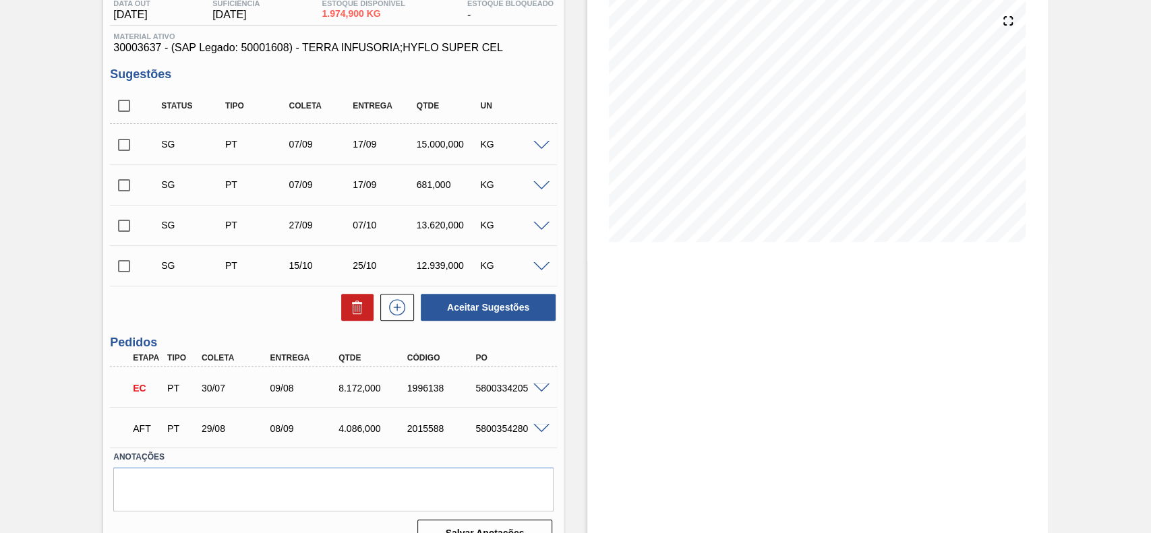
click at [543, 432] on span at bounding box center [541, 429] width 16 height 10
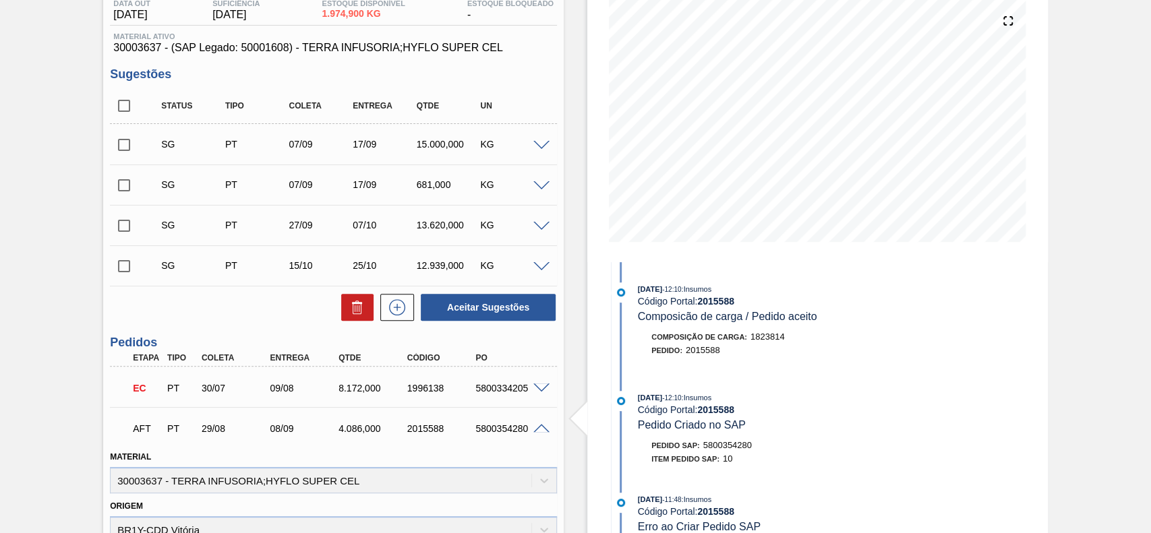
scroll to position [577, 0]
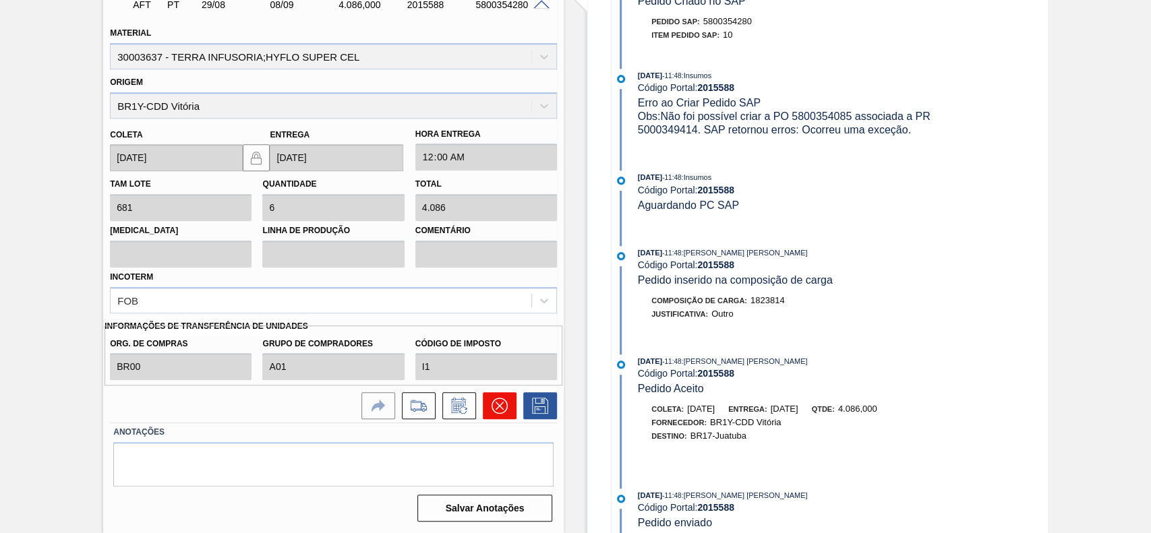
click at [501, 412] on icon at bounding box center [500, 406] width 16 height 16
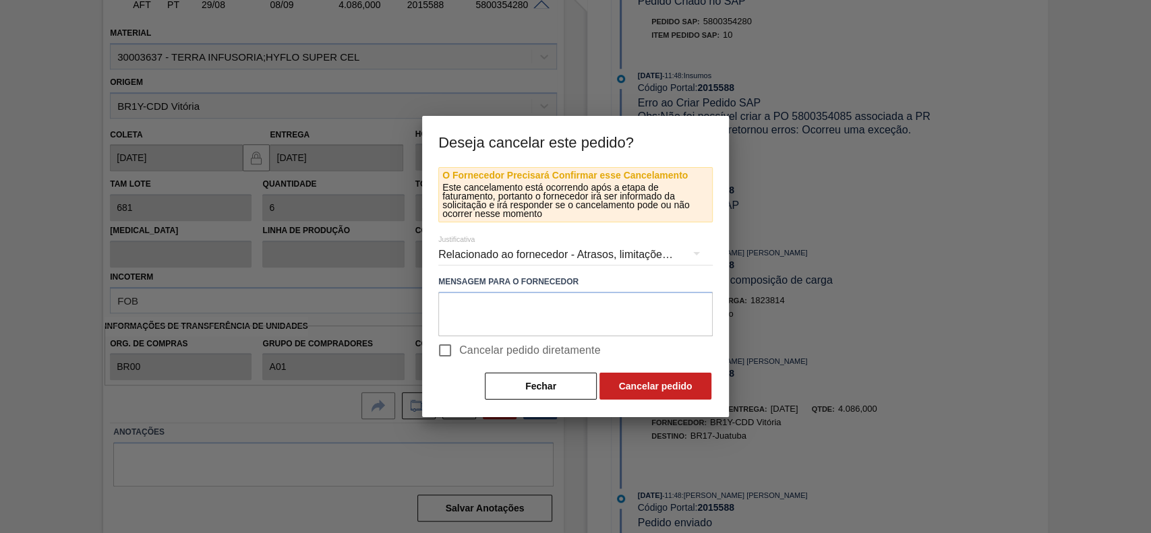
click at [492, 353] on span "Cancelar pedido diretamente" at bounding box center [530, 351] width 142 height 16
click at [459, 353] on input "Cancelar pedido diretamente" at bounding box center [445, 350] width 28 height 28
checkbox input "true"
click at [638, 391] on button "Cancelar pedido" at bounding box center [655, 386] width 112 height 27
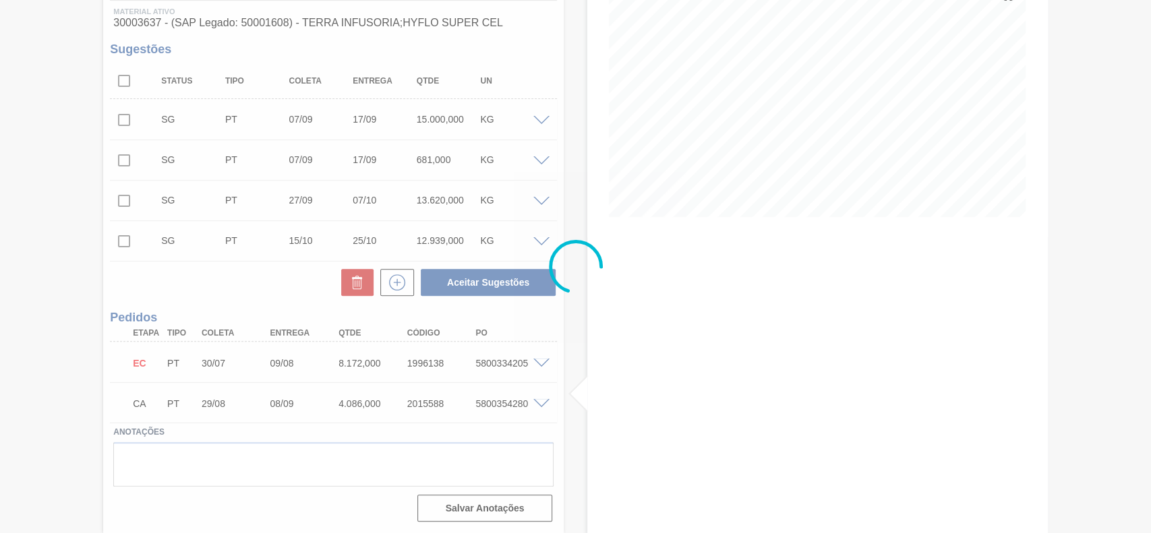
scroll to position [178, 0]
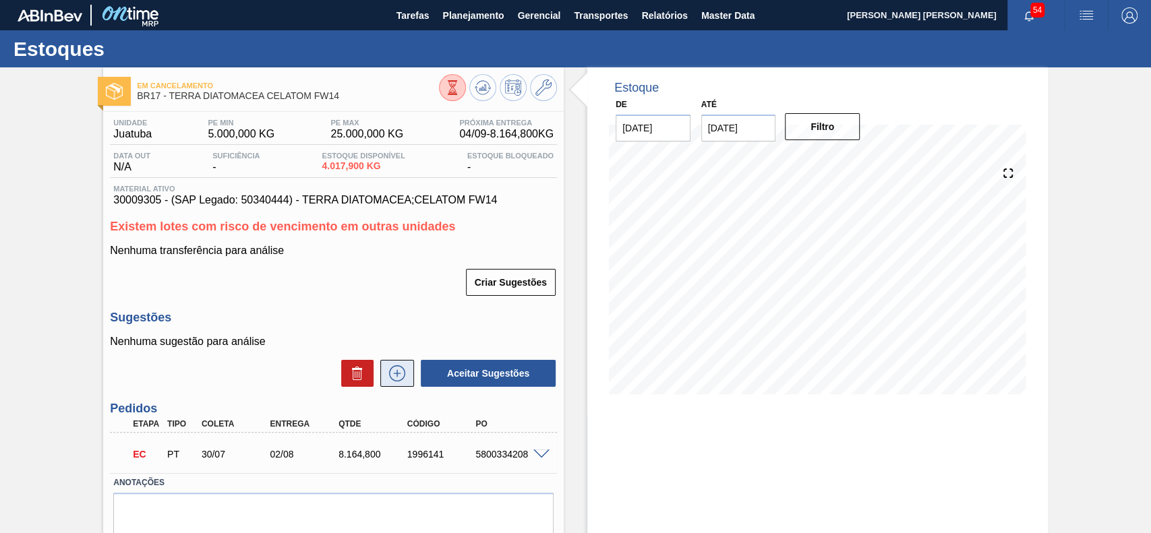
click at [394, 376] on icon at bounding box center [397, 373] width 22 height 16
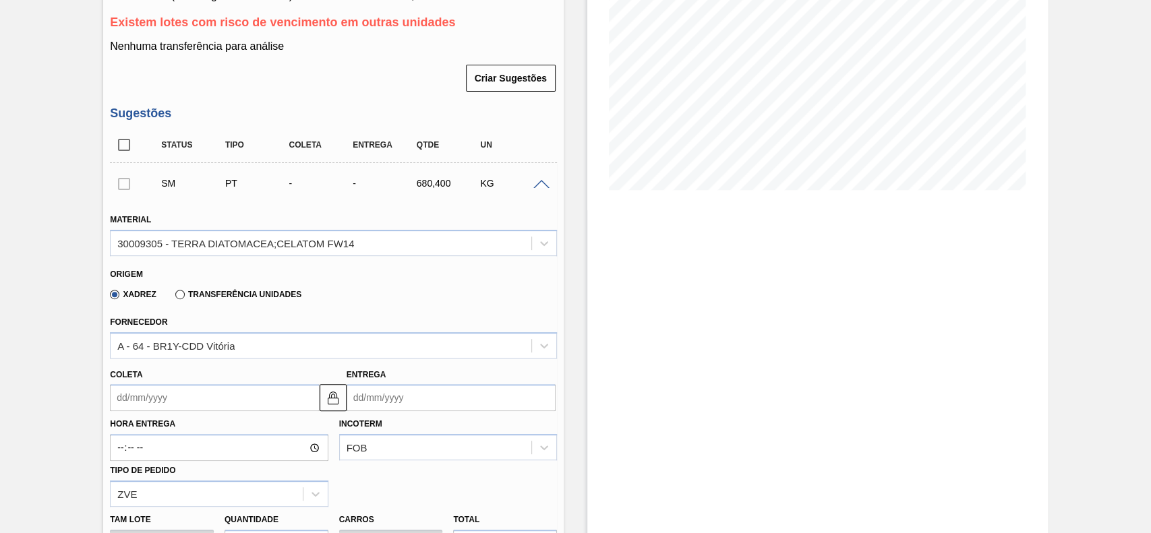
scroll to position [237, 0]
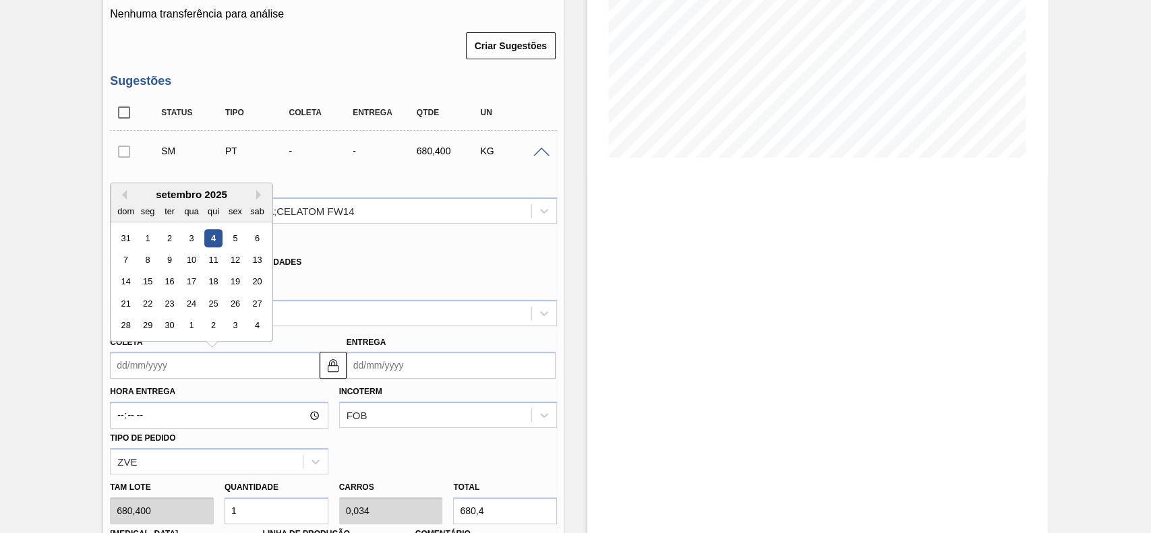
click at [197, 367] on input "Coleta" at bounding box center [214, 365] width 209 height 27
click at [231, 244] on div "5" at bounding box center [236, 238] width 18 height 18
type input "[DATE]"
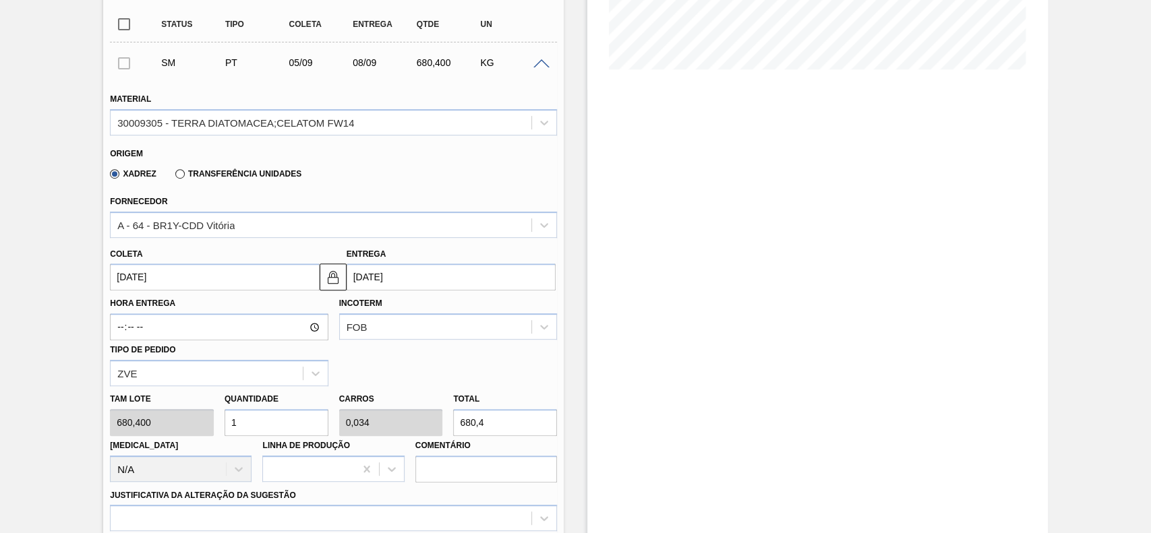
scroll to position [326, 0]
click at [251, 421] on input "1" at bounding box center [277, 421] width 104 height 27
type input "6"
type input "0,204"
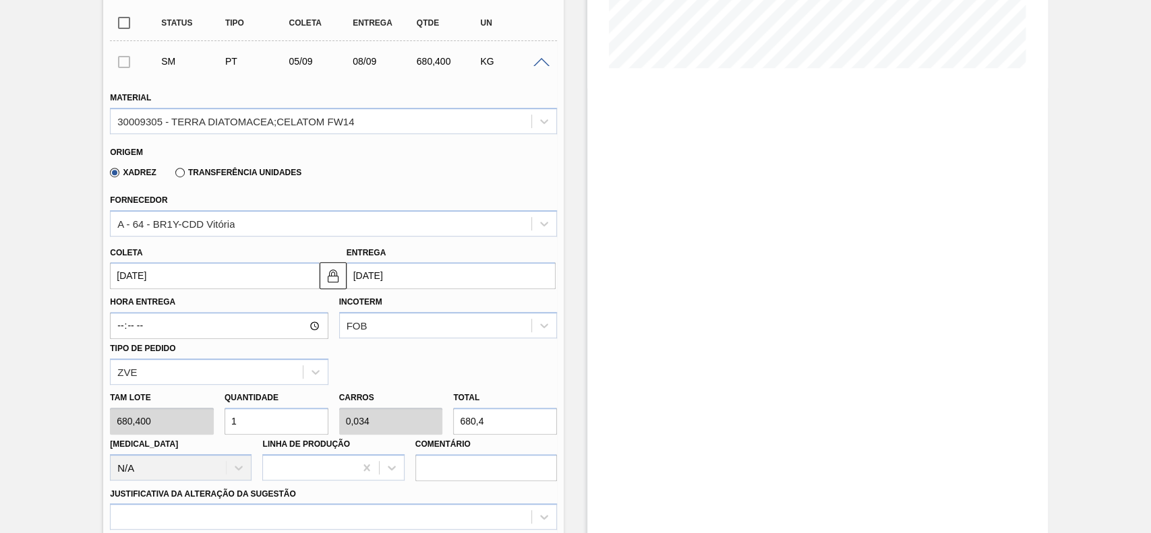
type input "4.082,4"
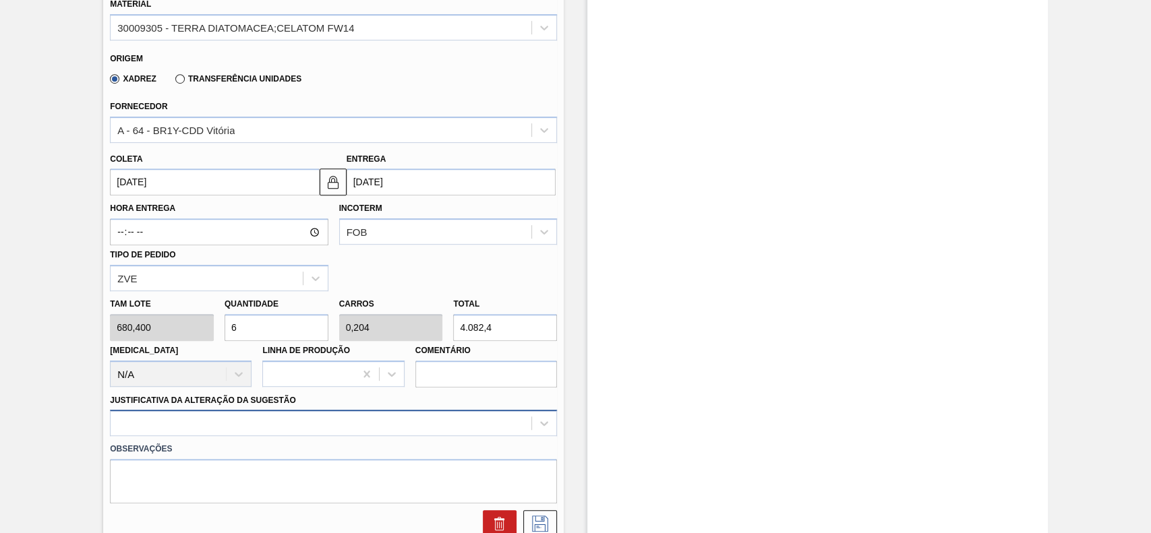
type input "6"
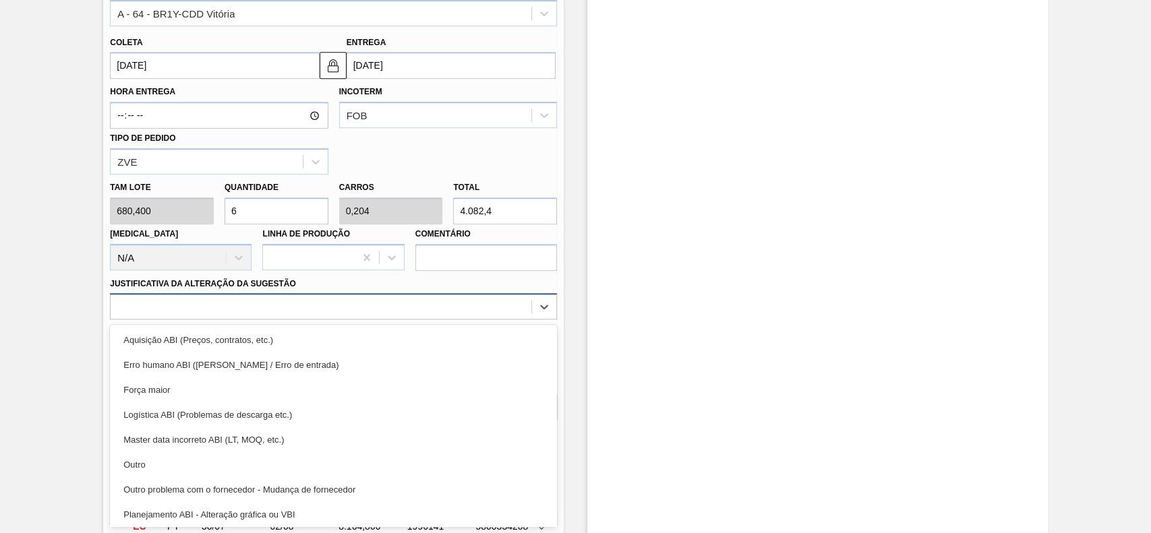
click at [232, 320] on div "option Logística ABI (Problemas de descarga etc.) focused, 4 of 18. 18 results …" at bounding box center [333, 306] width 447 height 26
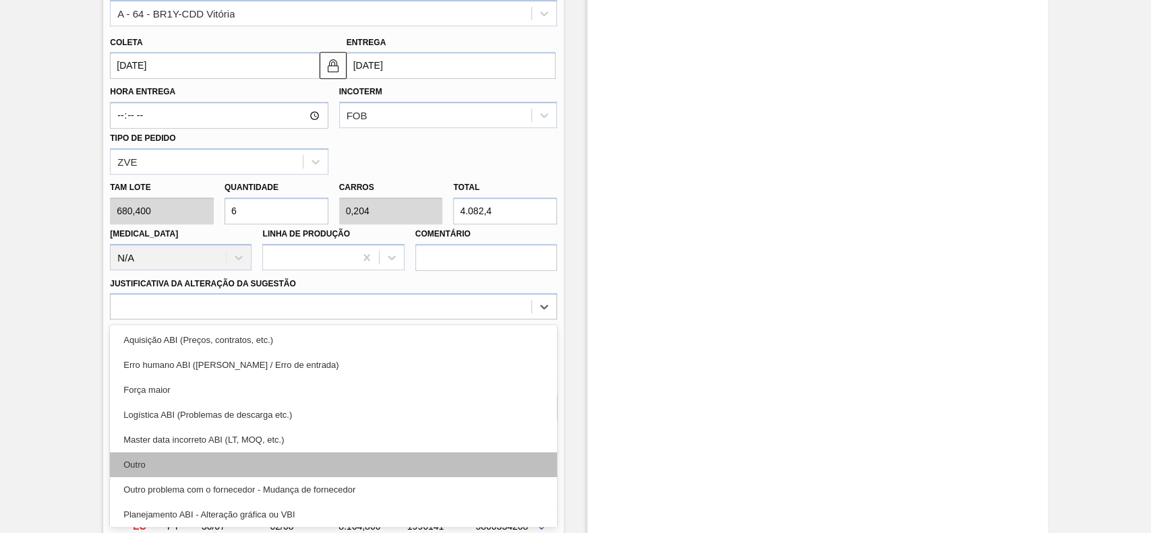
click at [183, 458] on div "Outro" at bounding box center [333, 464] width 447 height 25
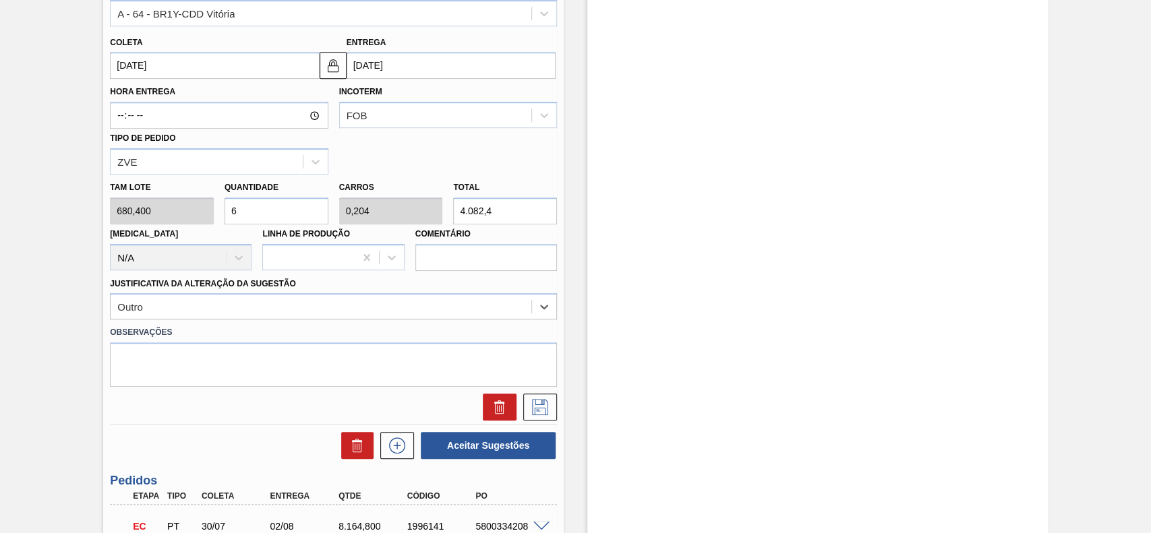
scroll to position [659, 0]
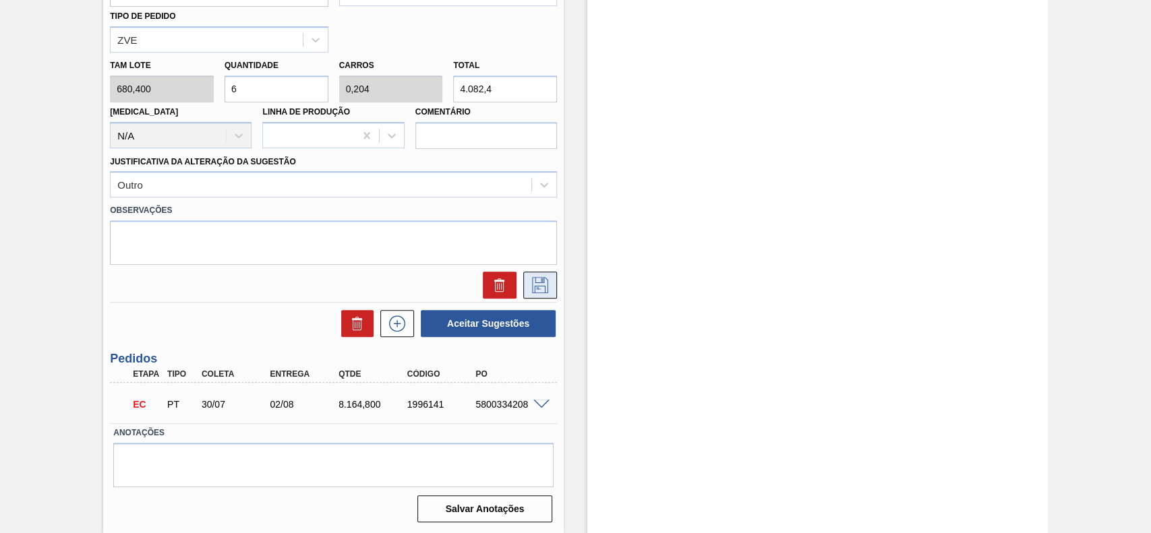
click at [548, 278] on icon at bounding box center [540, 285] width 22 height 16
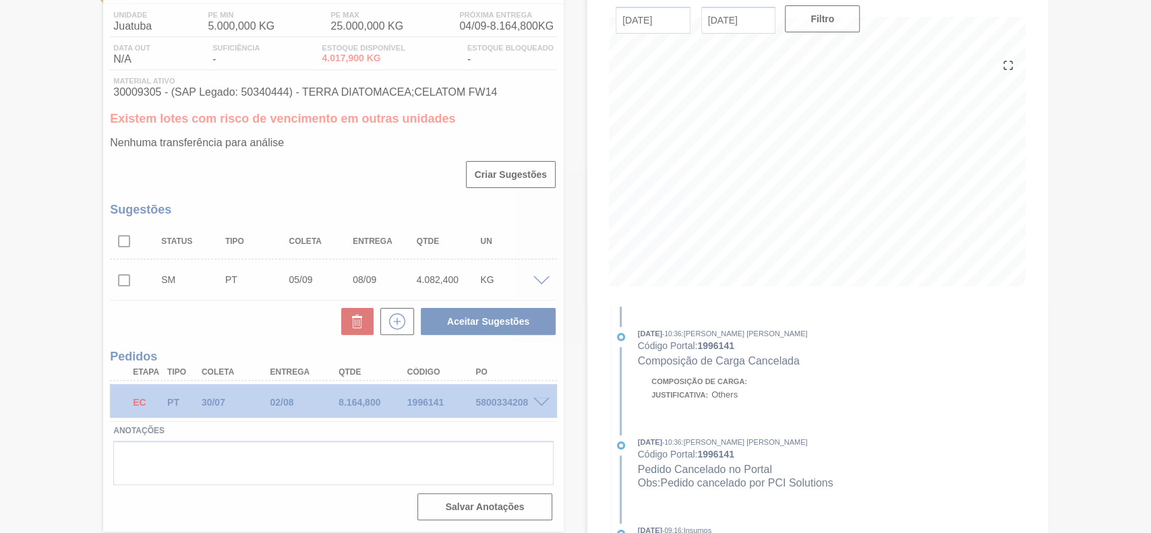
scroll to position [107, 0]
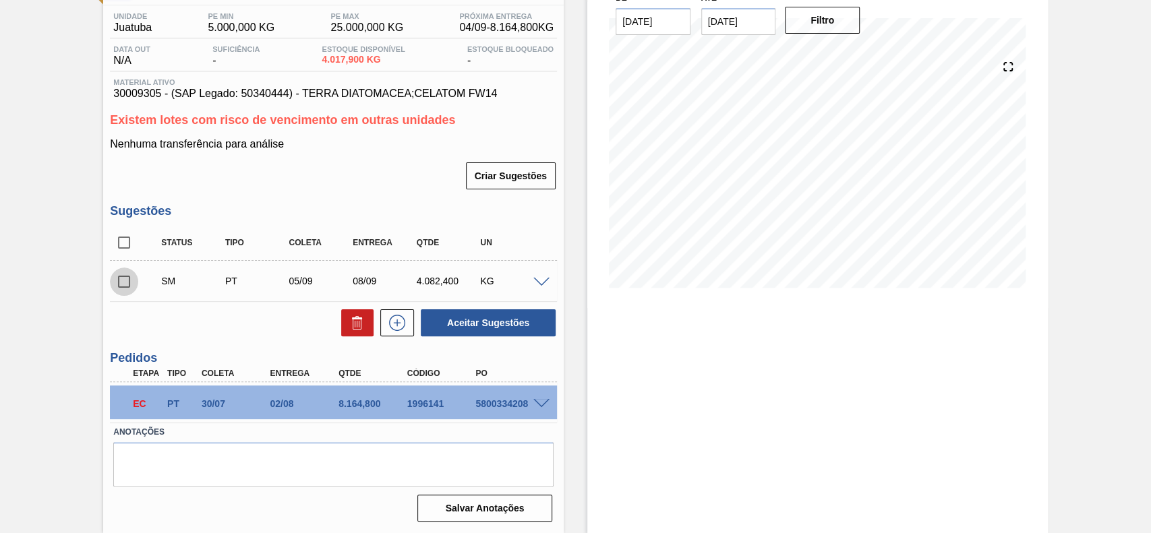
click at [132, 281] on input "checkbox" at bounding box center [124, 282] width 28 height 28
click at [488, 326] on button "Aceitar Sugestões" at bounding box center [488, 323] width 135 height 27
checkbox input "false"
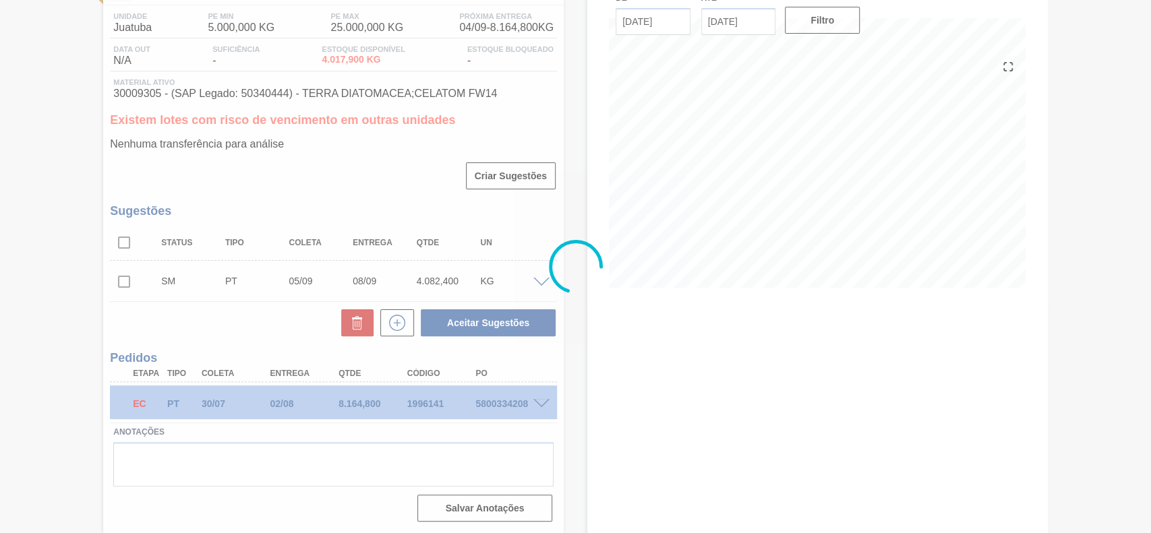
scroll to position [92, 0]
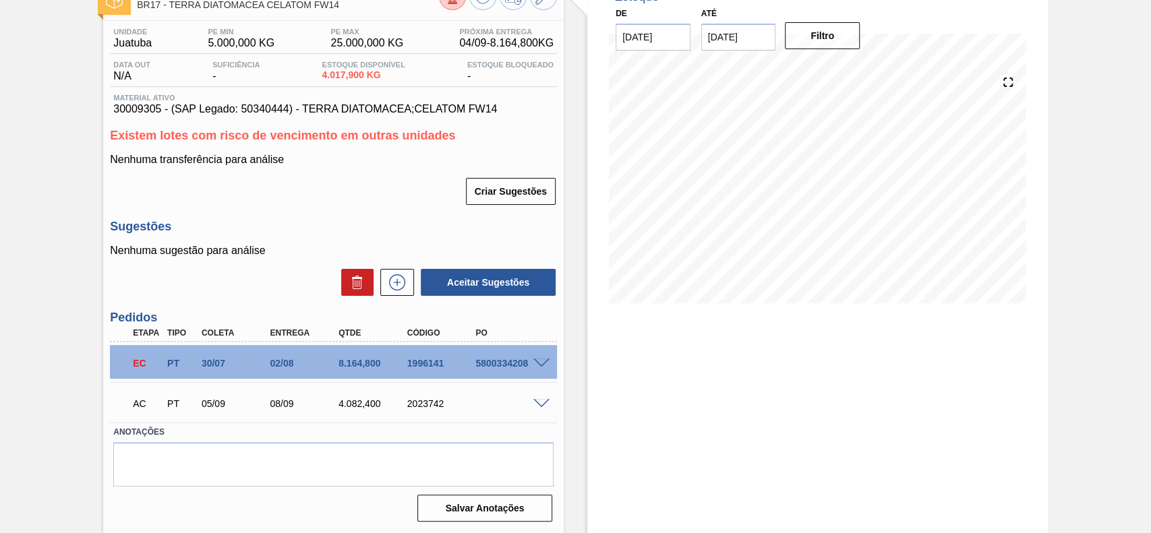
click at [538, 403] on span at bounding box center [541, 404] width 16 height 10
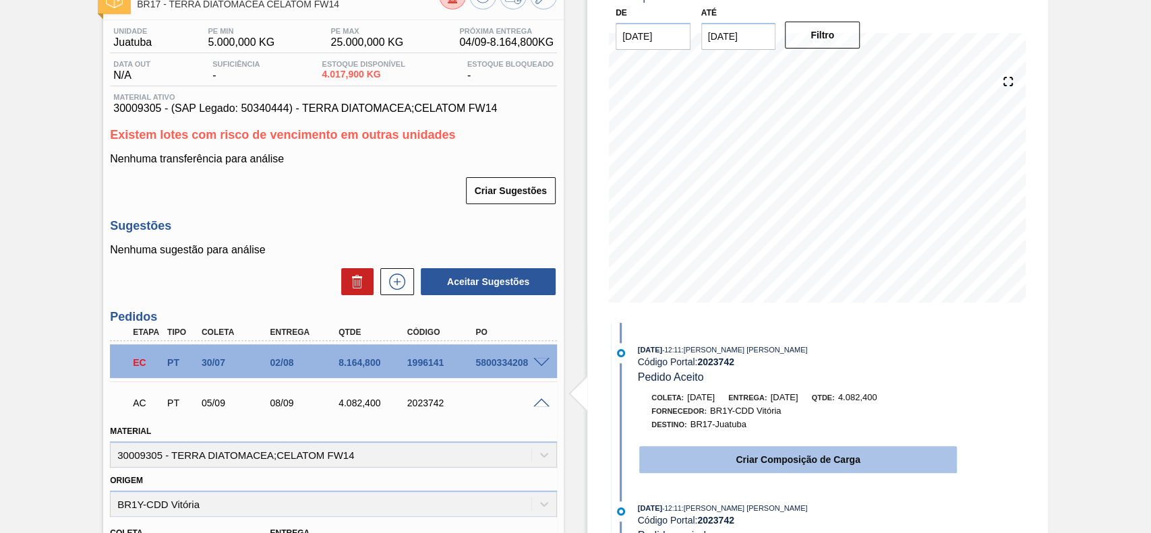
click at [701, 458] on button "Criar Composição de Carga" at bounding box center [798, 459] width 318 height 27
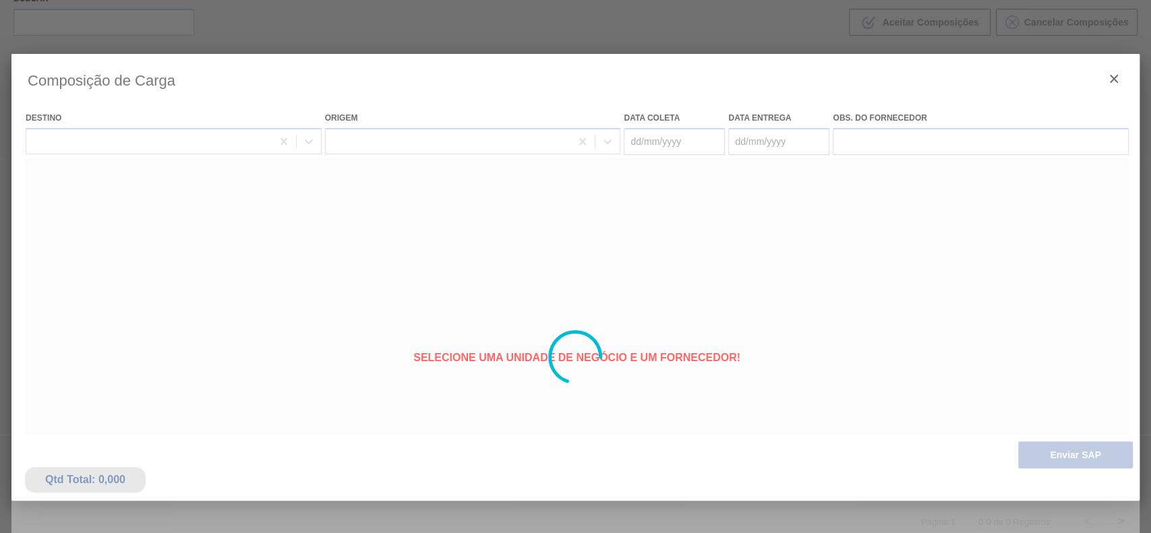
type coleta "[DATE]"
type entrega "08/09/2025"
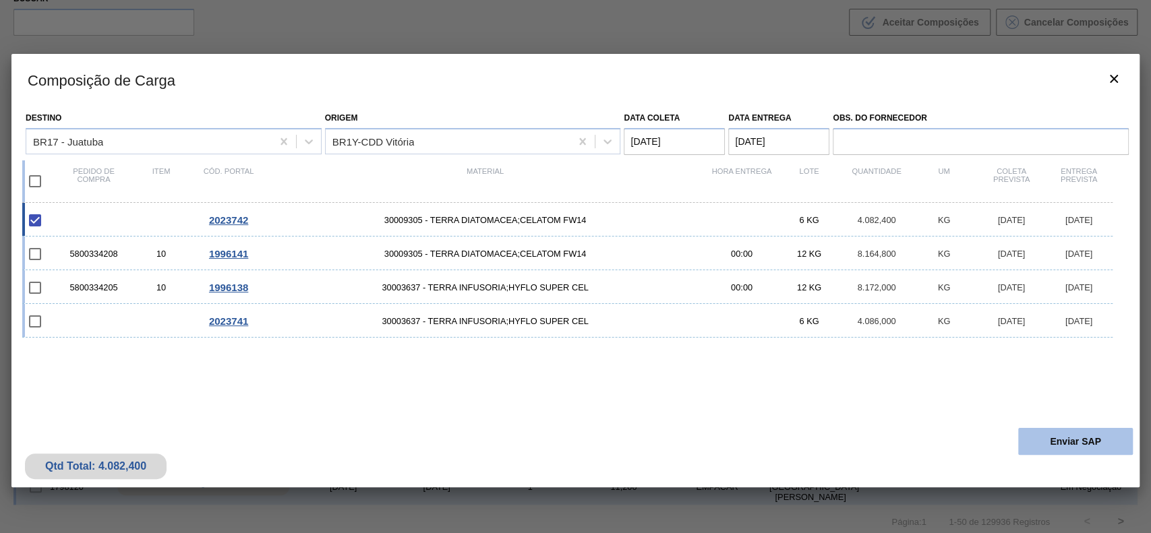
click at [1025, 440] on button "Enviar SAP" at bounding box center [1075, 441] width 115 height 27
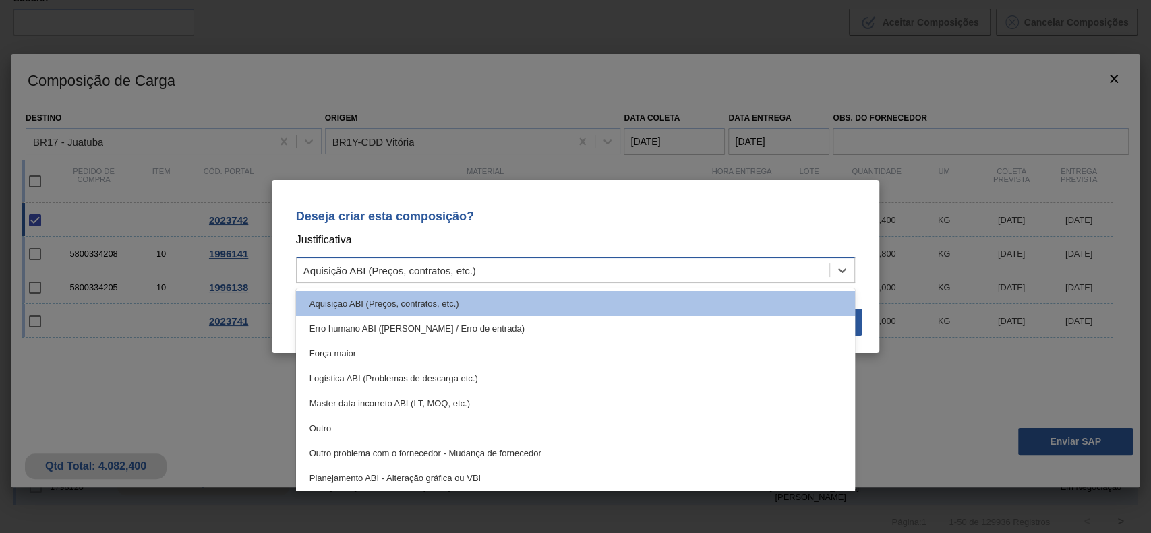
click at [657, 281] on div "Aquisição ABI (Preços, contratos, etc.)" at bounding box center [576, 270] width 560 height 26
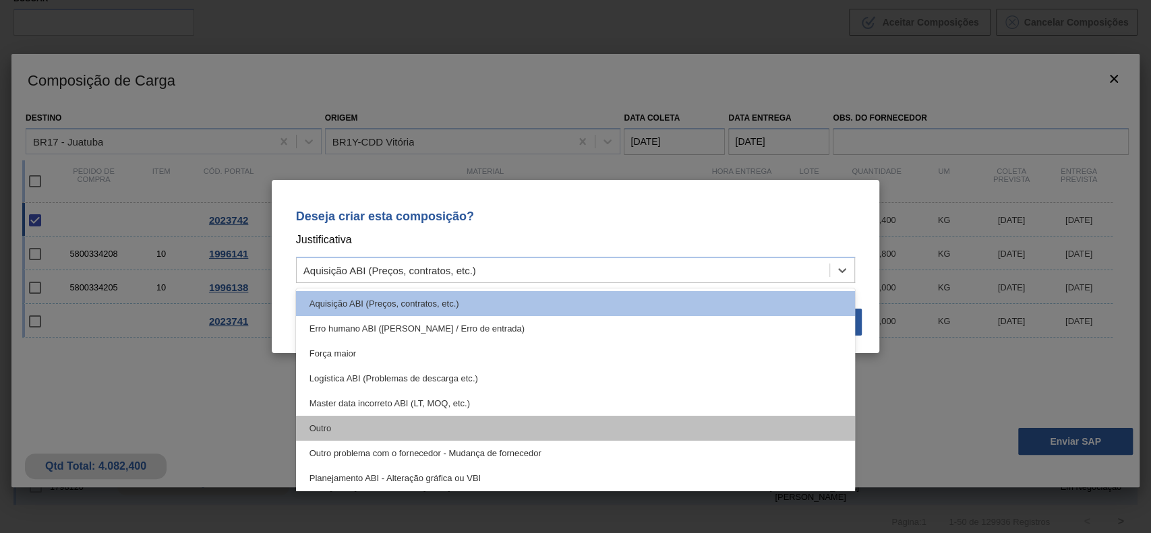
click at [483, 422] on div "Outro" at bounding box center [576, 428] width 560 height 25
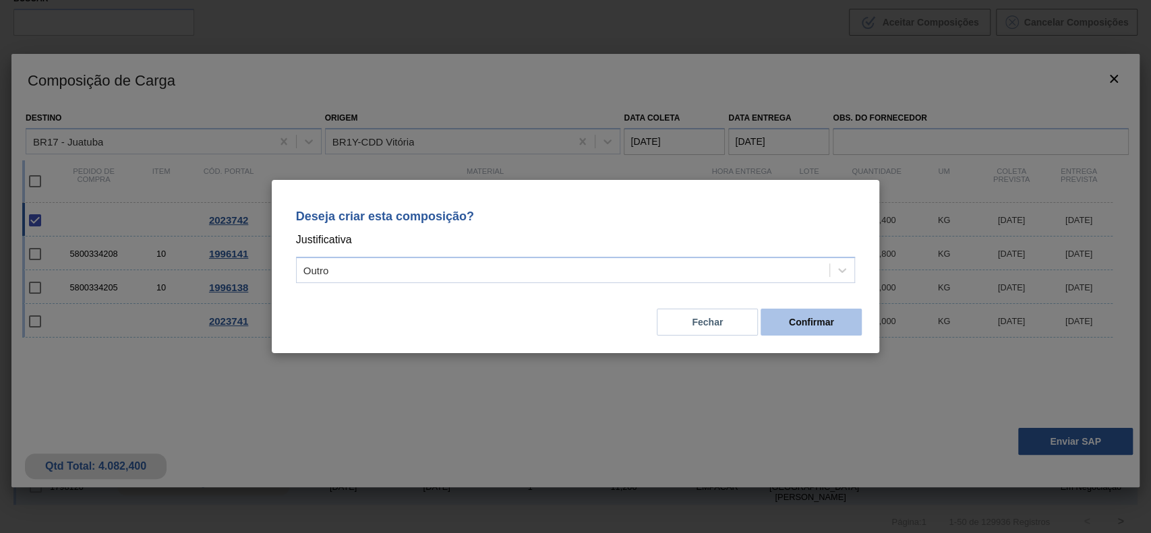
click at [788, 314] on button "Confirmar" at bounding box center [811, 322] width 101 height 27
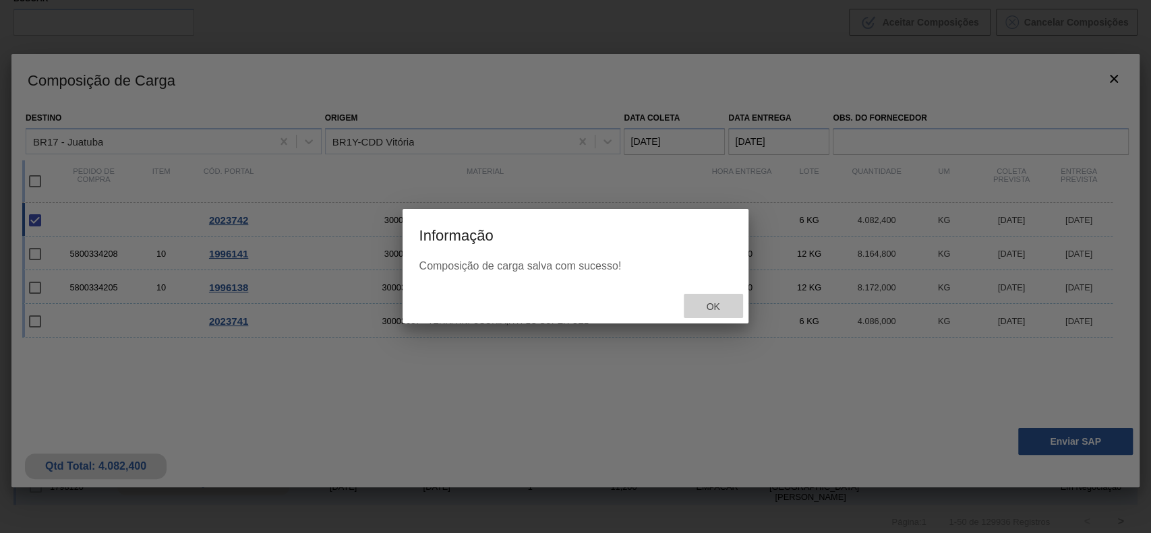
click at [707, 305] on span "Ok" at bounding box center [712, 306] width 35 height 11
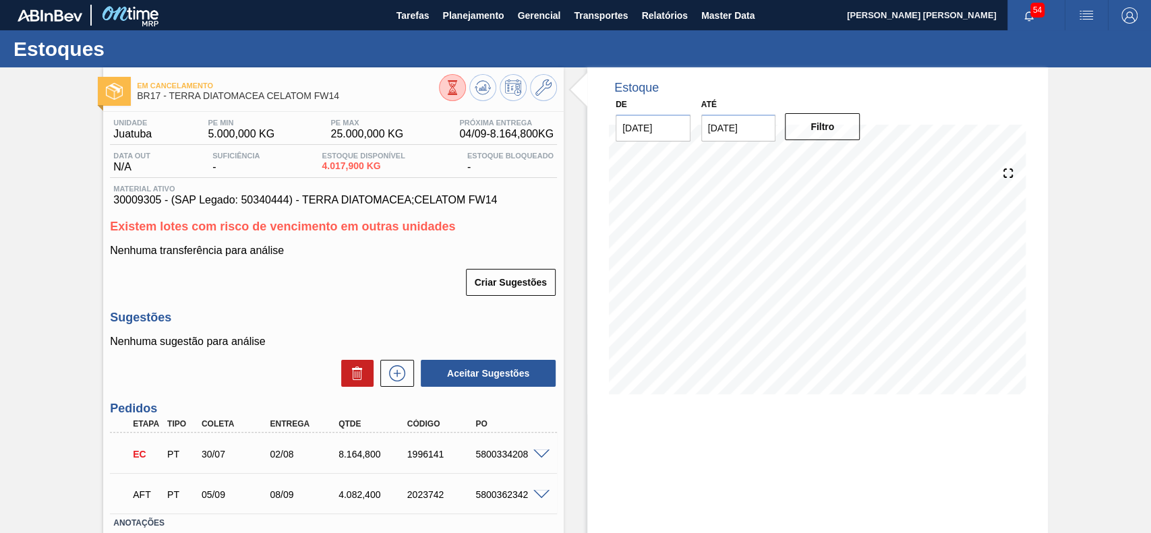
scroll to position [92, 0]
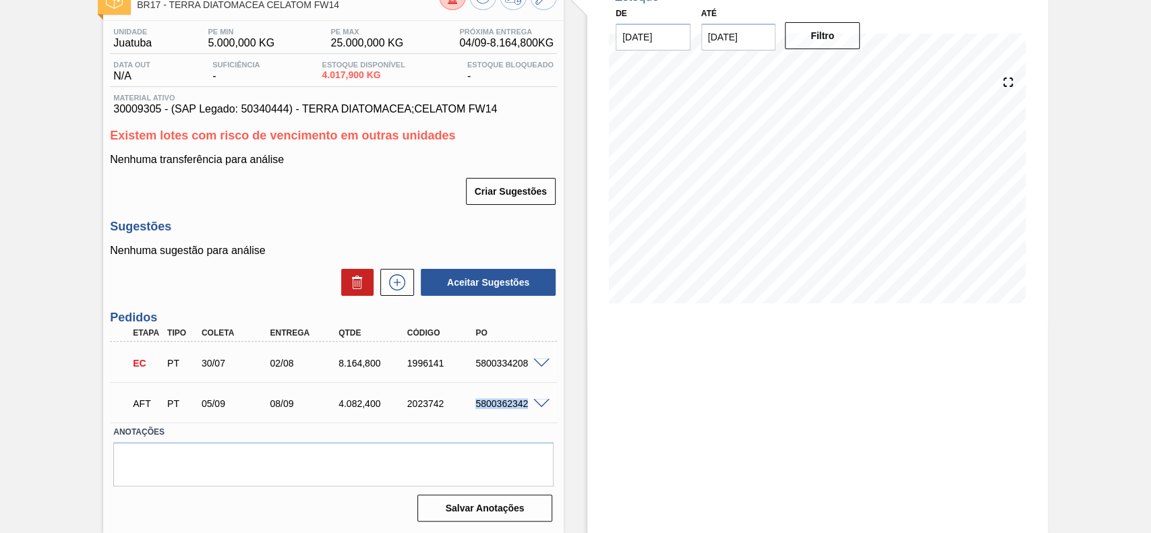
drag, startPoint x: 471, startPoint y: 407, endPoint x: 535, endPoint y: 415, distance: 64.5
click at [535, 415] on div "AFT PT 05/09 08/09 4.082,400 2023742 5800362342" at bounding box center [333, 403] width 447 height 34
copy div "5800362342"
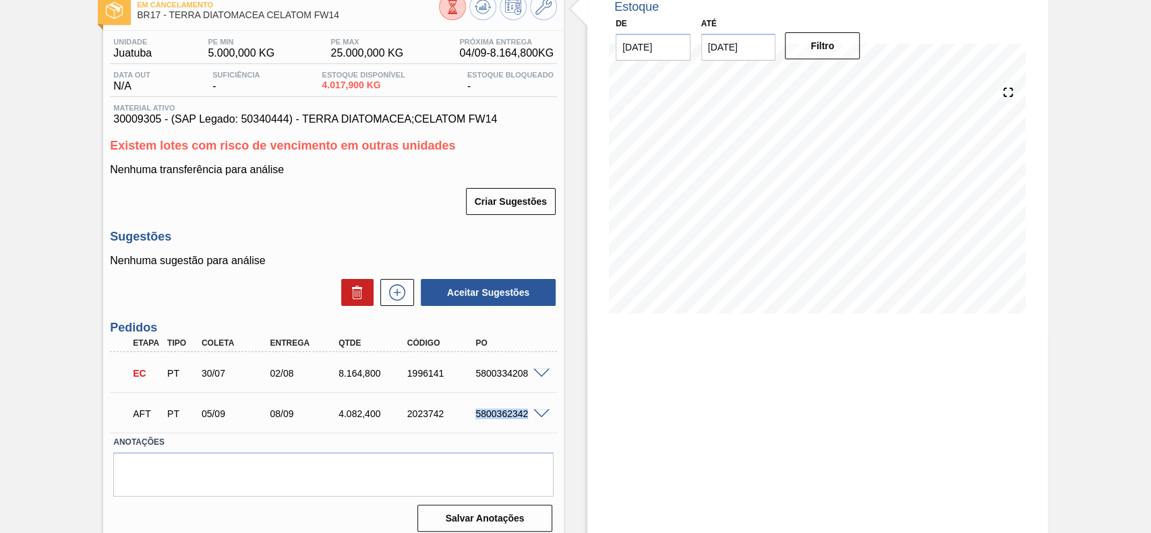
scroll to position [0, 0]
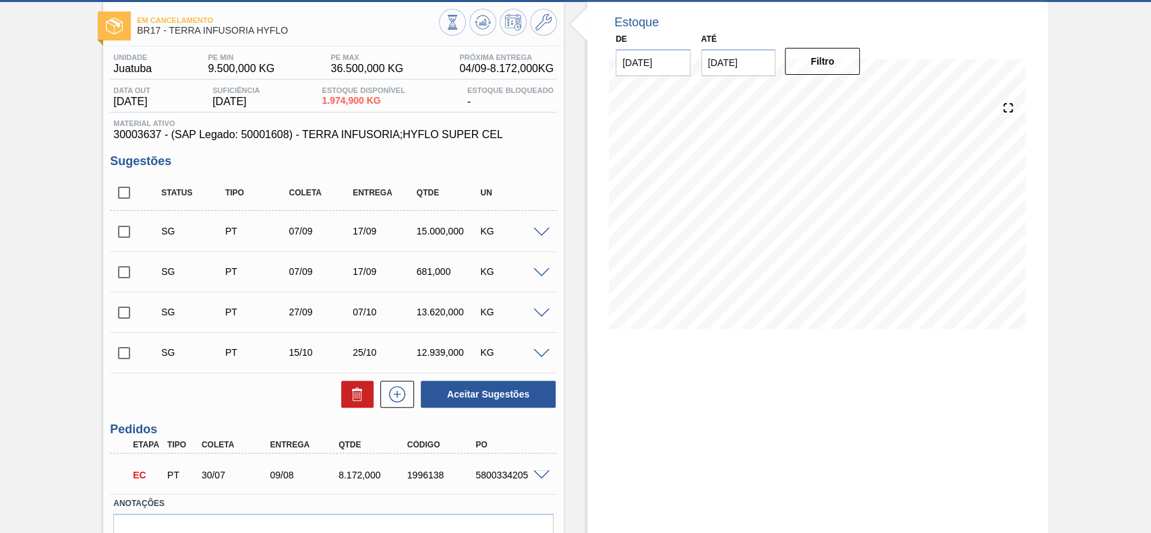
scroll to position [86, 0]
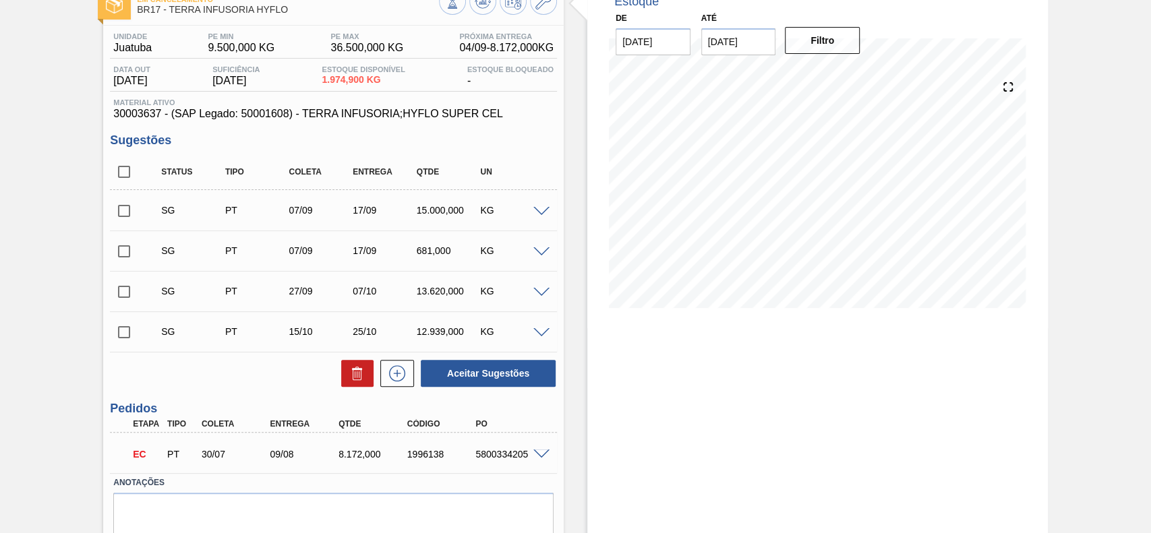
click at [543, 212] on span at bounding box center [541, 212] width 16 height 10
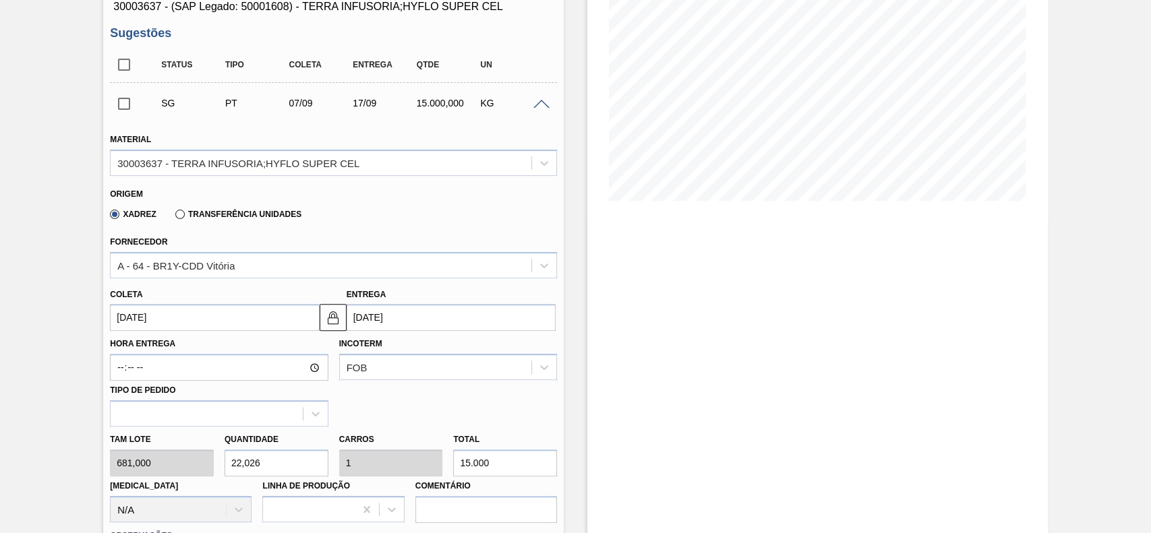
scroll to position [195, 0]
click at [212, 307] on input "[DATE]" at bounding box center [214, 316] width 209 height 27
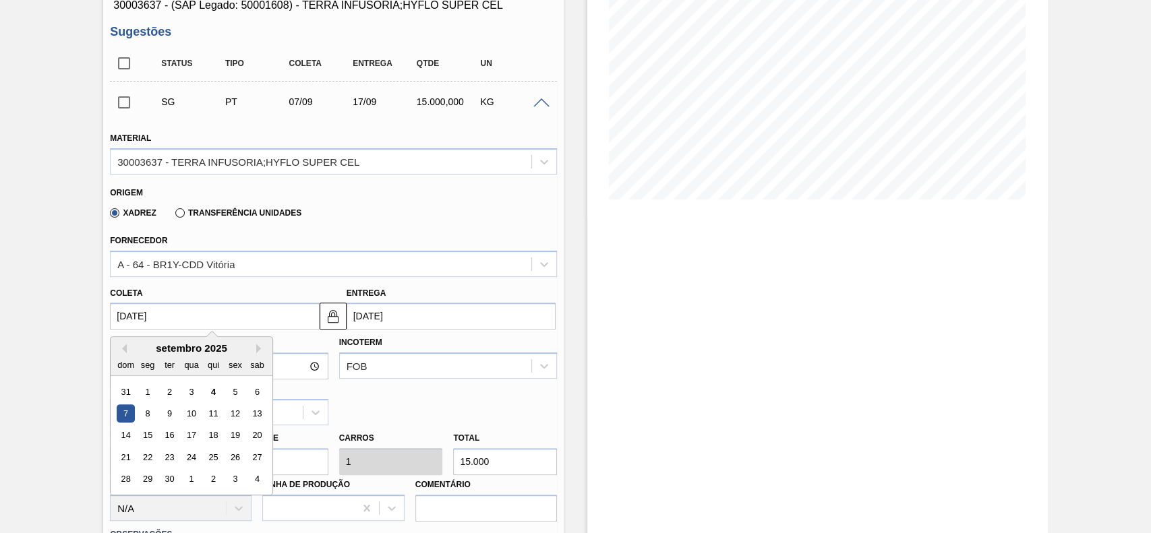
click at [212, 307] on input "[DATE]" at bounding box center [214, 316] width 209 height 27
click at [243, 399] on div "5" at bounding box center [236, 392] width 18 height 18
type input "[DATE]"
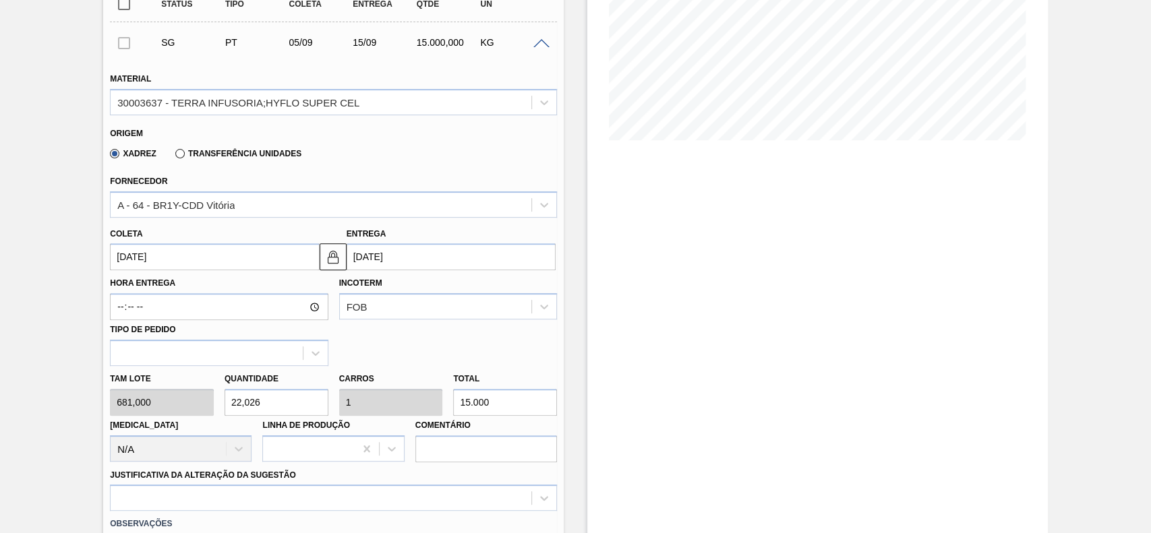
scroll to position [320, 0]
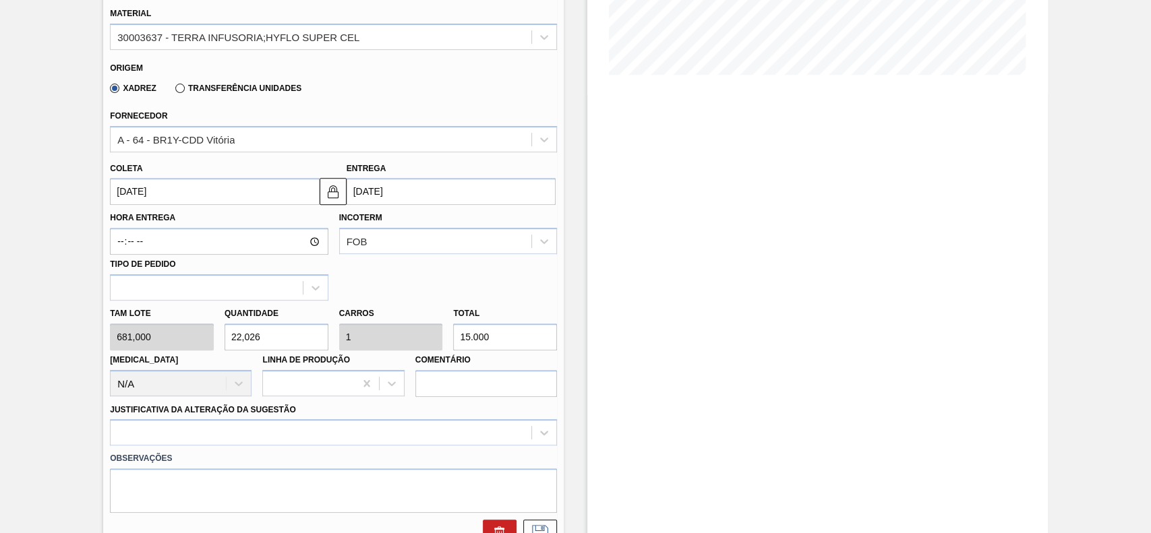
click at [310, 341] on input "22,026" at bounding box center [277, 337] width 104 height 27
type input "6"
type input "0,272"
type input "4.086"
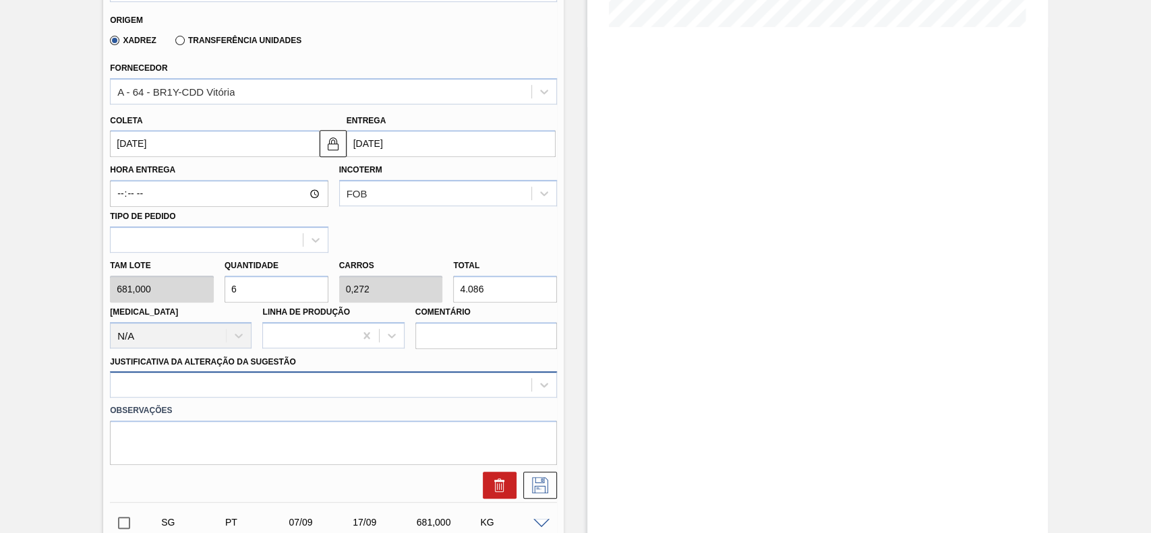
type input "6"
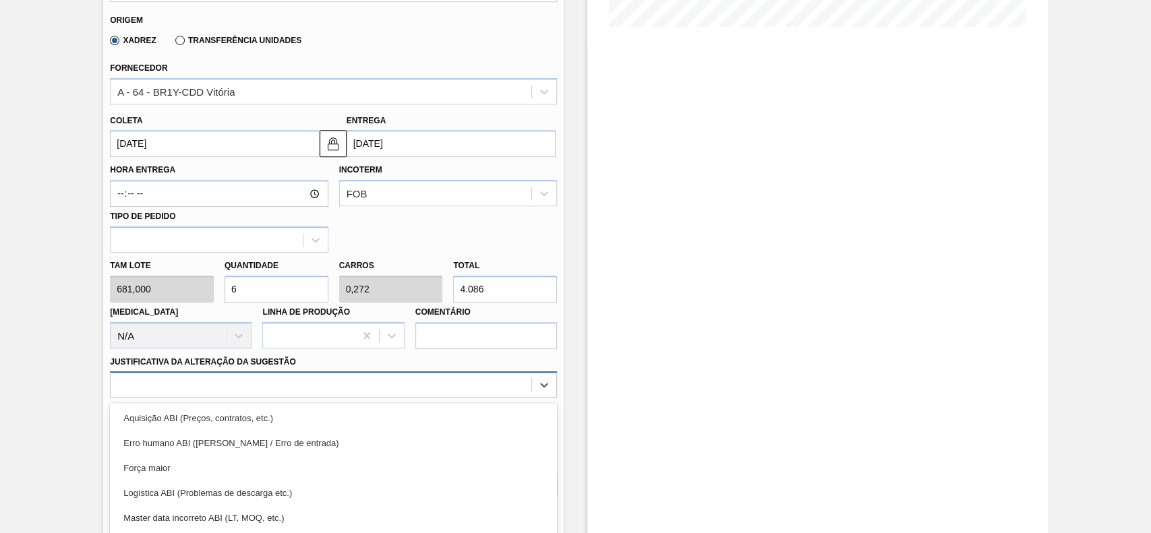
scroll to position [446, 0]
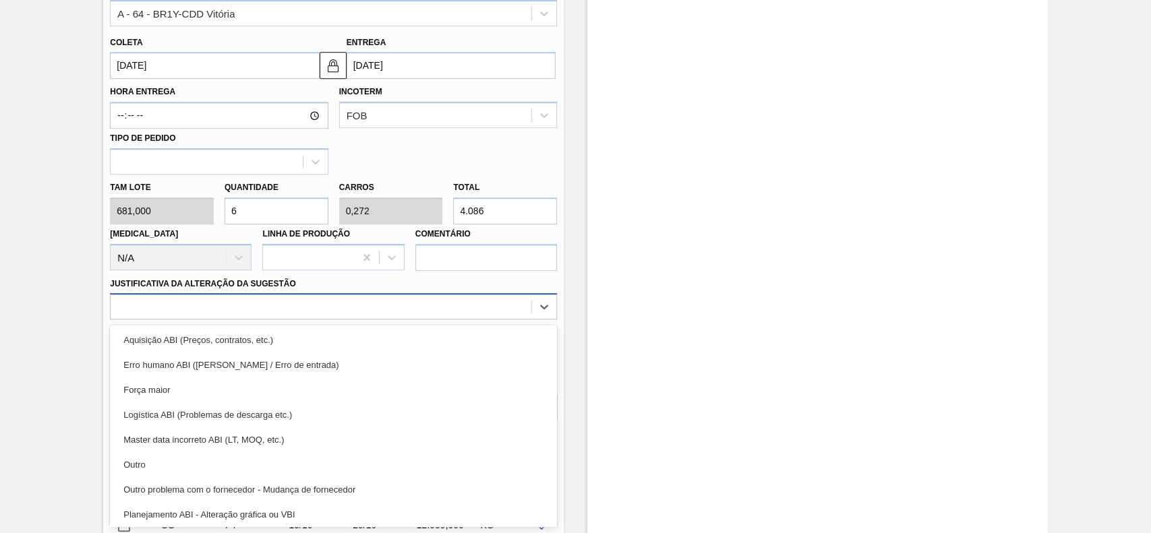
click at [243, 320] on div "option Erro humano ABI (Cálculo / Erro de entrada) focused, 2 of 18. 18 results…" at bounding box center [333, 306] width 447 height 26
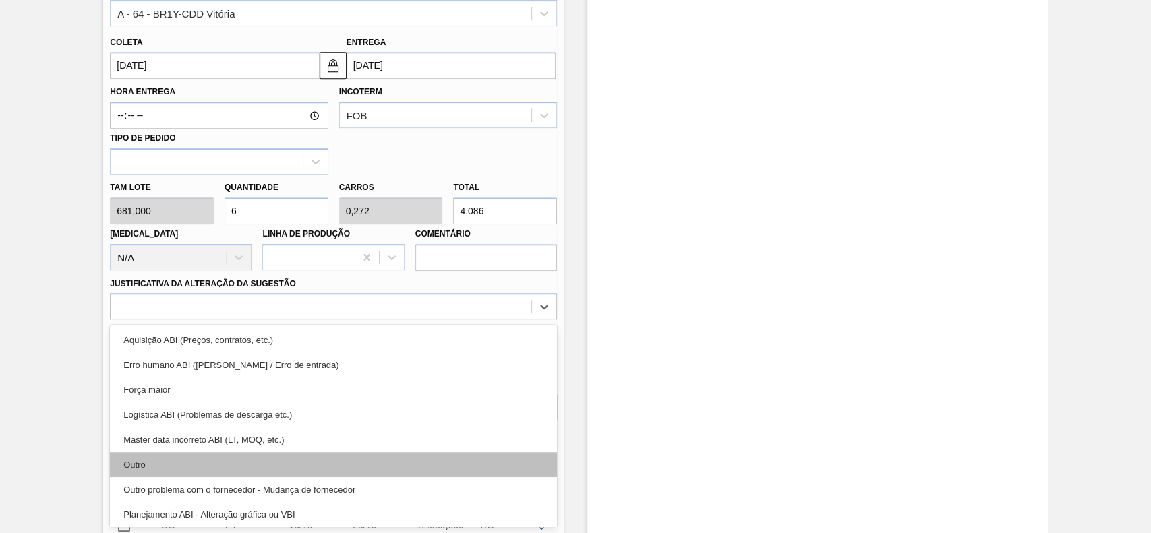
click at [159, 463] on div "Outro" at bounding box center [333, 464] width 447 height 25
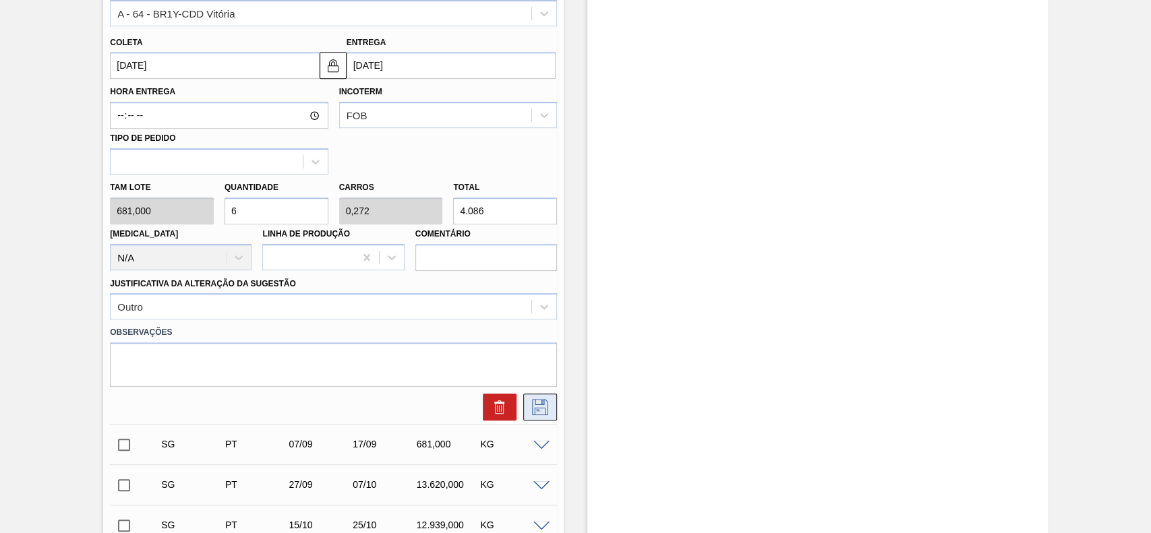
click at [529, 409] on icon at bounding box center [540, 407] width 22 height 16
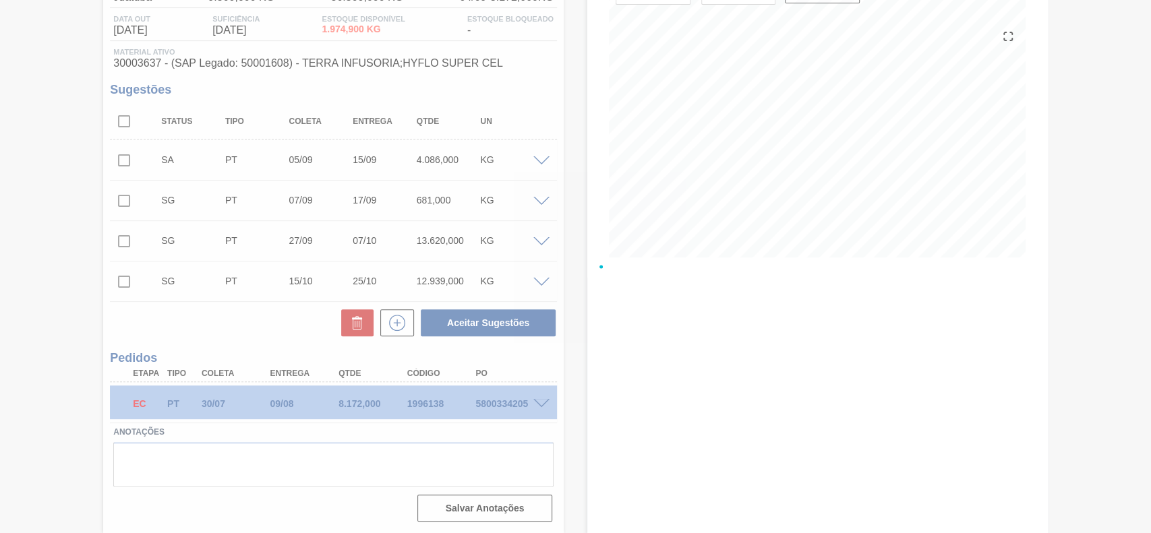
scroll to position [137, 0]
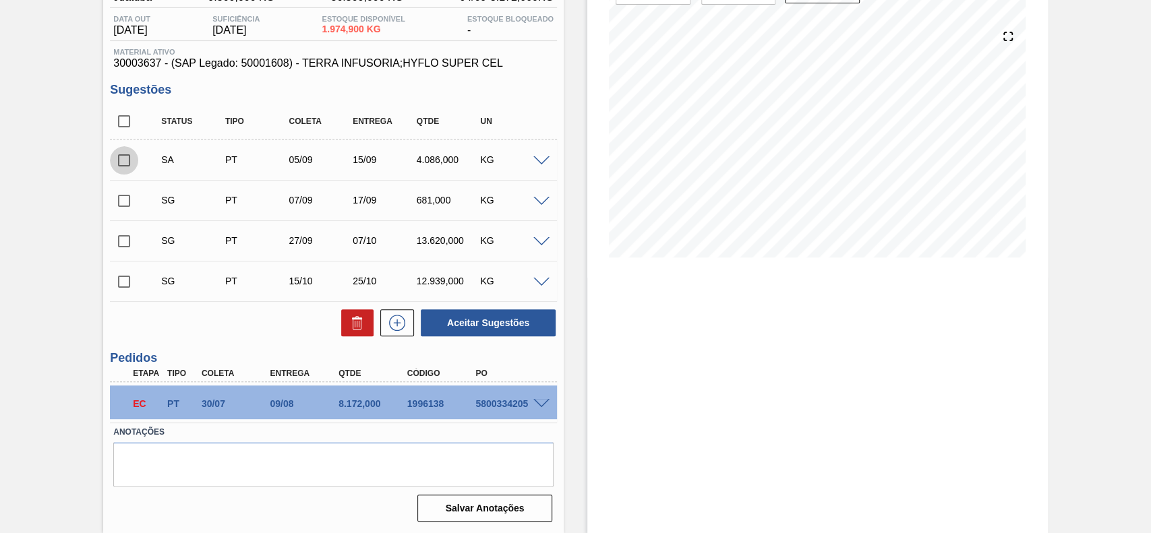
click at [125, 160] on input "checkbox" at bounding box center [124, 160] width 28 height 28
click at [469, 326] on button "Aceitar Sugestões" at bounding box center [488, 323] width 135 height 27
checkbox input "false"
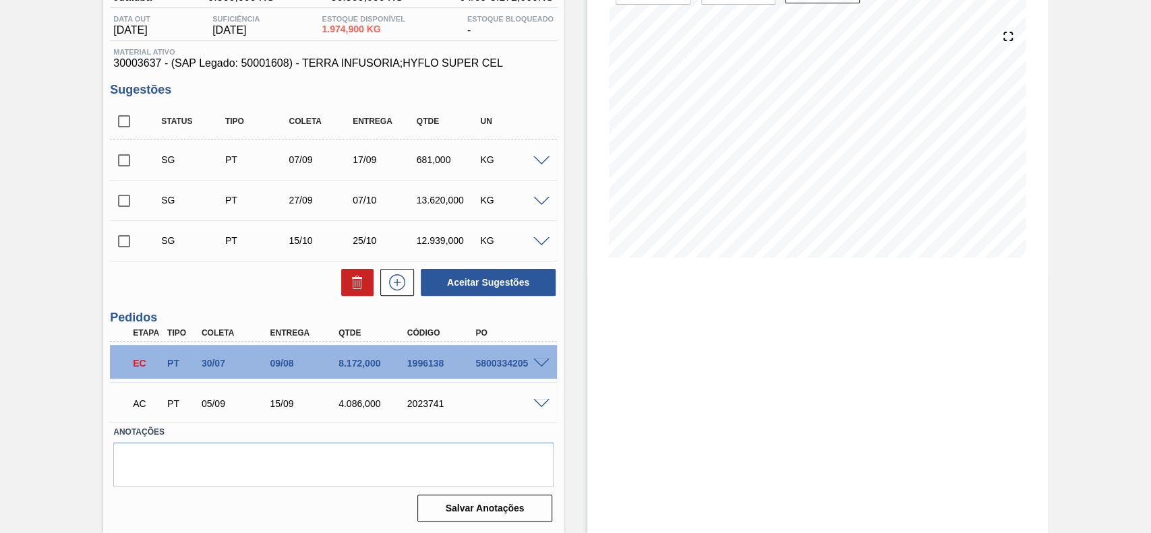
drag, startPoint x: 545, startPoint y: 409, endPoint x: 536, endPoint y: 405, distance: 9.7
click at [536, 405] on div "AC PT 05/09 15/09 4.086,000 2023741" at bounding box center [333, 403] width 447 height 34
click at [536, 405] on span at bounding box center [541, 404] width 16 height 10
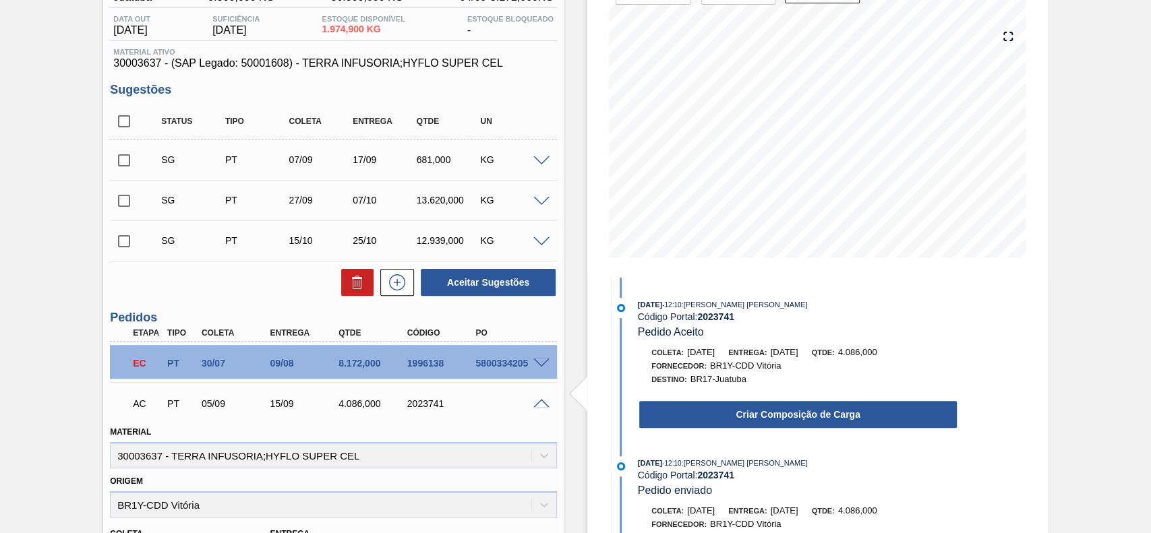
scroll to position [310, 0]
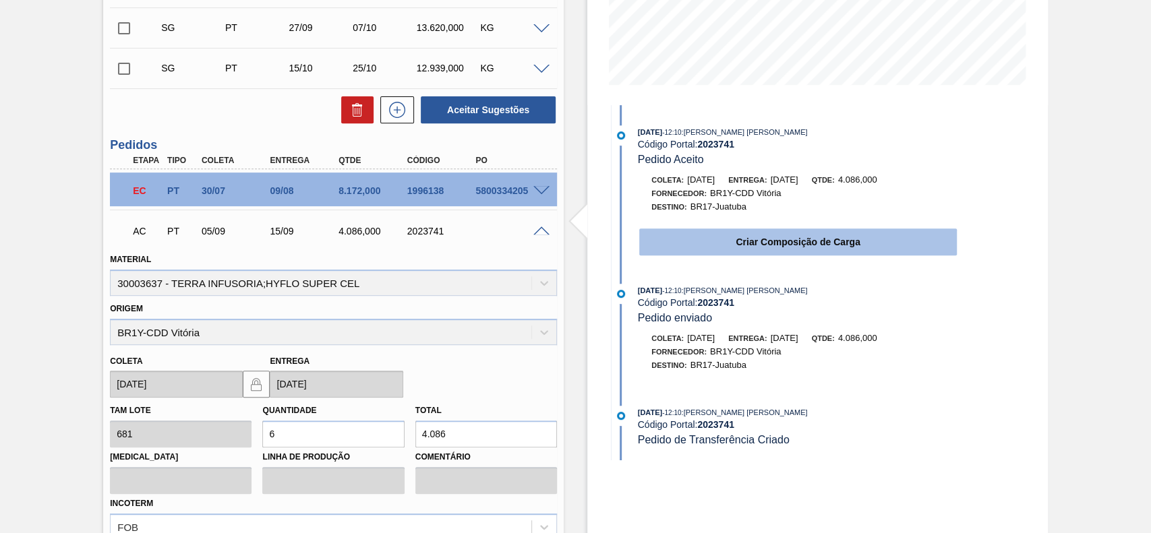
click at [750, 245] on button "Criar Composição de Carga" at bounding box center [798, 242] width 318 height 27
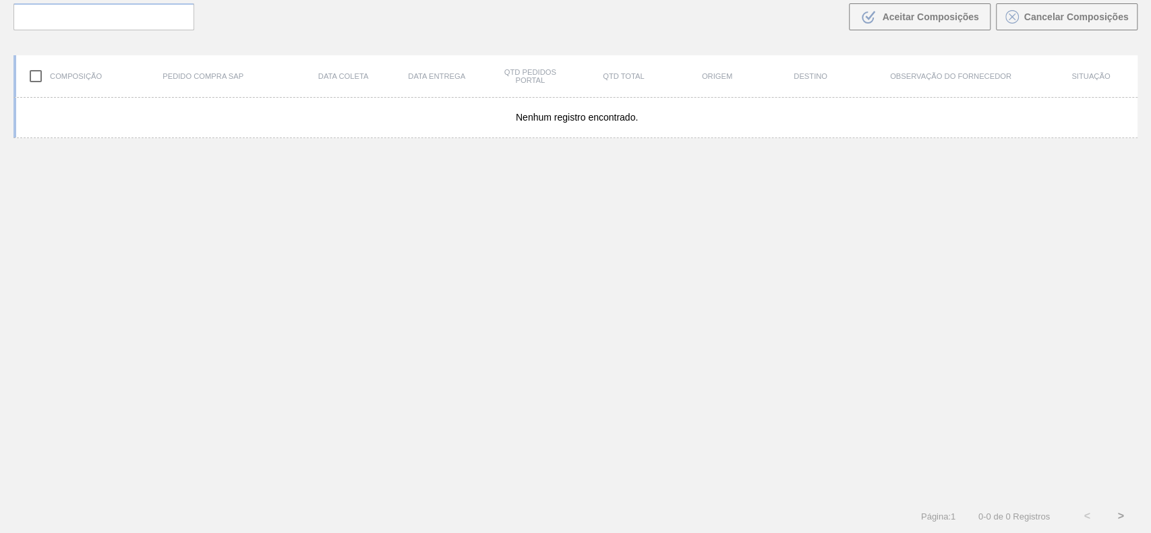
scroll to position [97, 0]
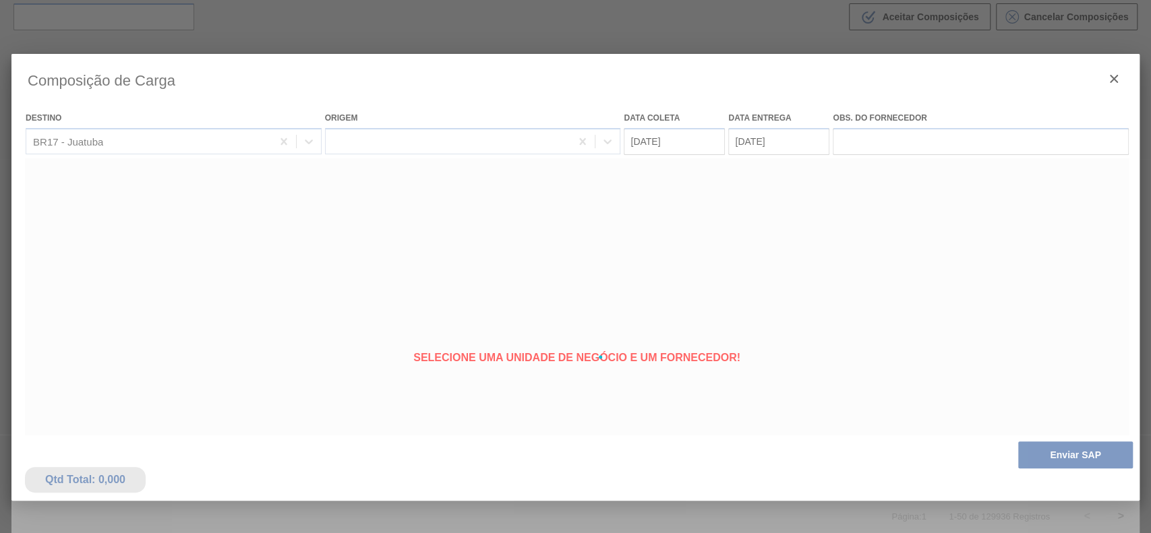
type coleta "[DATE]"
type entrega "[DATE]"
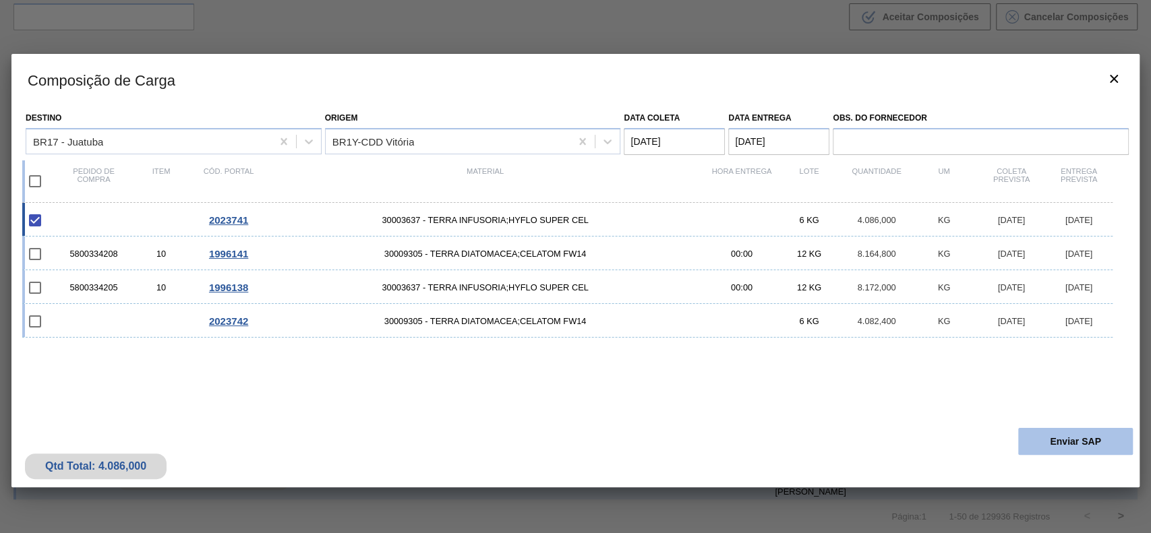
click at [1065, 450] on button "Enviar SAP" at bounding box center [1075, 441] width 115 height 27
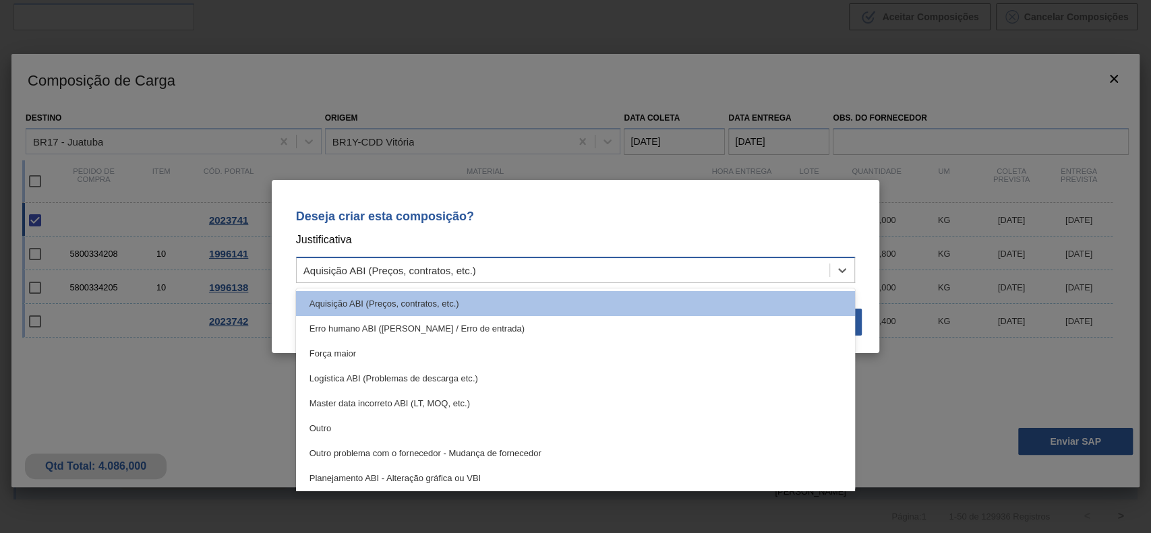
click at [596, 280] on div "Aquisição ABI (Preços, contratos, etc.)" at bounding box center [563, 271] width 533 height 20
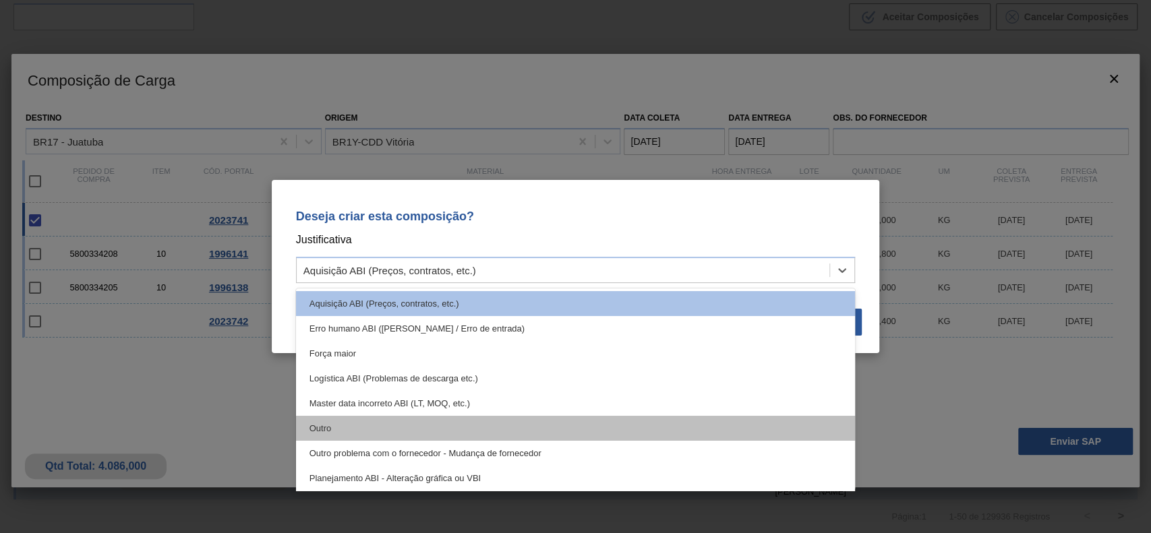
click at [378, 433] on div "Outro" at bounding box center [576, 428] width 560 height 25
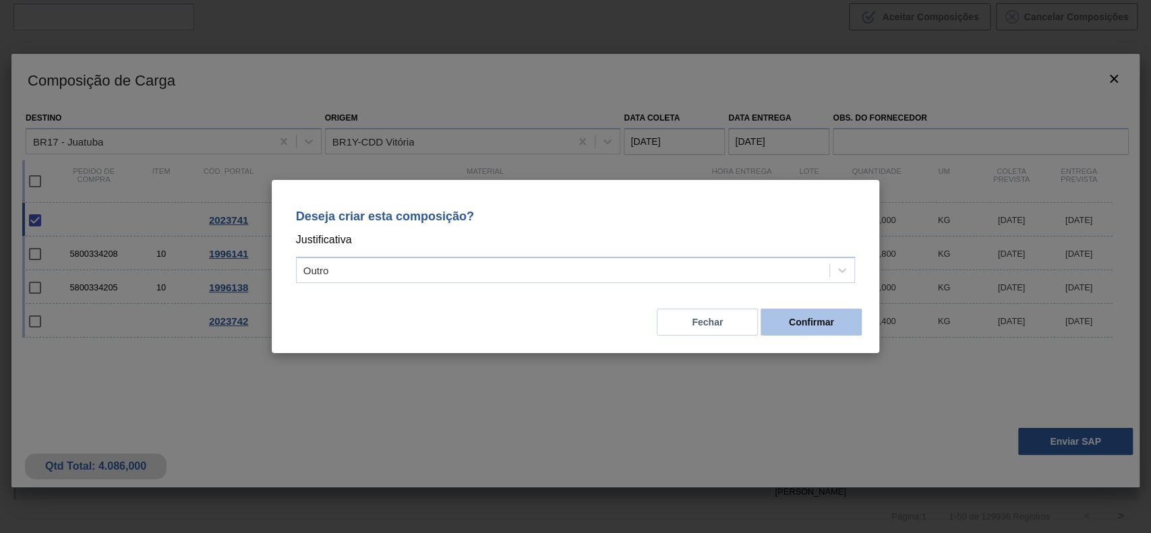
click at [809, 331] on button "Confirmar" at bounding box center [811, 322] width 101 height 27
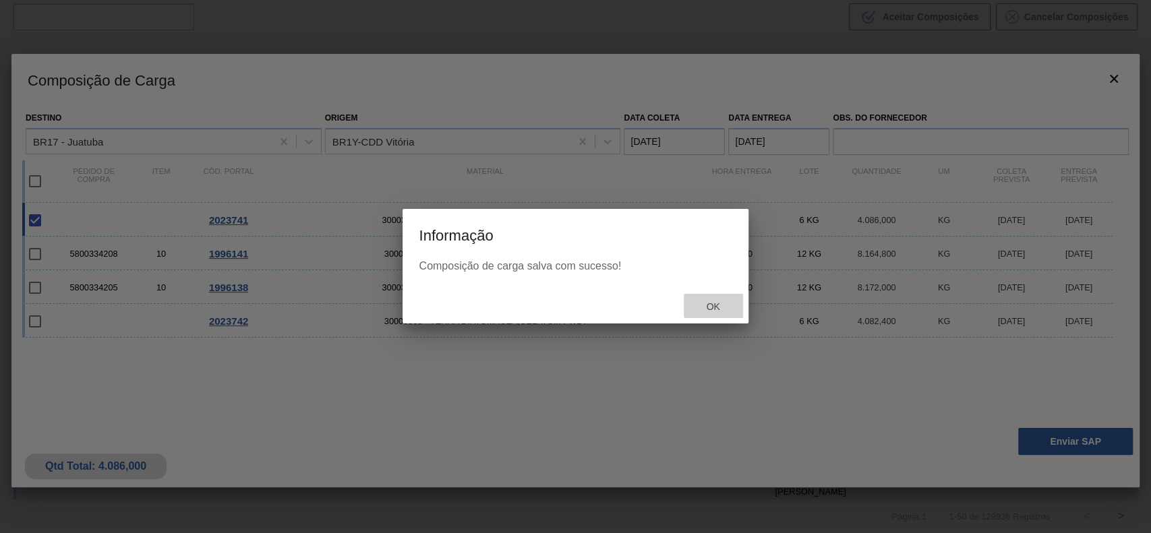
click at [709, 312] on div "Ok" at bounding box center [713, 306] width 59 height 25
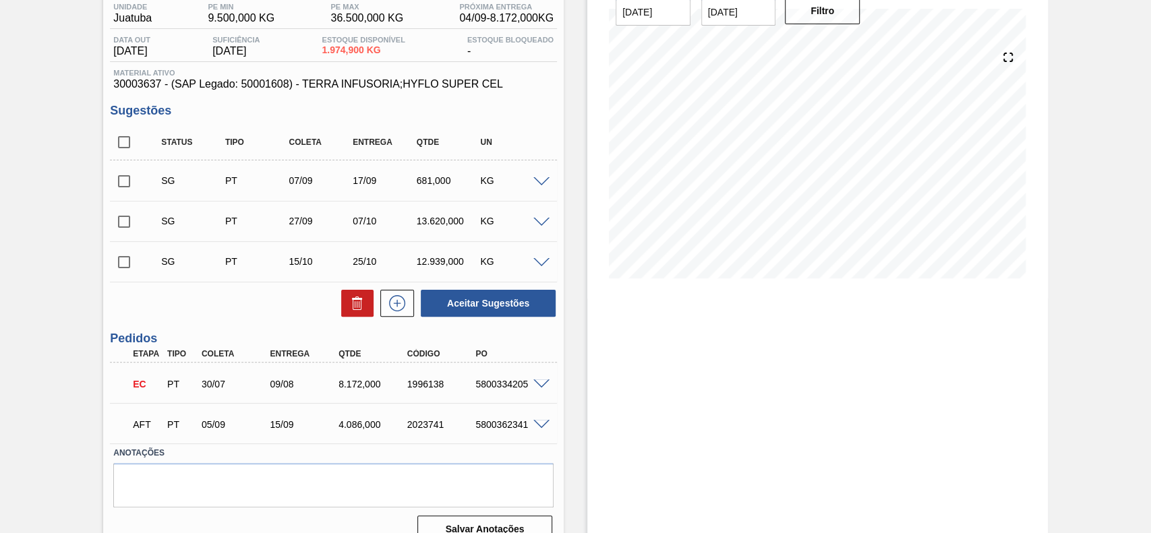
scroll to position [122, 0]
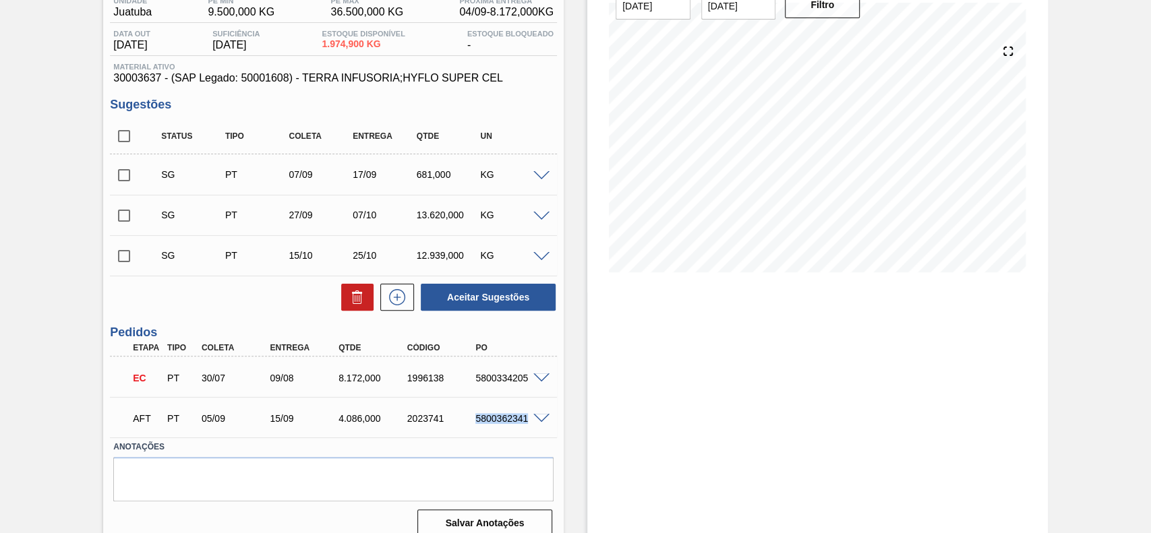
drag, startPoint x: 474, startPoint y: 419, endPoint x: 538, endPoint y: 435, distance: 65.9
click at [538, 435] on div "AFT PT 05/09 15/09 4.086,000 2023741 5800362341 Material 30003637 - TERRA INFUS…" at bounding box center [333, 417] width 447 height 40
copy div "5800362341"
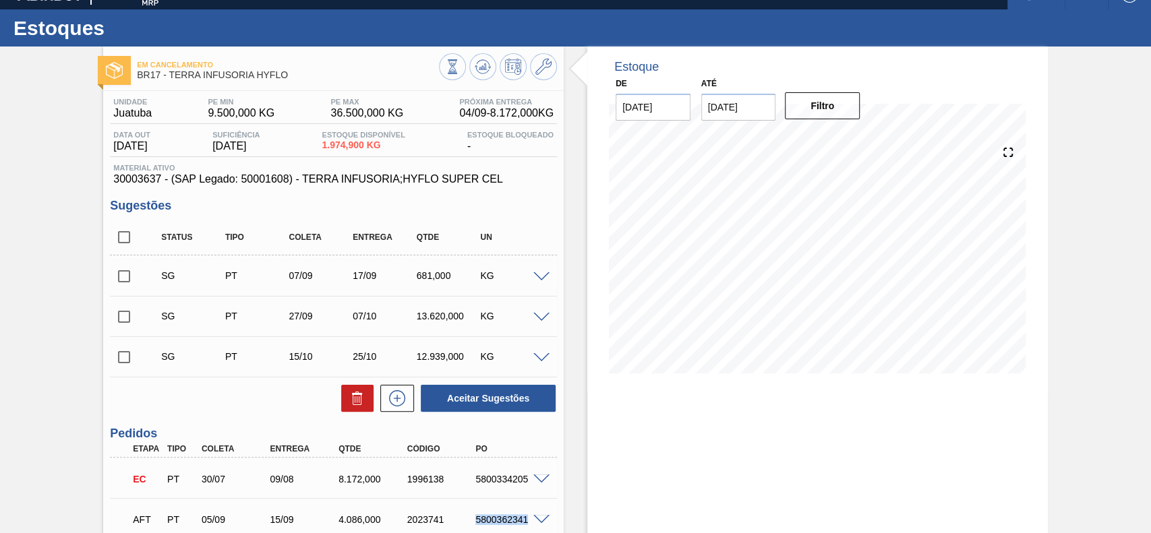
scroll to position [41, 0]
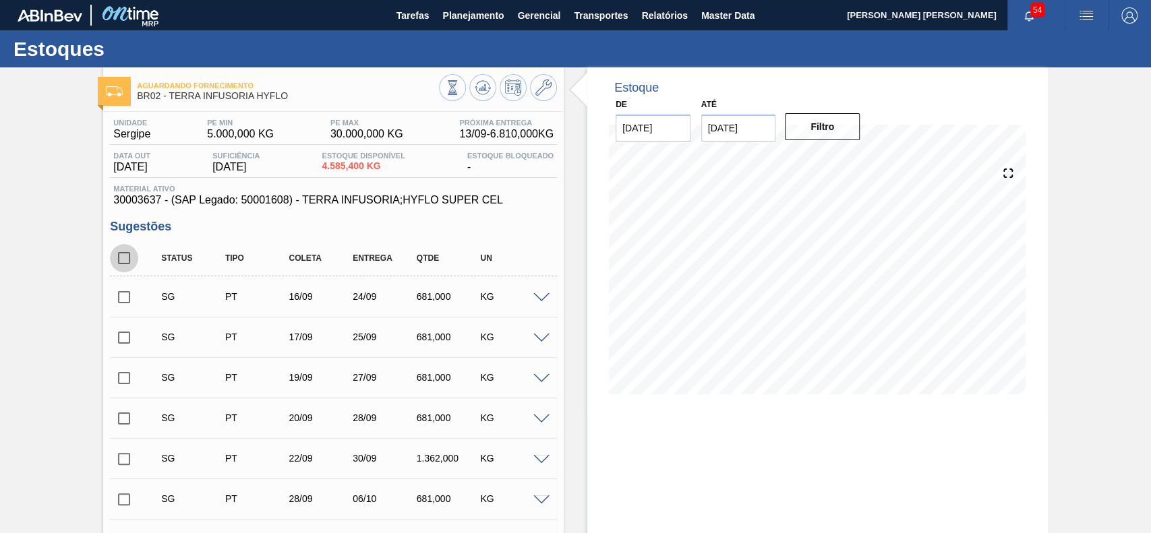
click at [124, 262] on input "checkbox" at bounding box center [124, 258] width 28 height 28
checkbox input "true"
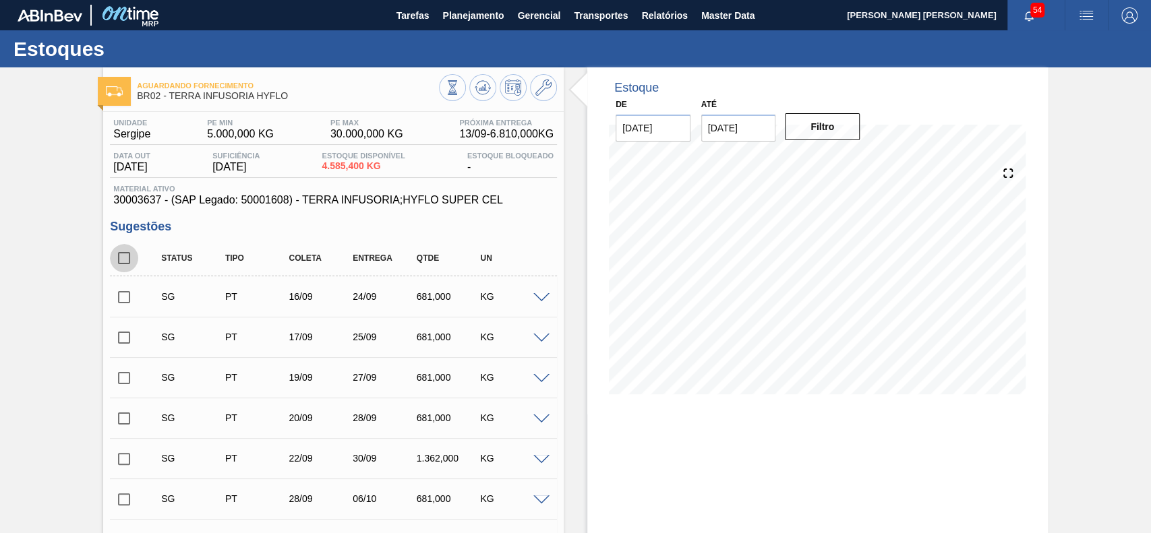
checkbox input "true"
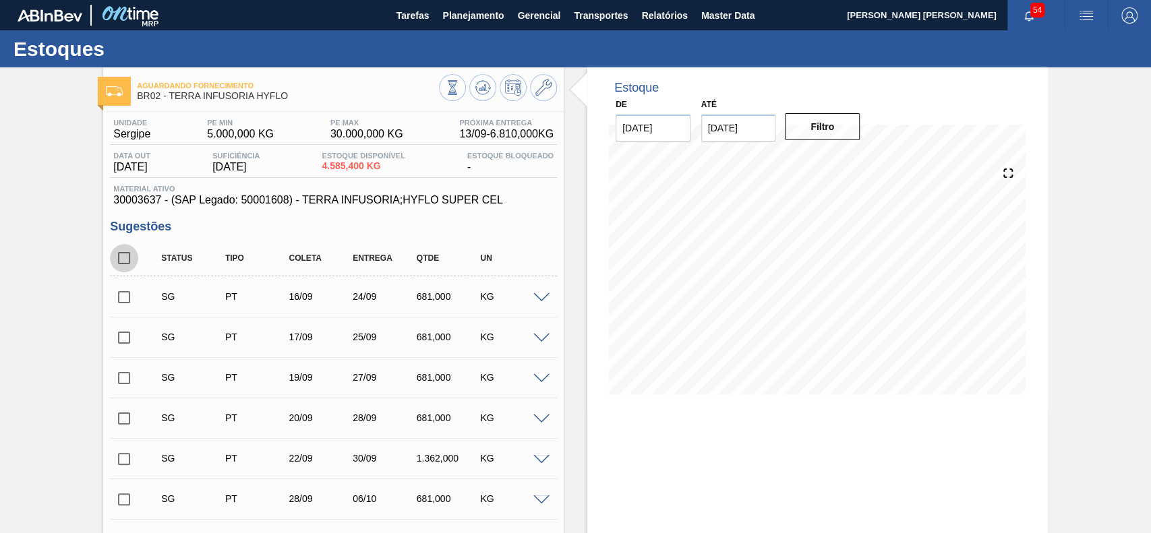
checkbox input "true"
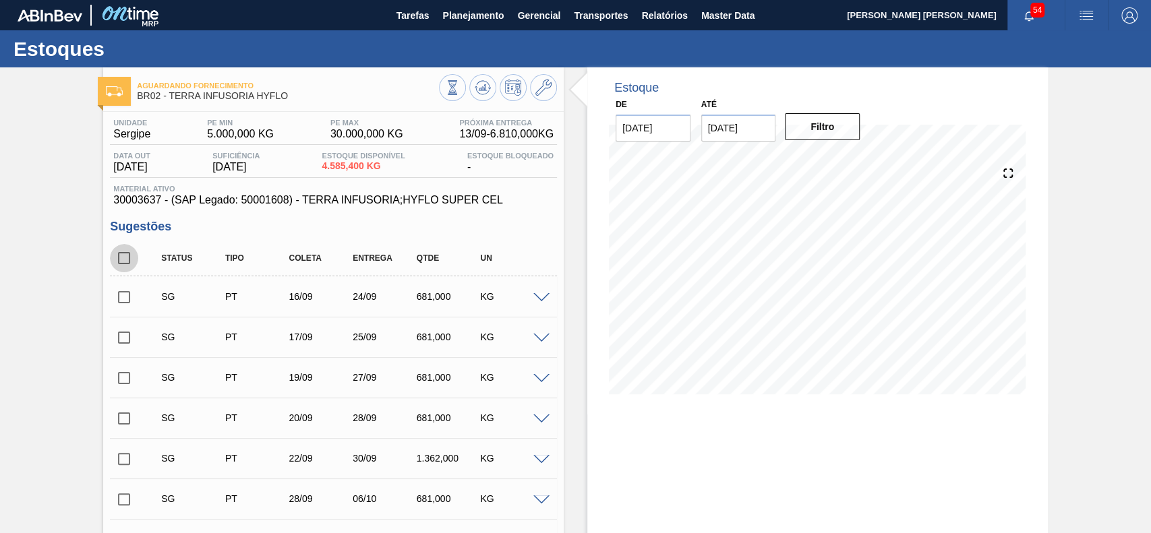
checkbox input "true"
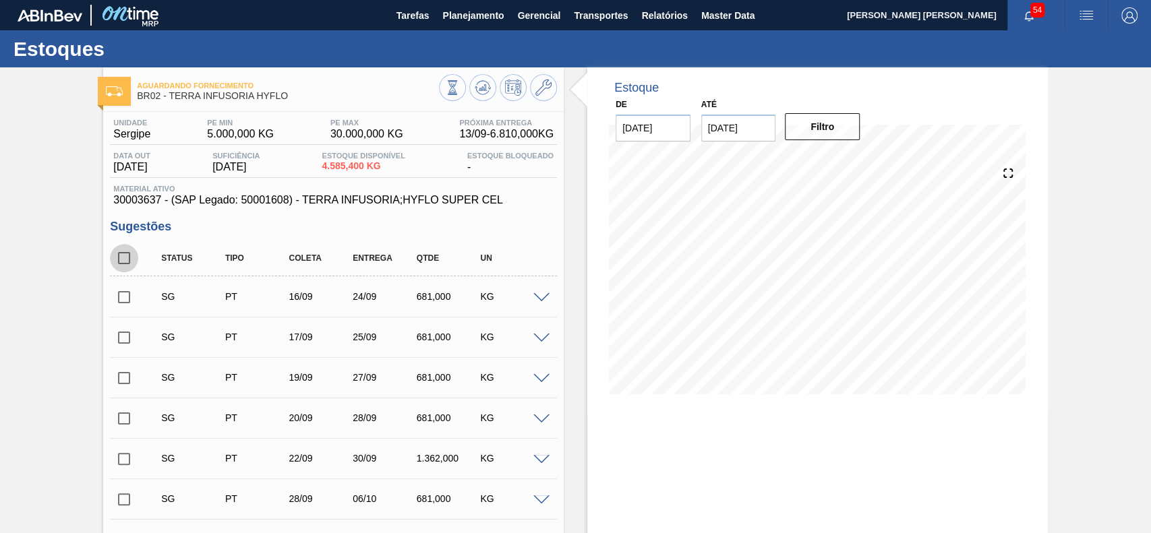
checkbox input "true"
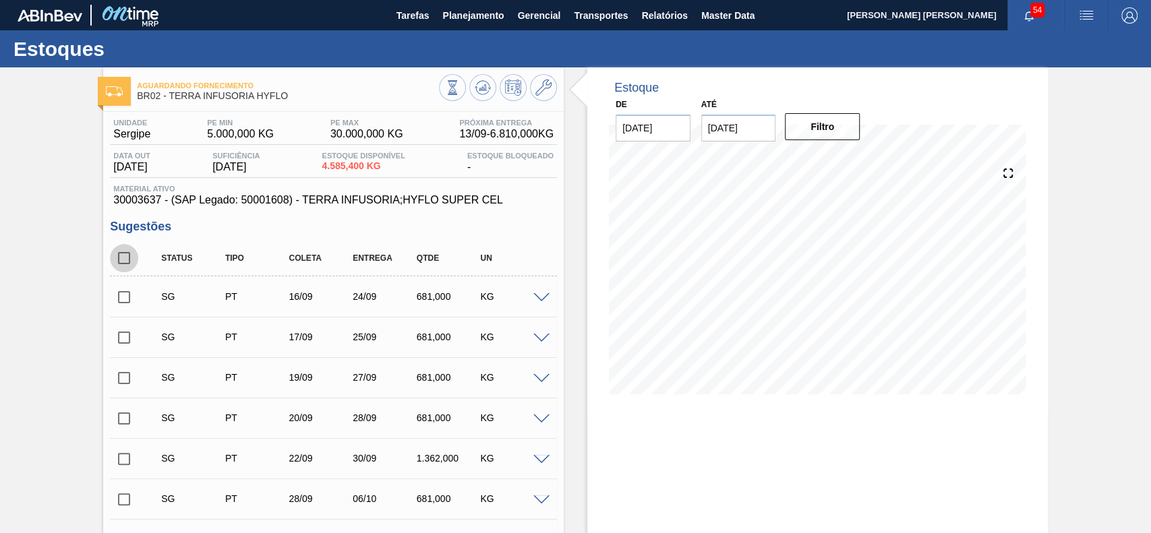
checkbox input "true"
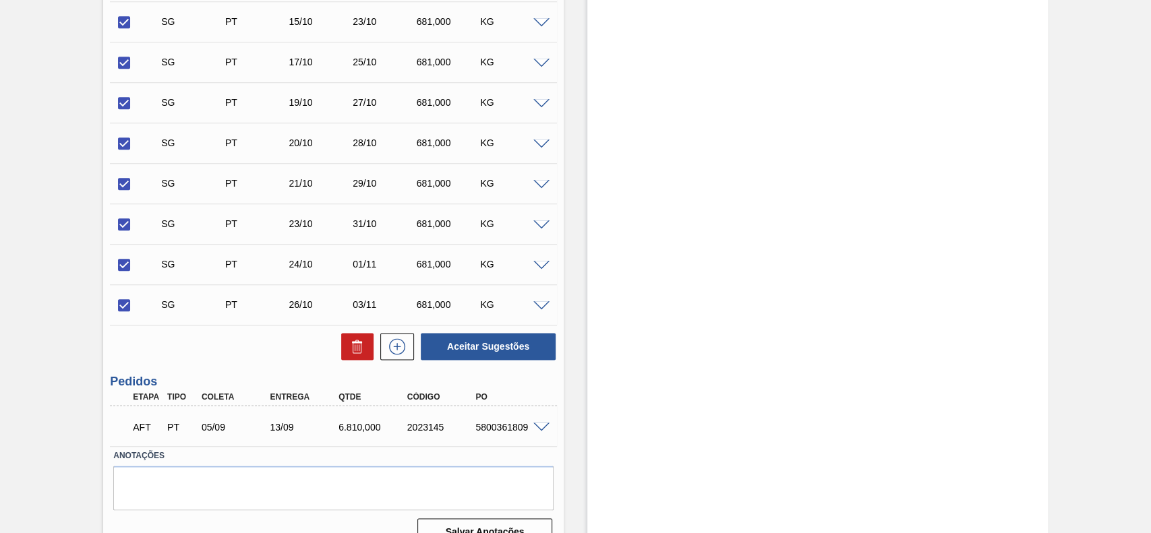
scroll to position [987, 0]
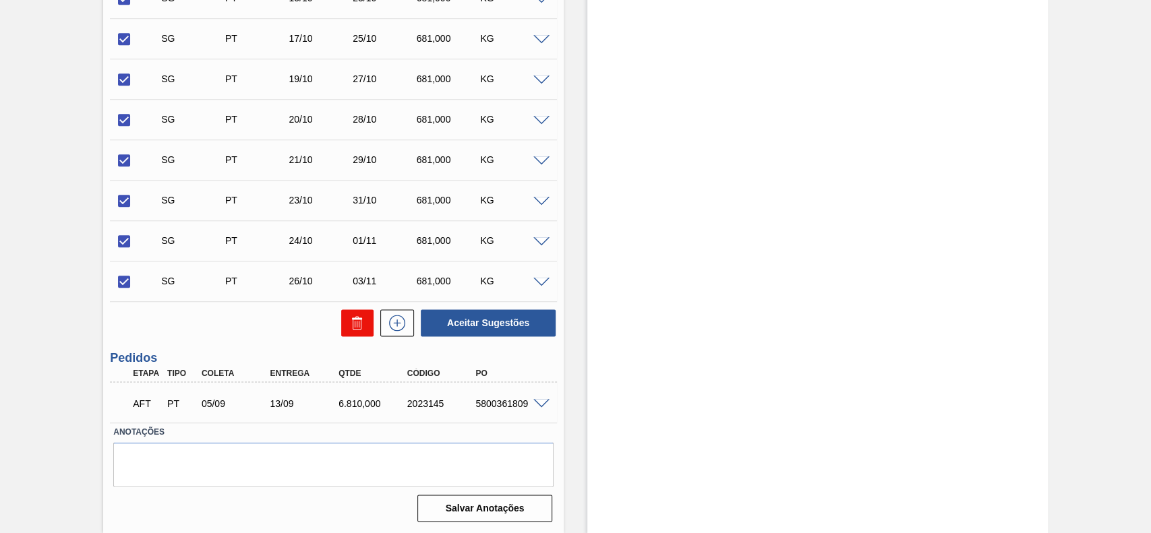
click at [362, 328] on icon at bounding box center [357, 323] width 16 height 16
checkbox input "false"
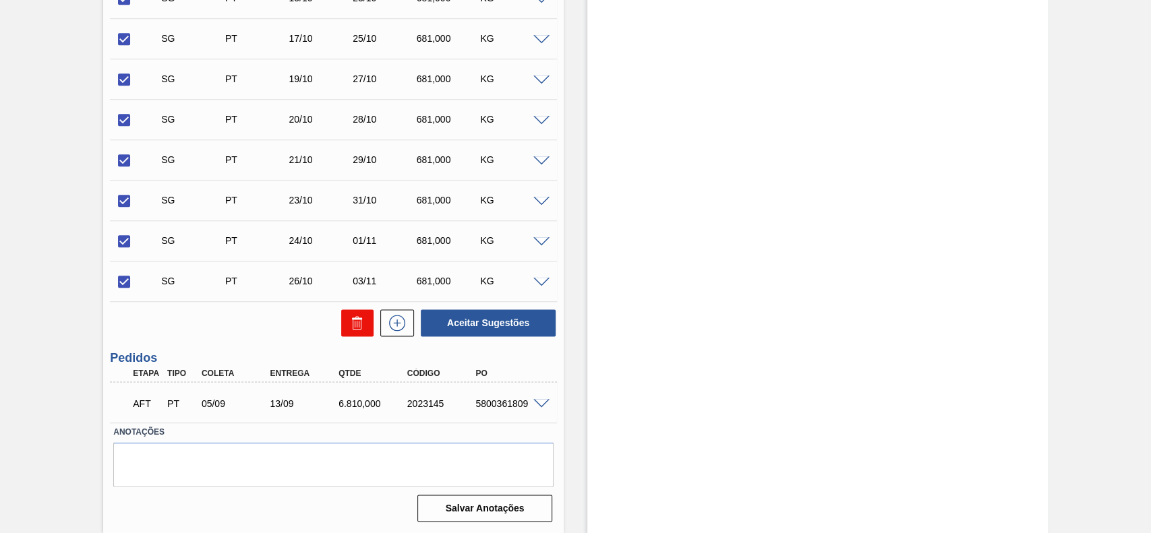
checkbox input "false"
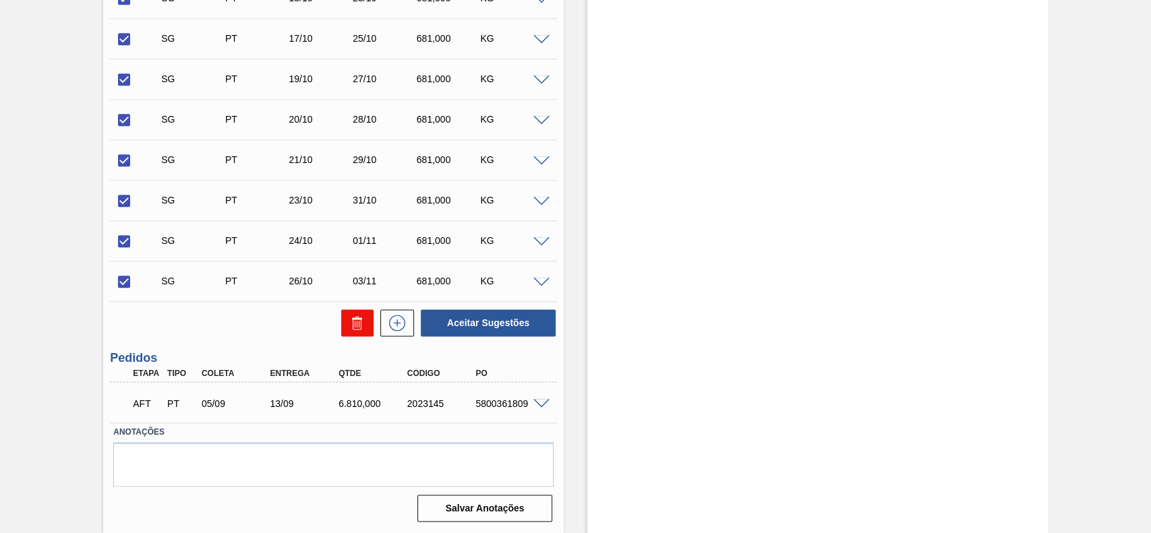
checkbox input "false"
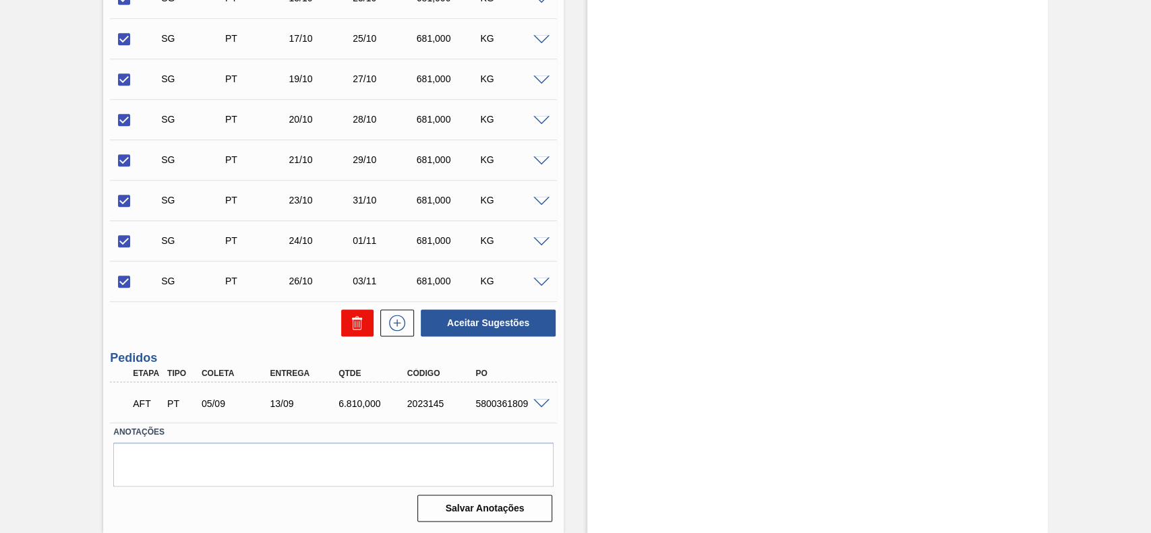
checkbox input "false"
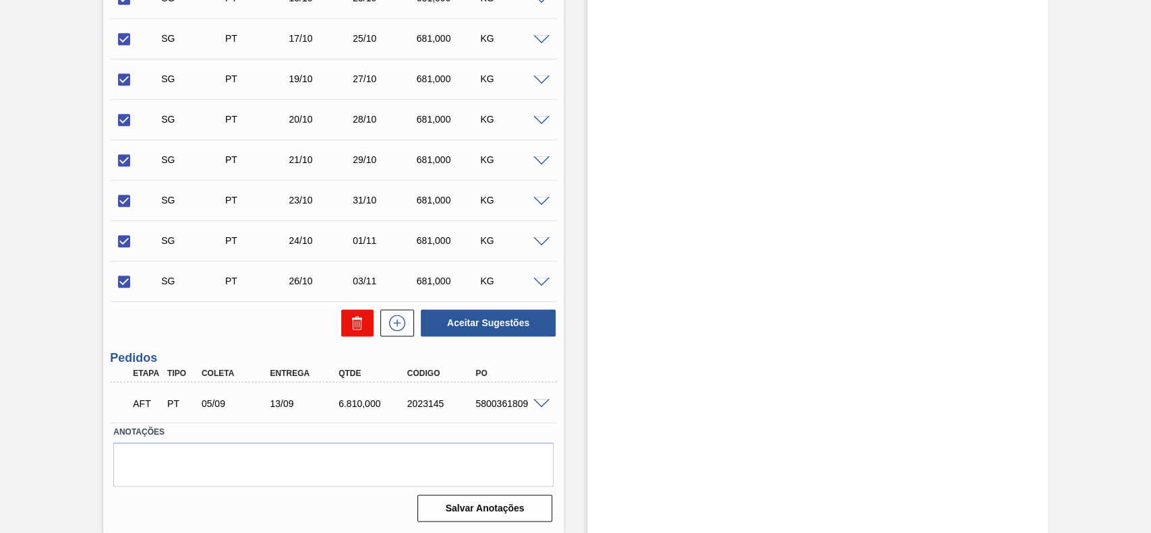
checkbox input "false"
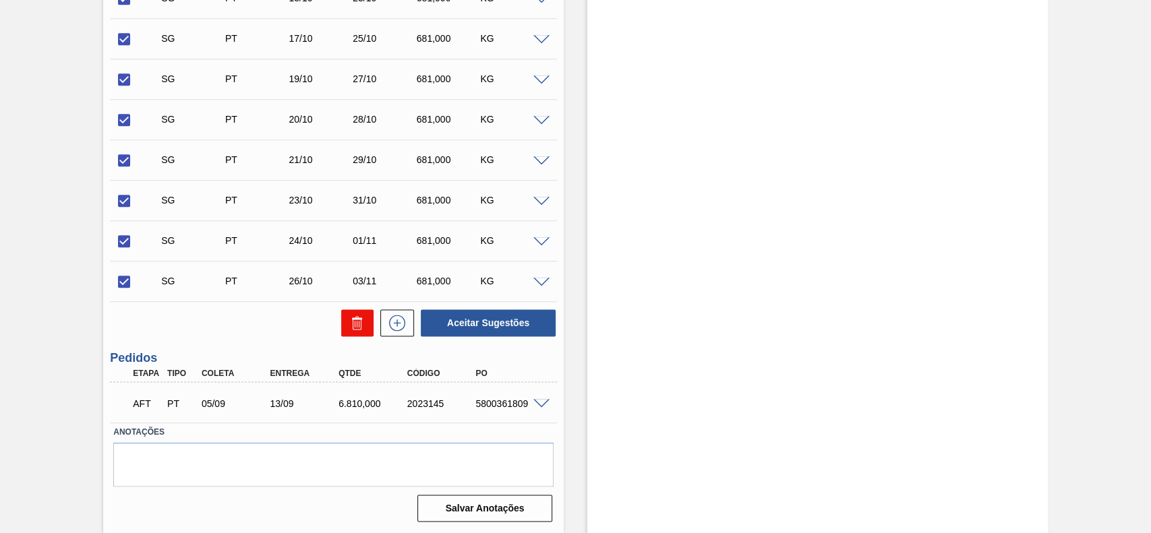
checkbox input "false"
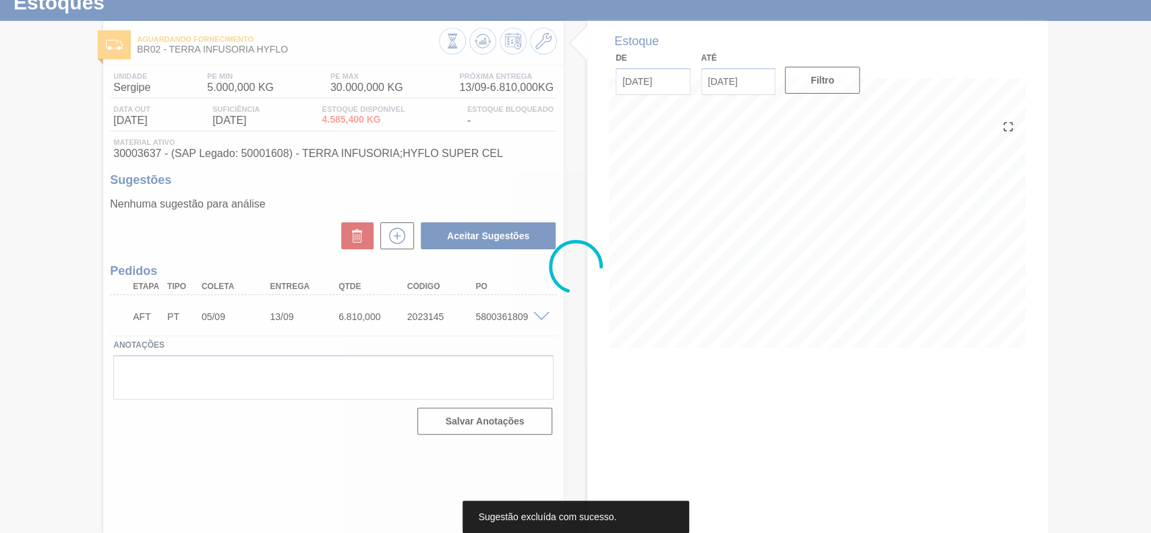
scroll to position [47, 0]
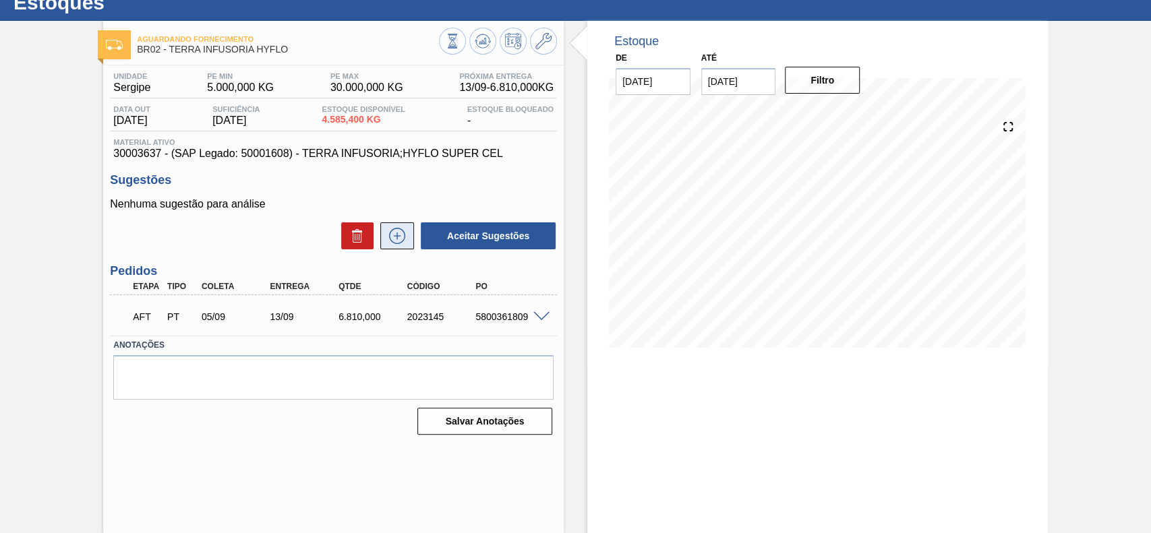
click at [394, 236] on icon at bounding box center [397, 235] width 7 height 1
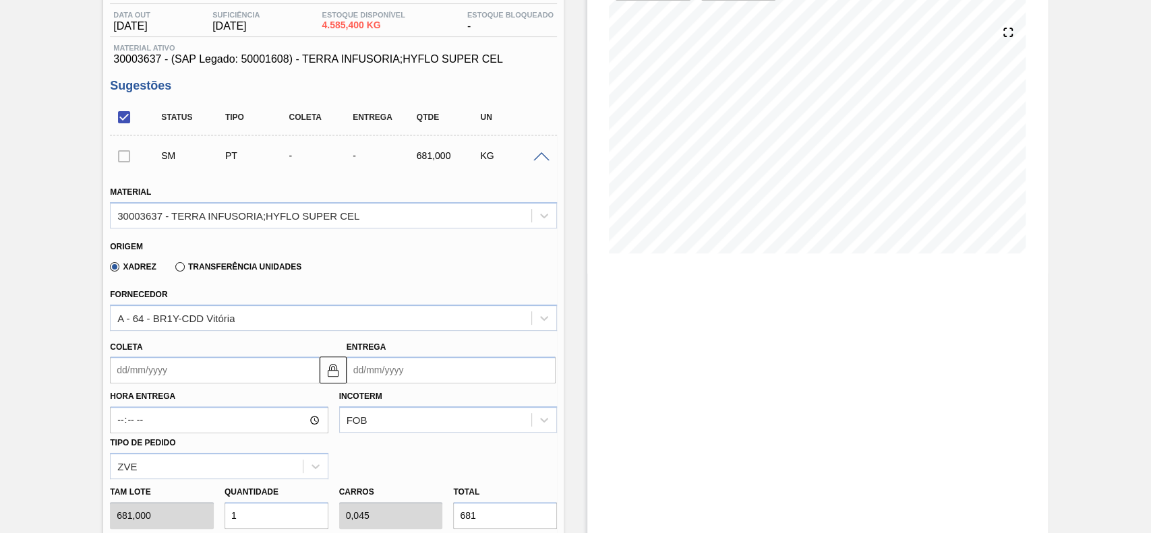
scroll to position [147, 0]
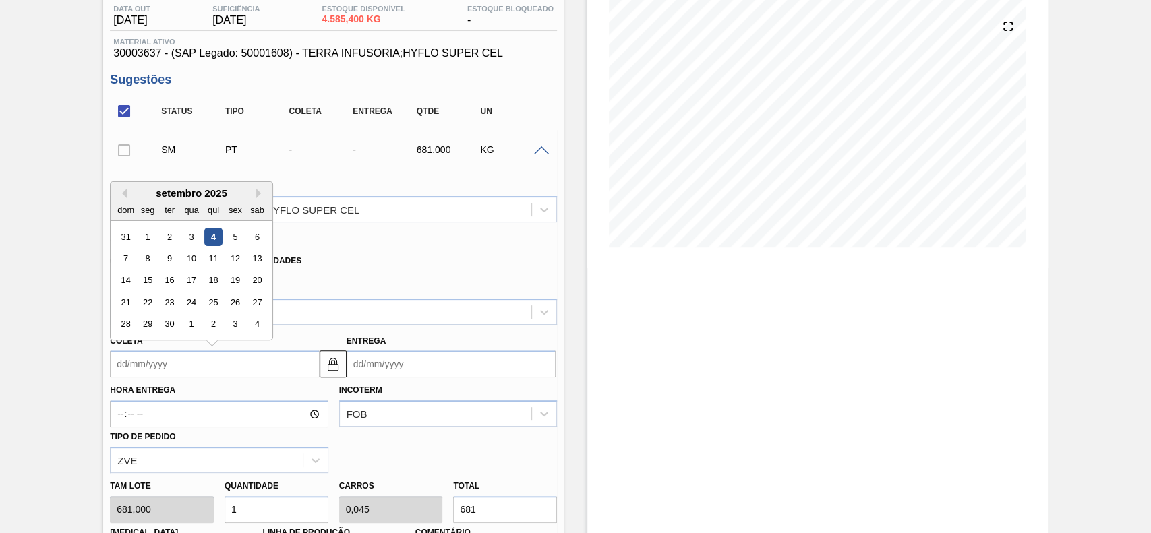
click at [230, 366] on input "Coleta" at bounding box center [214, 364] width 209 height 27
click at [232, 240] on div "5" at bounding box center [236, 237] width 18 height 18
type input "[DATE]"
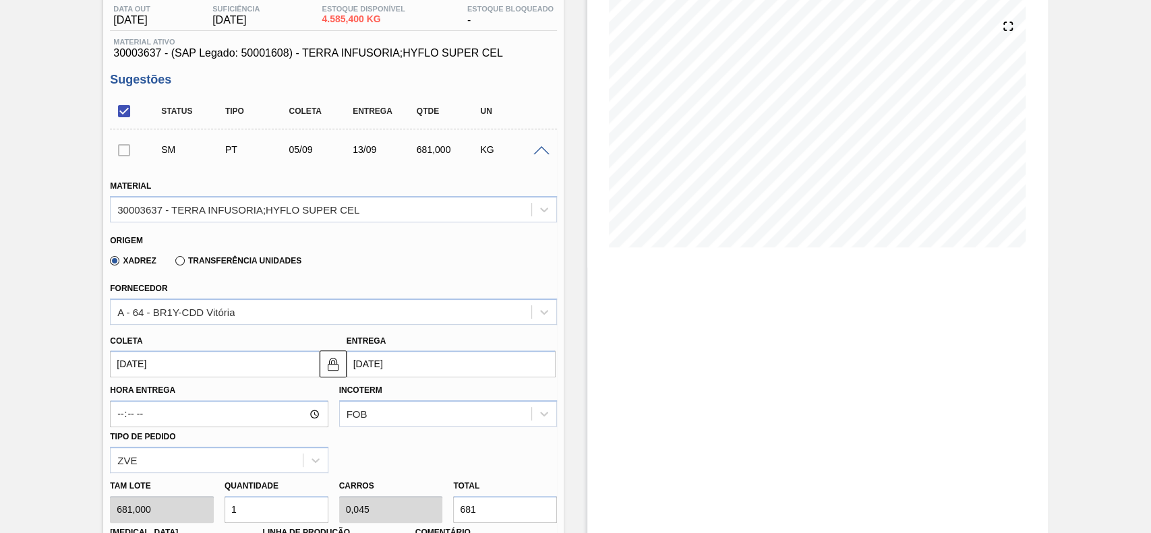
scroll to position [278, 0]
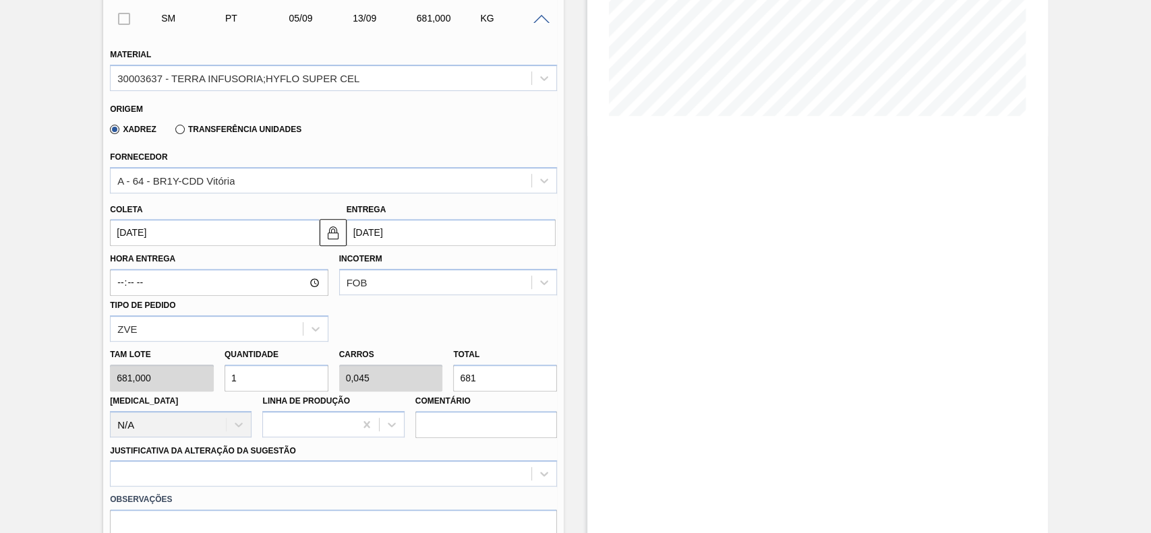
click at [264, 385] on input "1" at bounding box center [277, 378] width 104 height 27
type input "2"
type input "0,091"
type input "1.362"
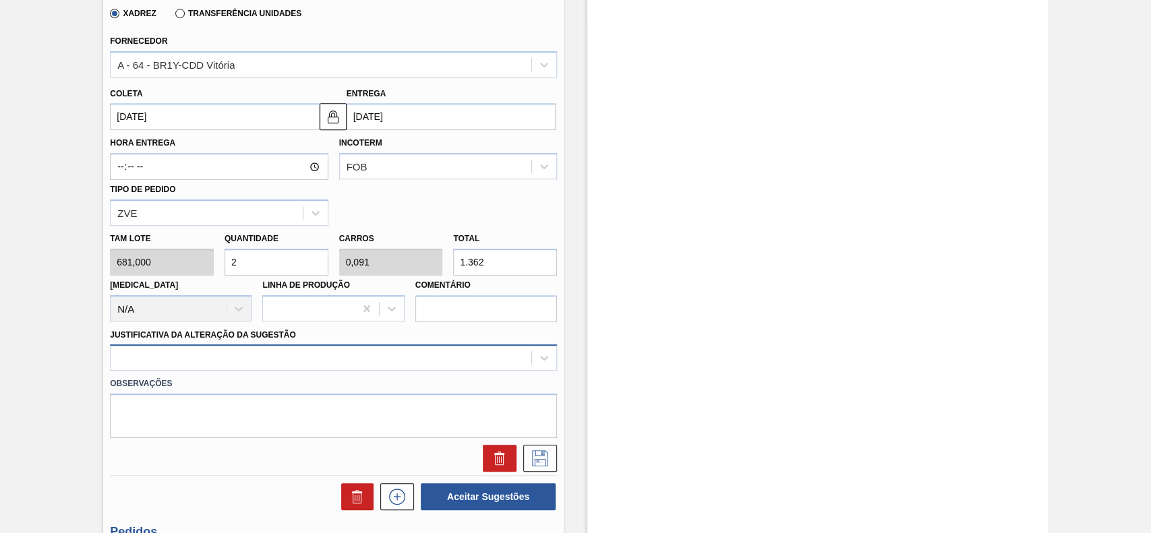
type input "2"
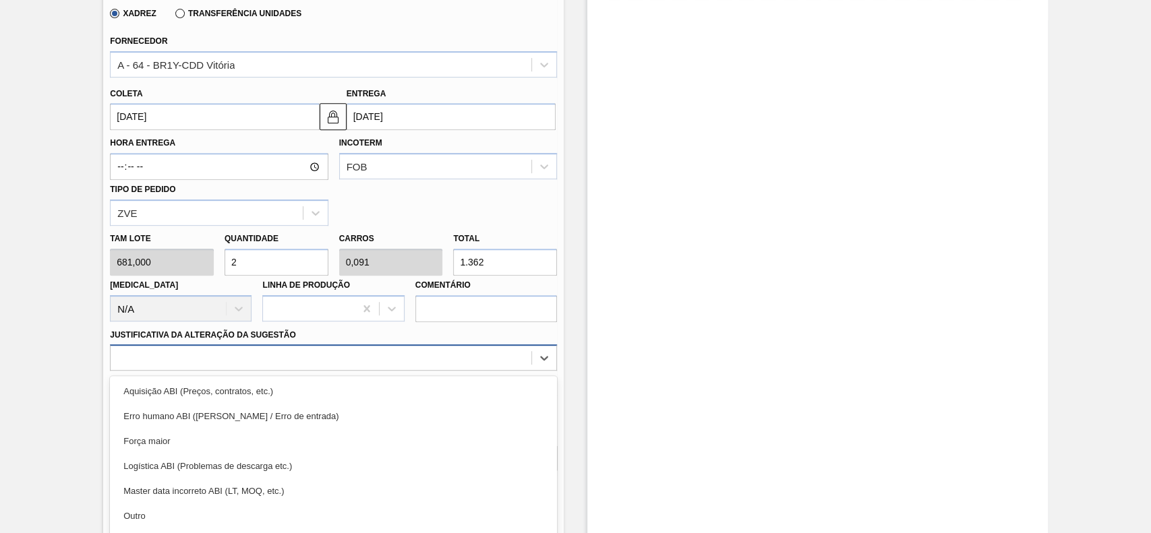
scroll to position [446, 0]
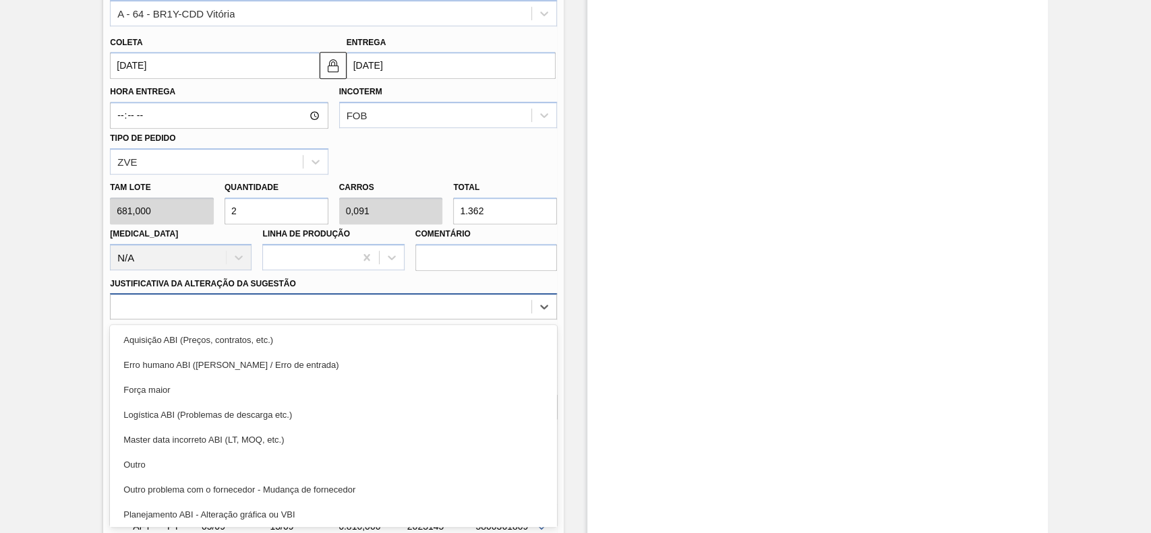
click at [214, 320] on div "option Erro humano ABI (Cálculo / Erro de entrada) focused, 2 of 18. 18 results…" at bounding box center [333, 306] width 447 height 26
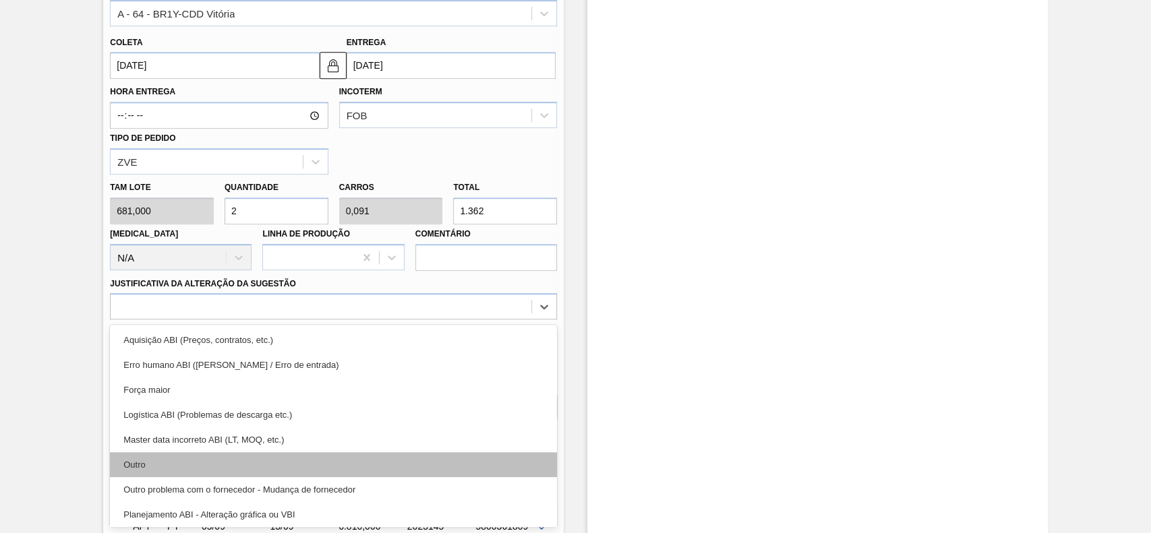
click at [189, 461] on div "Outro" at bounding box center [333, 464] width 447 height 25
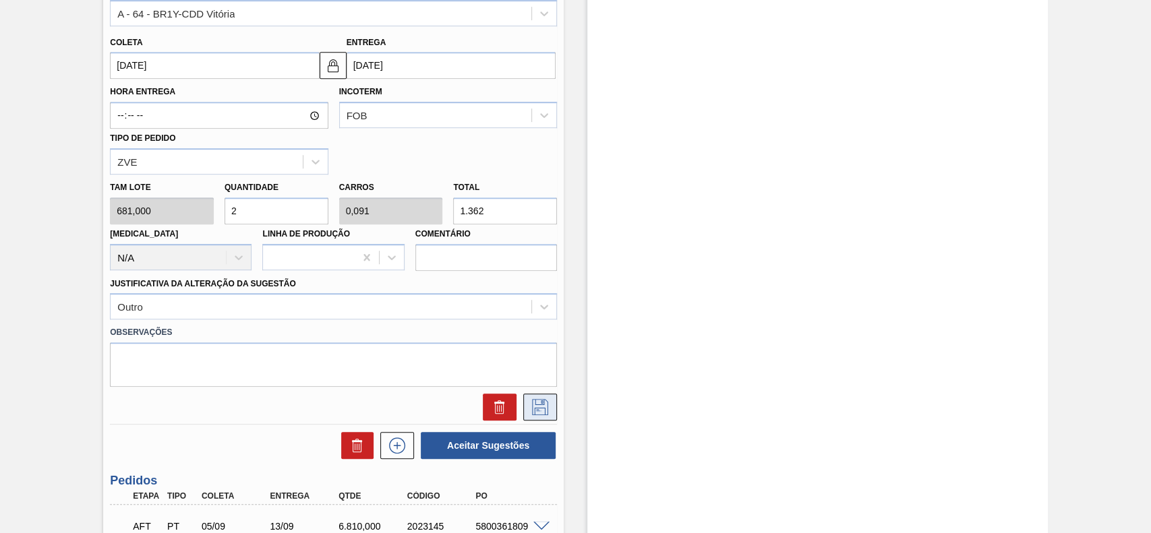
click at [545, 405] on icon at bounding box center [540, 407] width 22 height 16
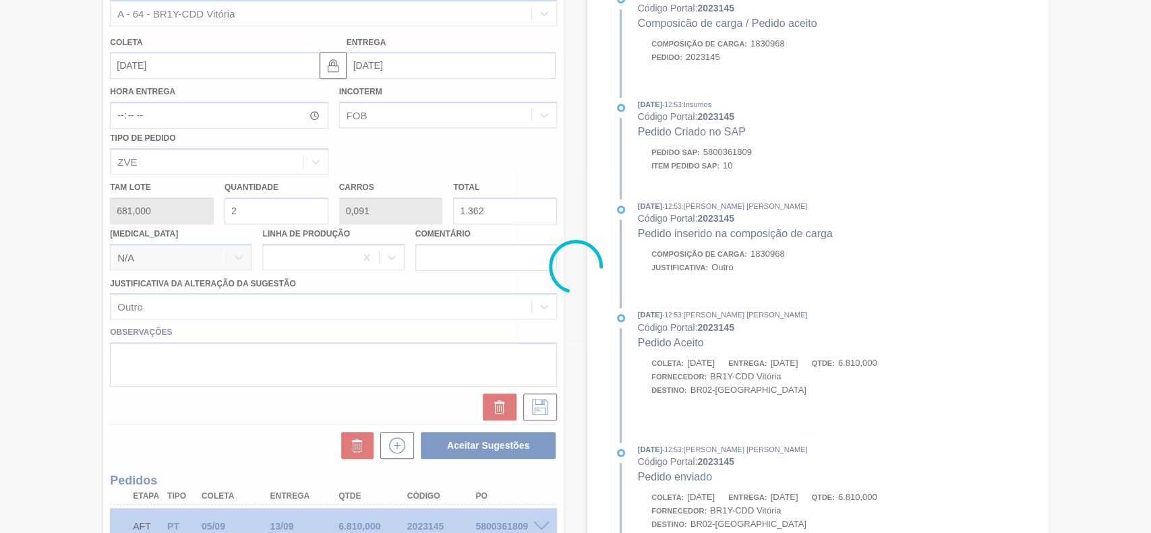
scroll to position [47, 0]
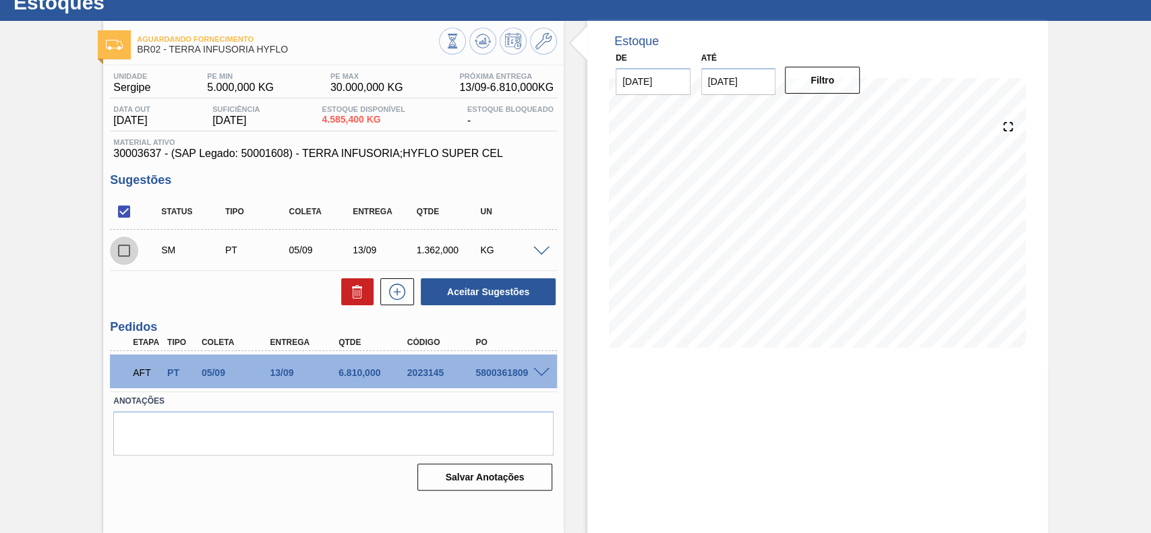
click at [117, 252] on input "checkbox" at bounding box center [124, 251] width 28 height 28
checkbox input "true"
click at [508, 303] on button "Aceitar Sugestões" at bounding box center [488, 291] width 135 height 27
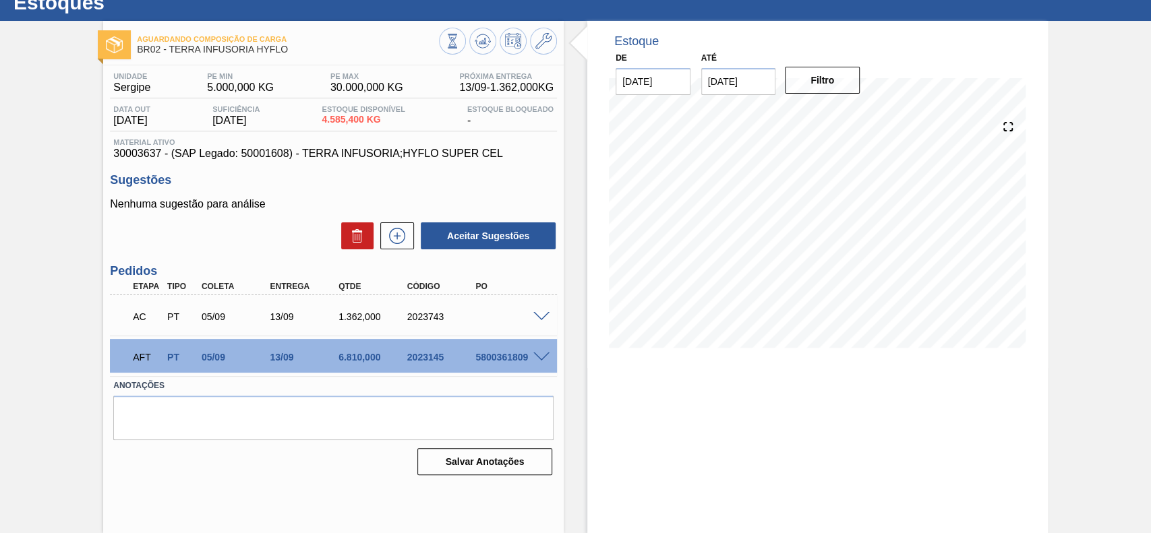
click at [533, 312] on span at bounding box center [541, 317] width 16 height 10
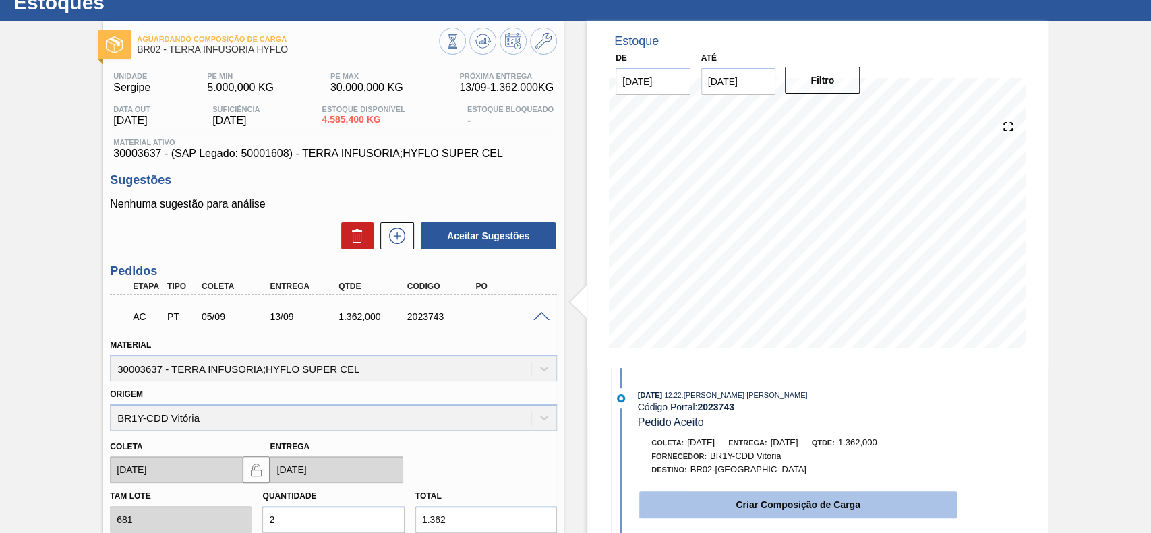
click at [777, 502] on button "Criar Composição de Carga" at bounding box center [798, 505] width 318 height 27
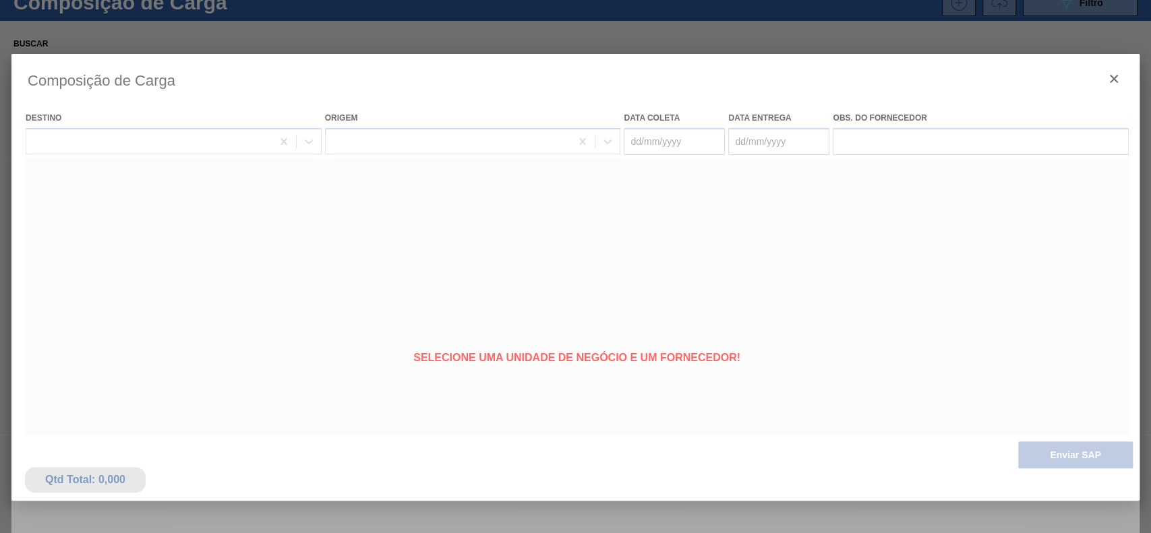
type coleta "[DATE]"
type entrega "[DATE]"
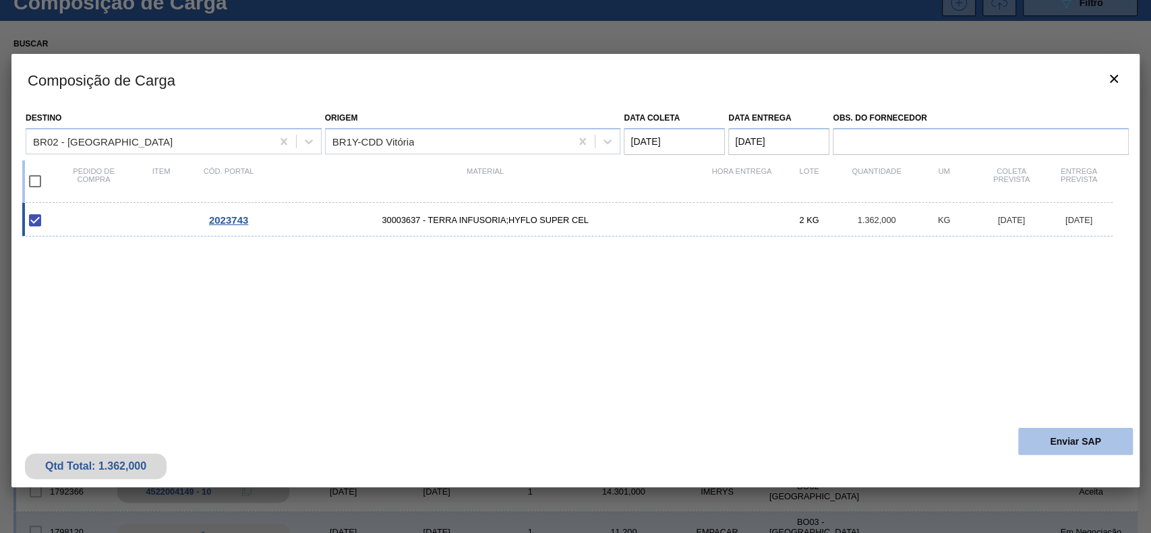
click at [1057, 440] on button "Enviar SAP" at bounding box center [1075, 441] width 115 height 27
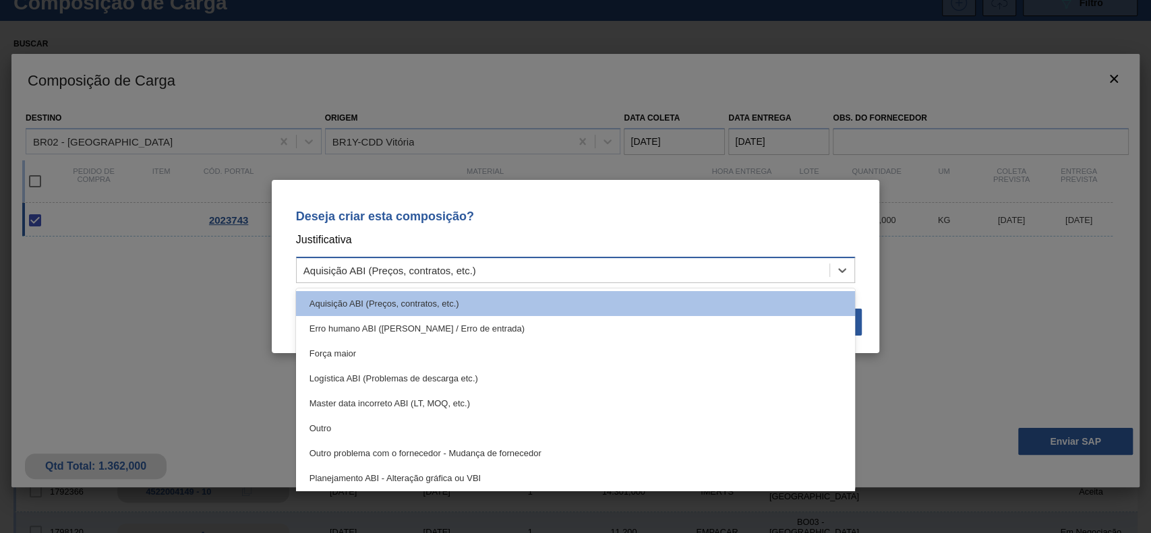
click at [632, 265] on div "Aquisição ABI (Preços, contratos, etc.)" at bounding box center [563, 271] width 533 height 20
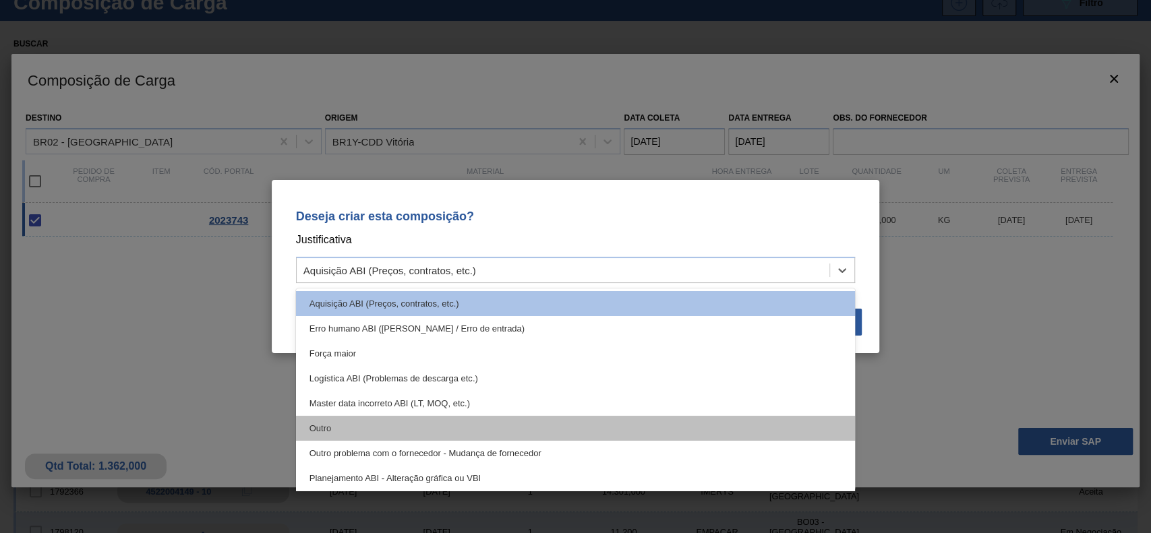
click at [388, 423] on div "Outro" at bounding box center [576, 428] width 560 height 25
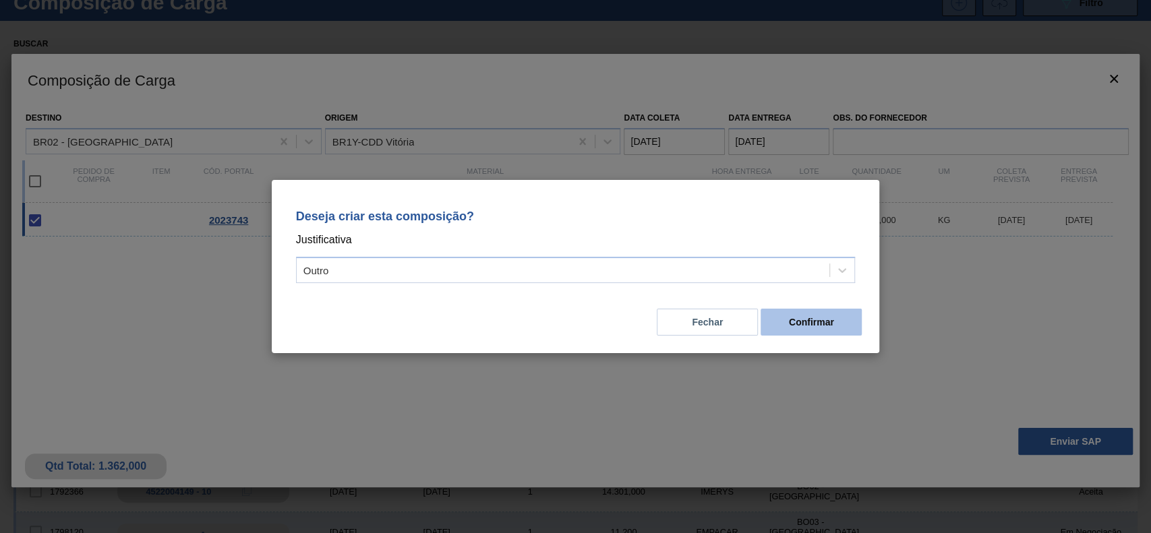
click at [811, 321] on button "Confirmar" at bounding box center [811, 322] width 101 height 27
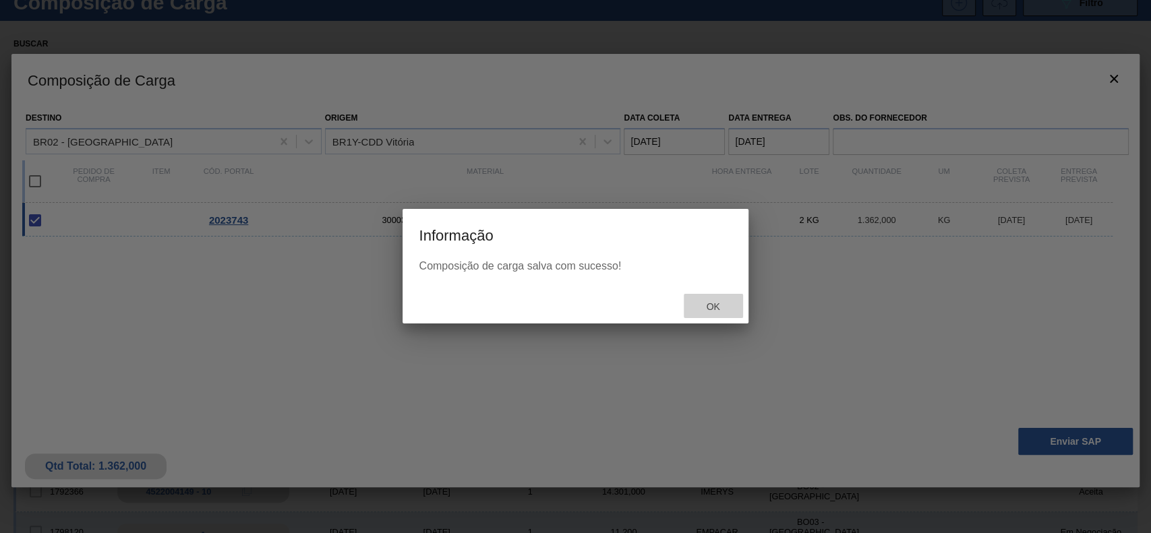
click at [721, 309] on span "Ok" at bounding box center [712, 306] width 35 height 11
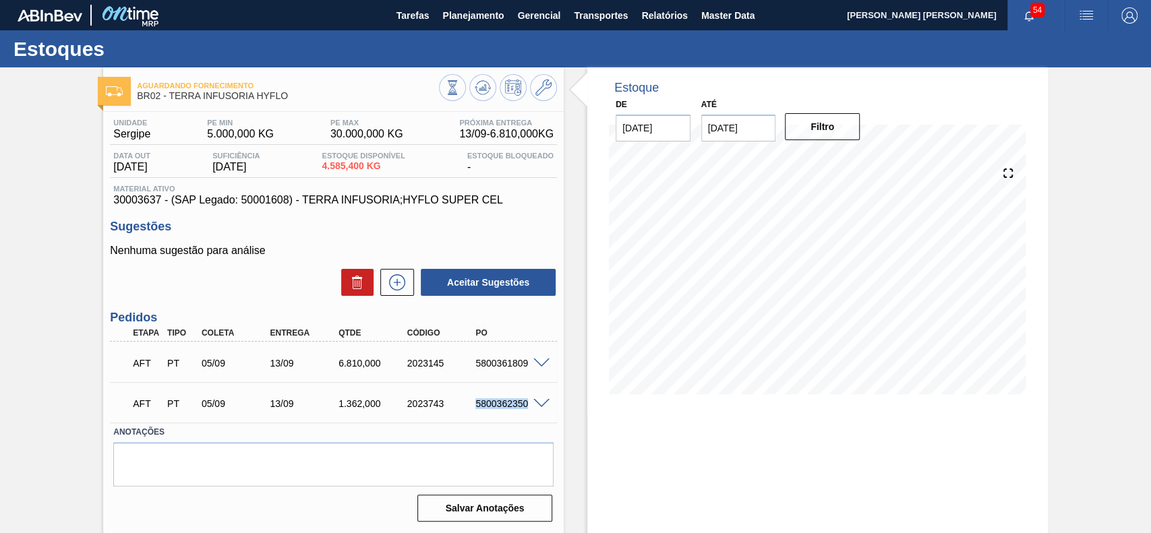
drag, startPoint x: 471, startPoint y: 403, endPoint x: 540, endPoint y: 403, distance: 68.8
click at [540, 403] on div "AFT PT 05/09 13/09 1.362,000 2023743 5800362350" at bounding box center [333, 403] width 447 height 34
copy div "5800362350"
